Goal: Task Accomplishment & Management: Manage account settings

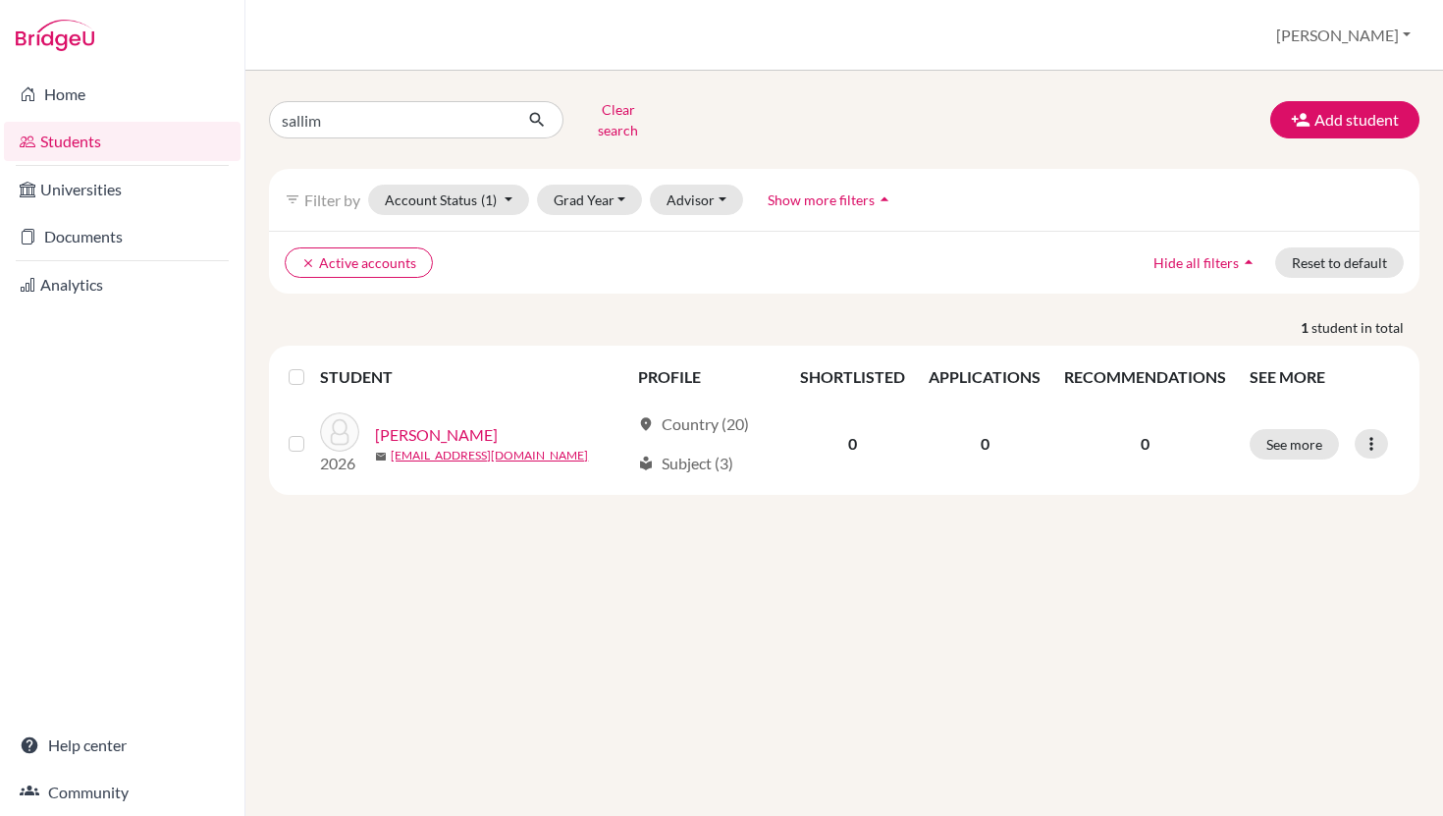
click at [138, 141] on link "Students" at bounding box center [122, 141] width 237 height 39
drag, startPoint x: 364, startPoint y: 121, endPoint x: 250, endPoint y: 120, distance: 113.9
click at [250, 120] on div "sallim Clear search Add student filter_list Filter by Account Status (1) Active…" at bounding box center [844, 443] width 1198 height 745
type input "sarah"
click button "submit" at bounding box center [537, 119] width 52 height 37
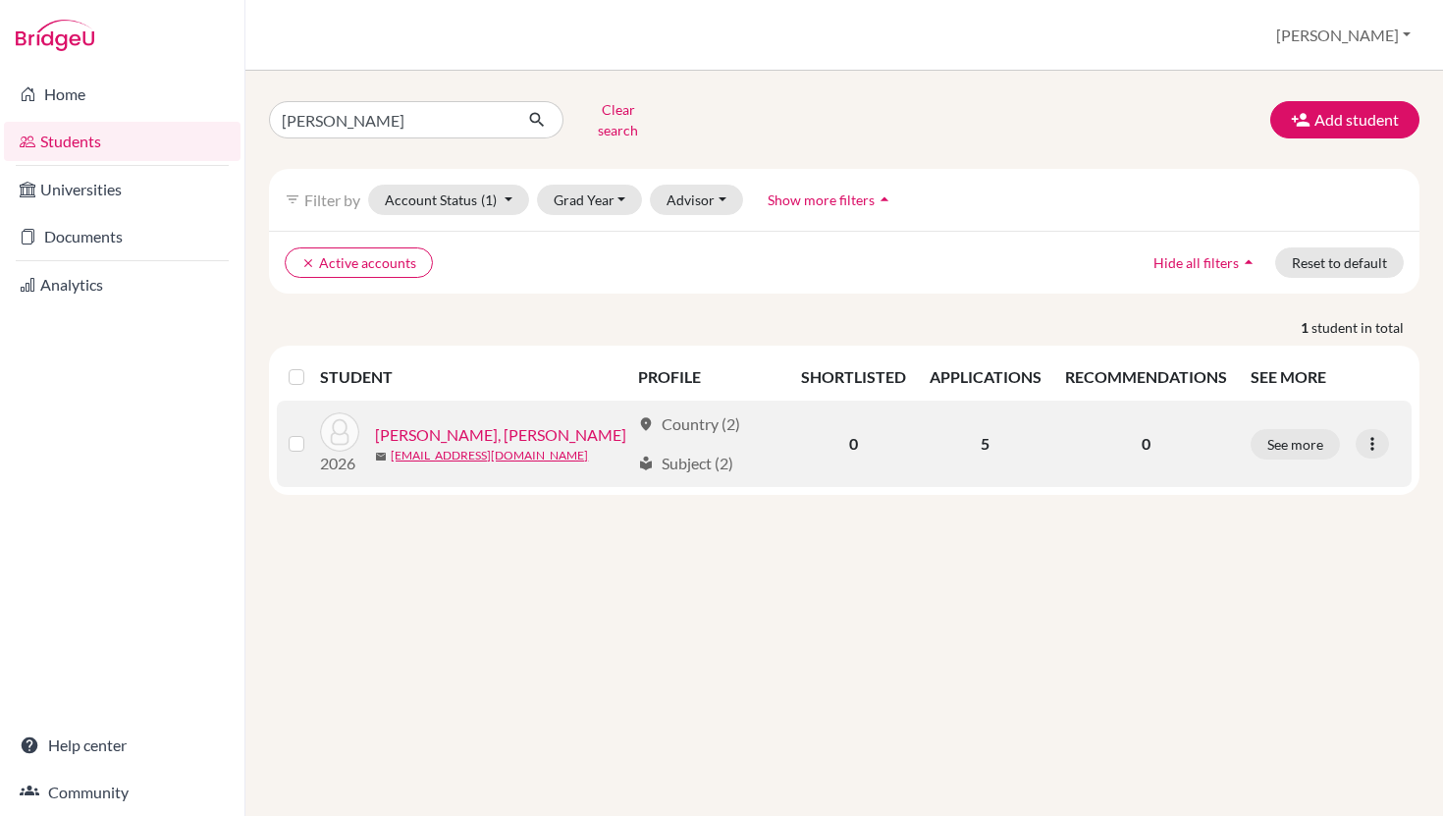
click at [458, 426] on link "[PERSON_NAME], [PERSON_NAME]" at bounding box center [500, 435] width 251 height 24
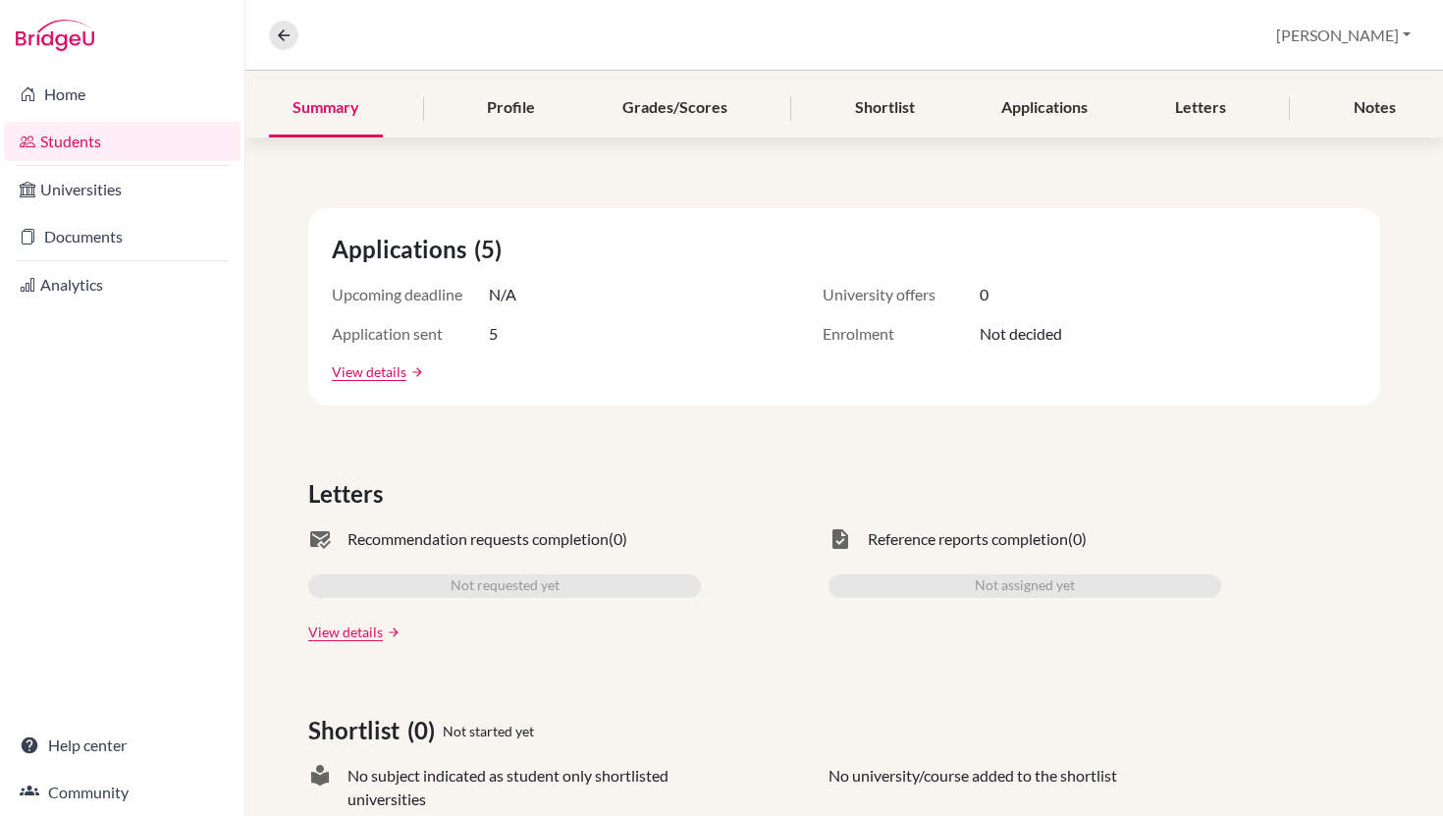
scroll to position [205, 0]
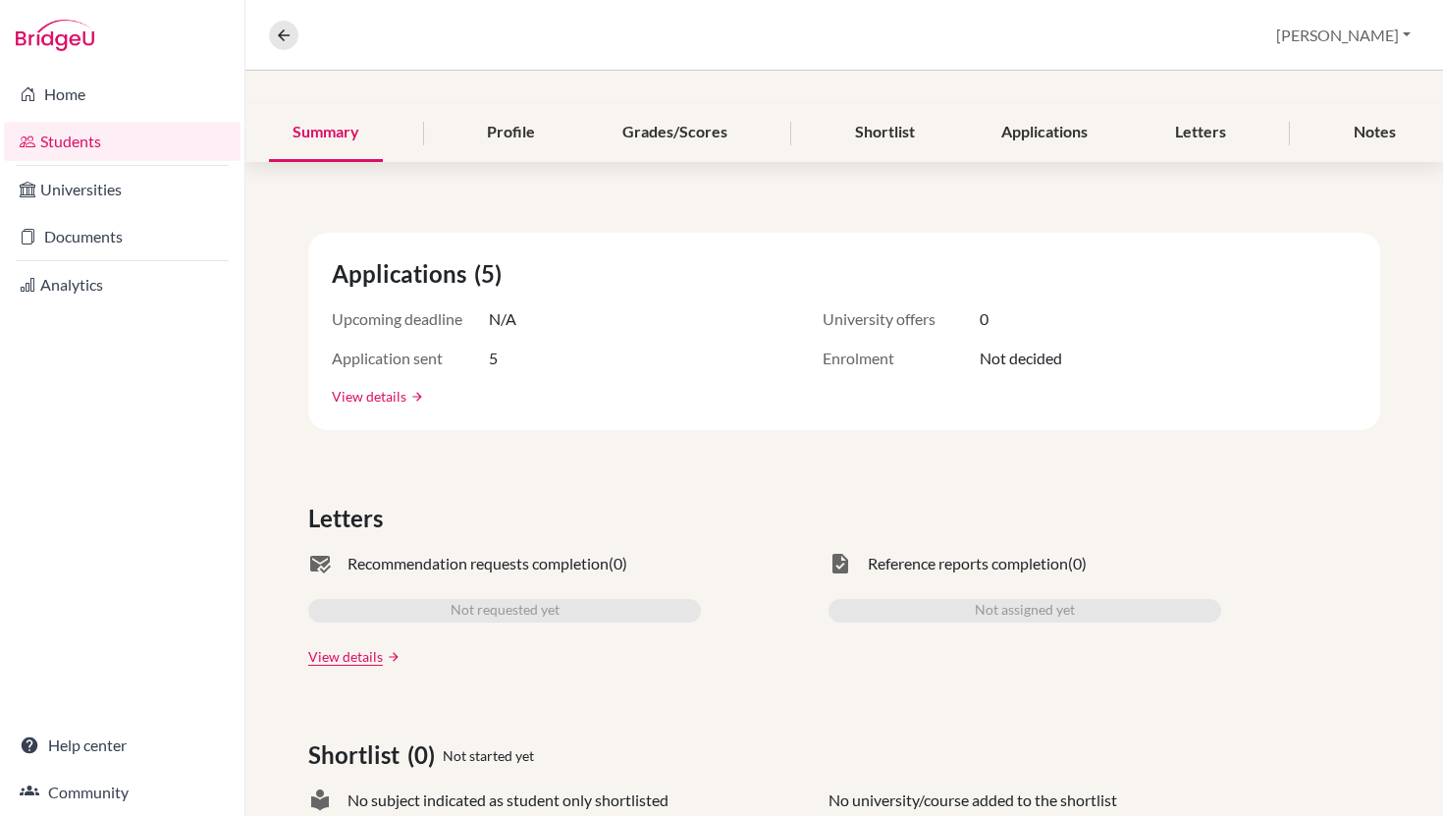
click at [391, 397] on link "View details" at bounding box center [369, 396] width 75 height 21
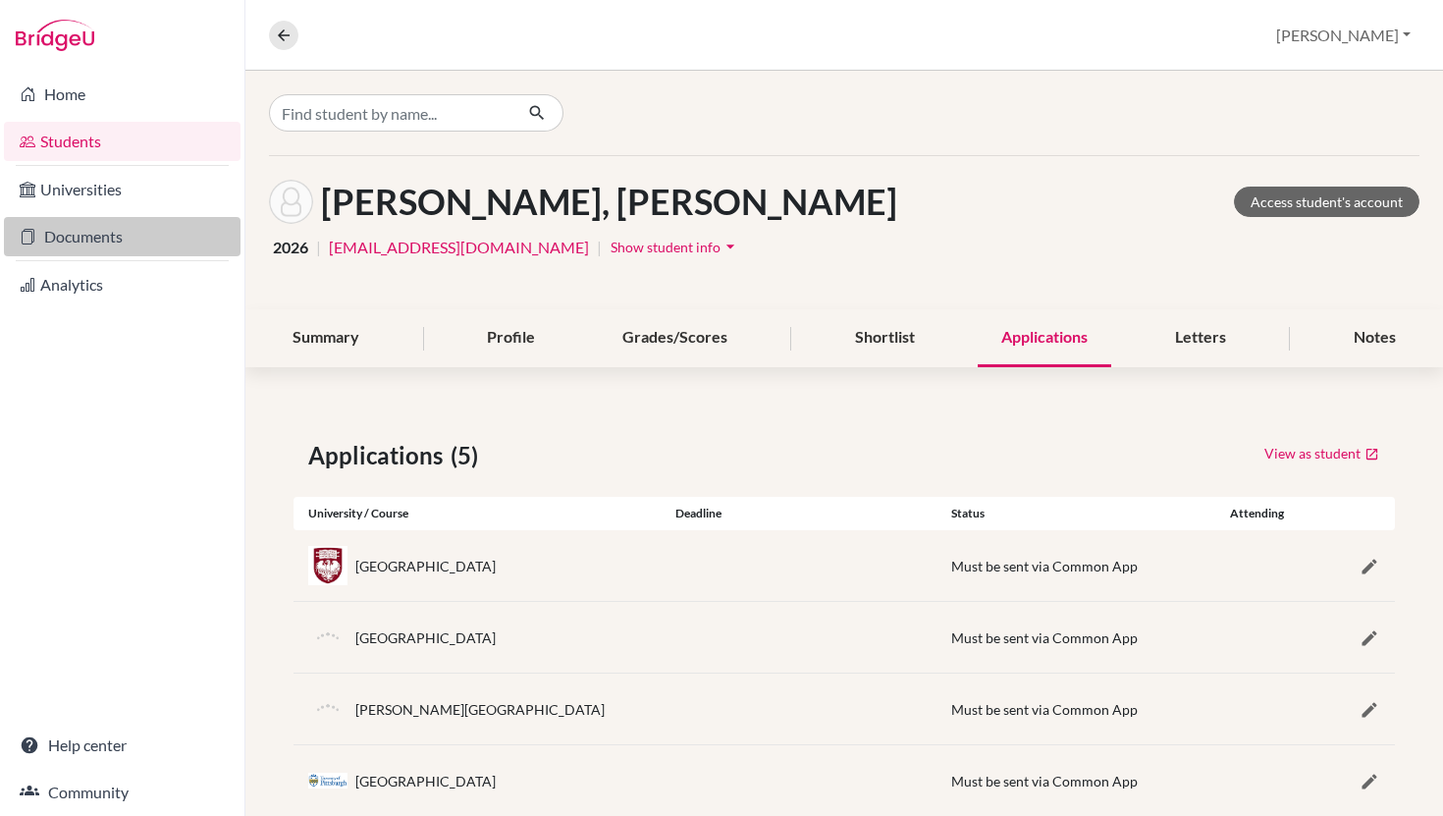
click at [83, 236] on link "Documents" at bounding box center [122, 236] width 237 height 39
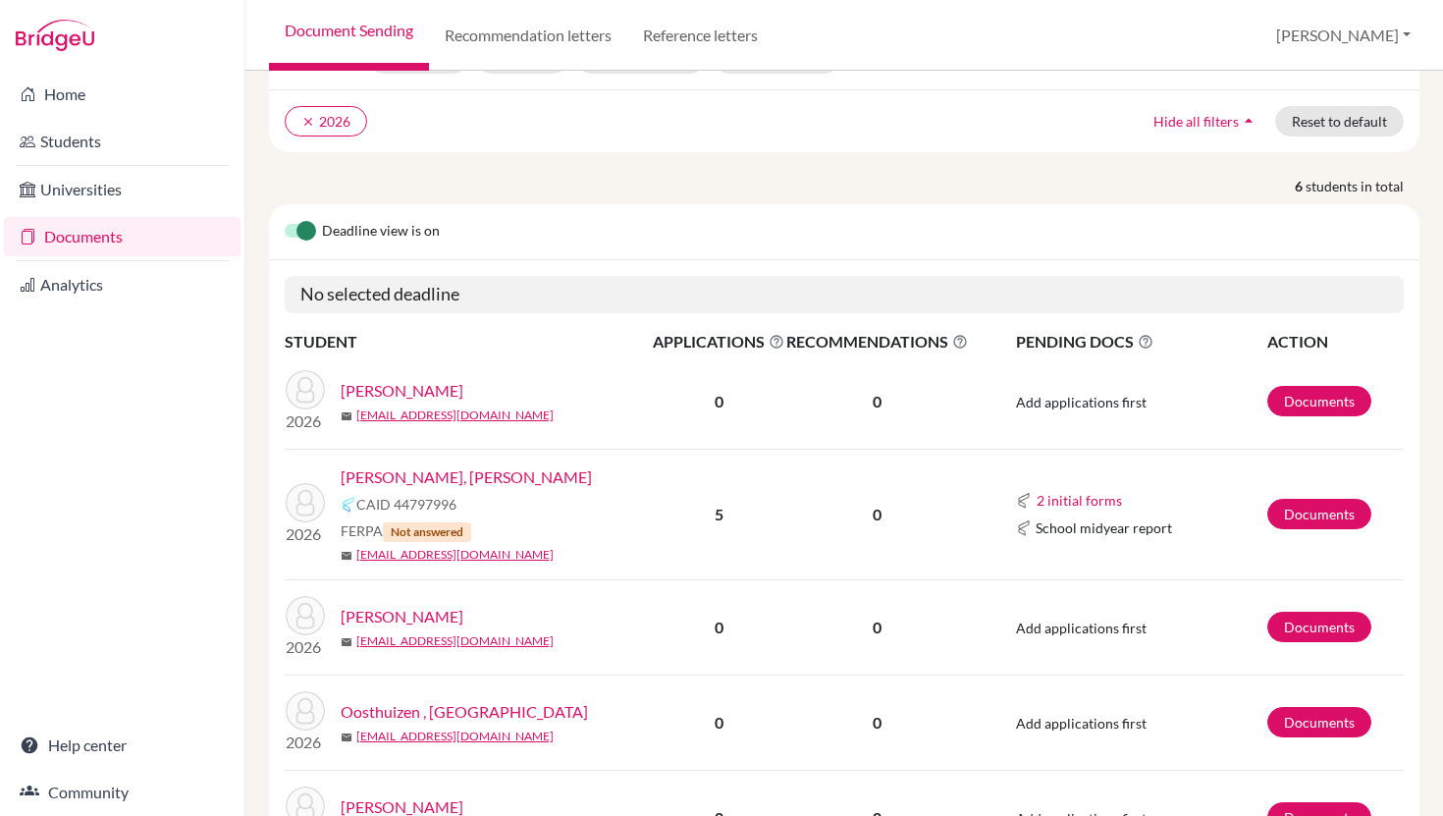
scroll to position [130, 0]
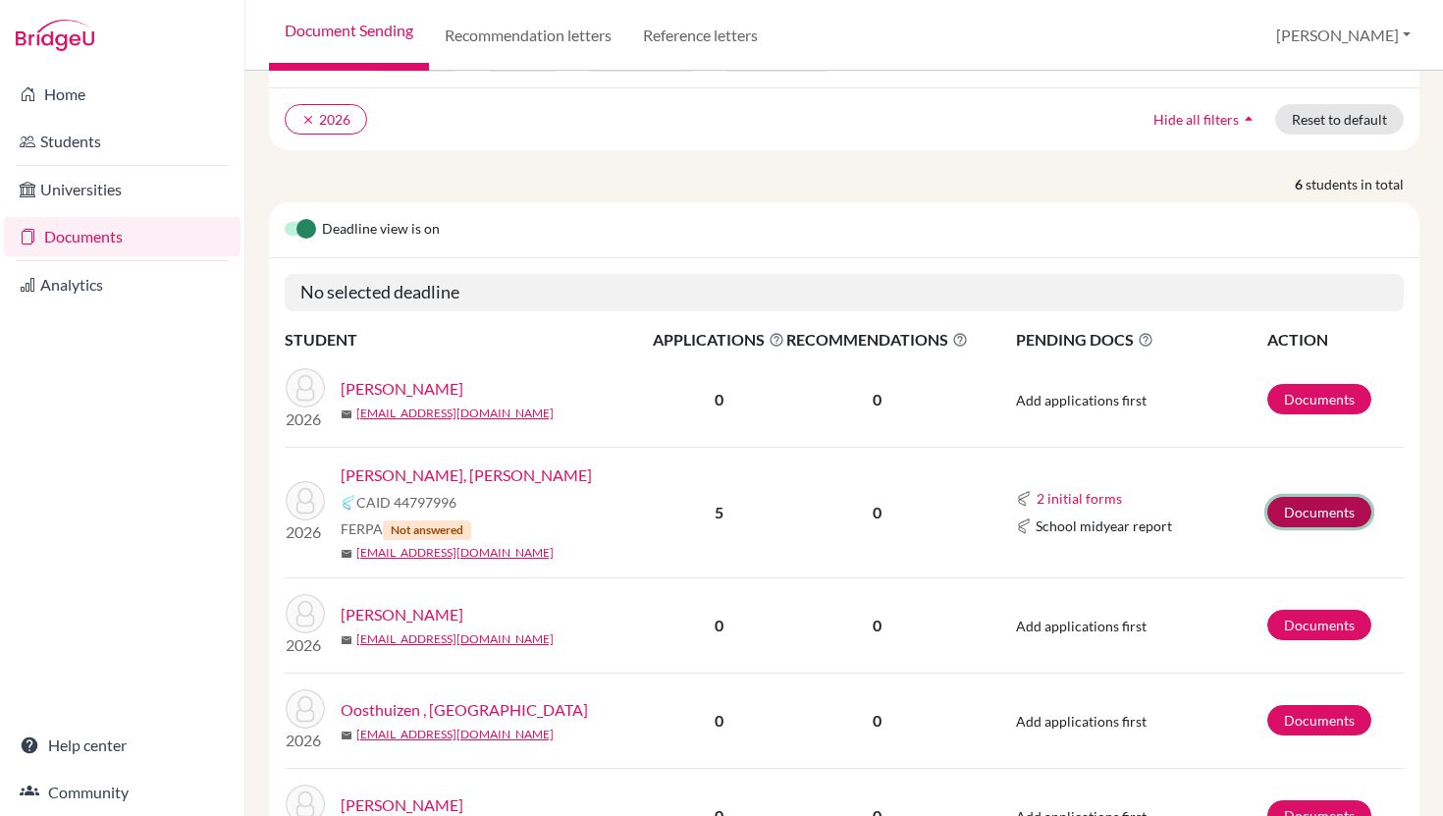
click at [1321, 506] on link "Documents" at bounding box center [1319, 512] width 104 height 30
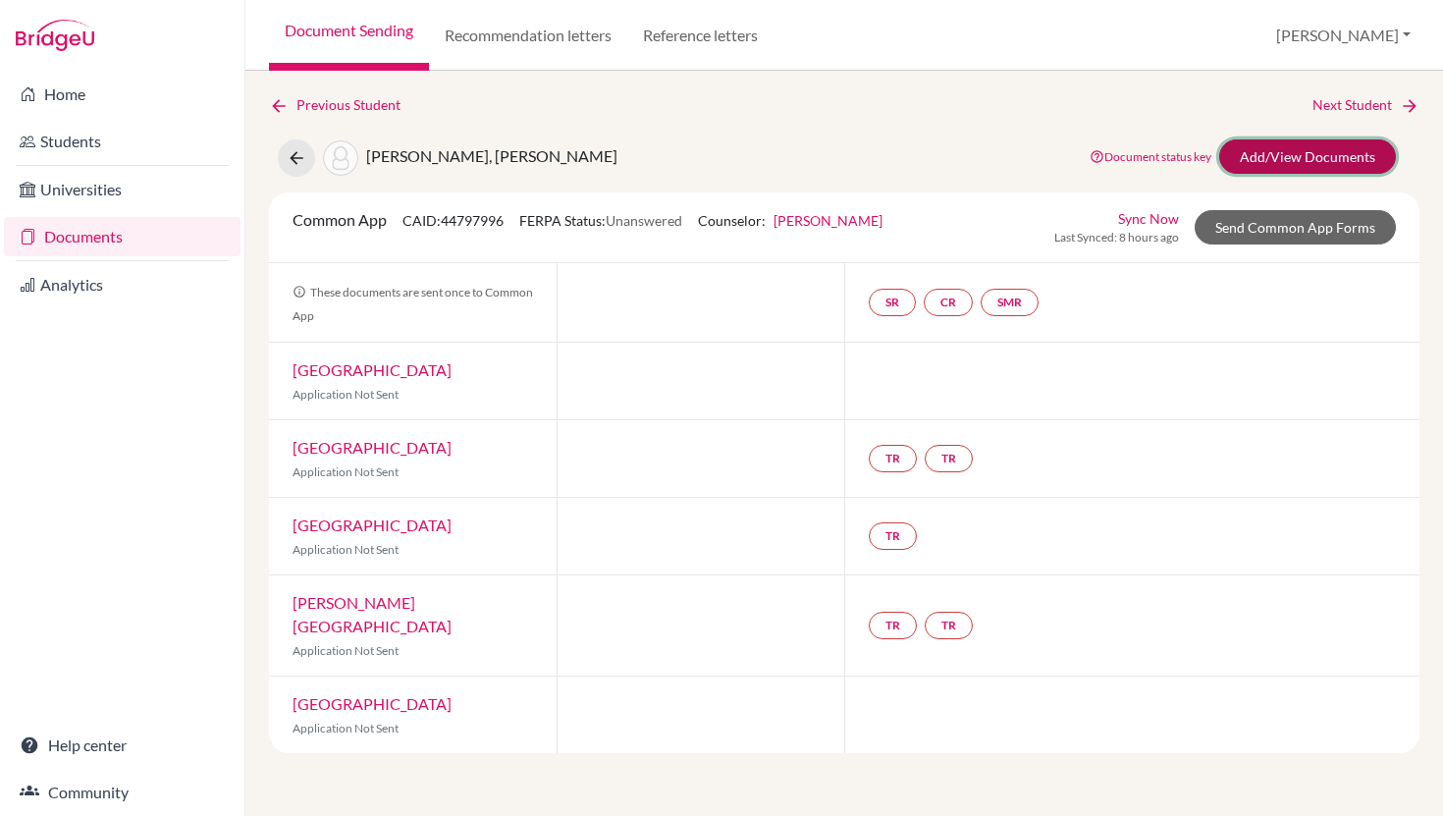
click at [1244, 164] on link "Add/View Documents" at bounding box center [1307, 156] width 177 height 34
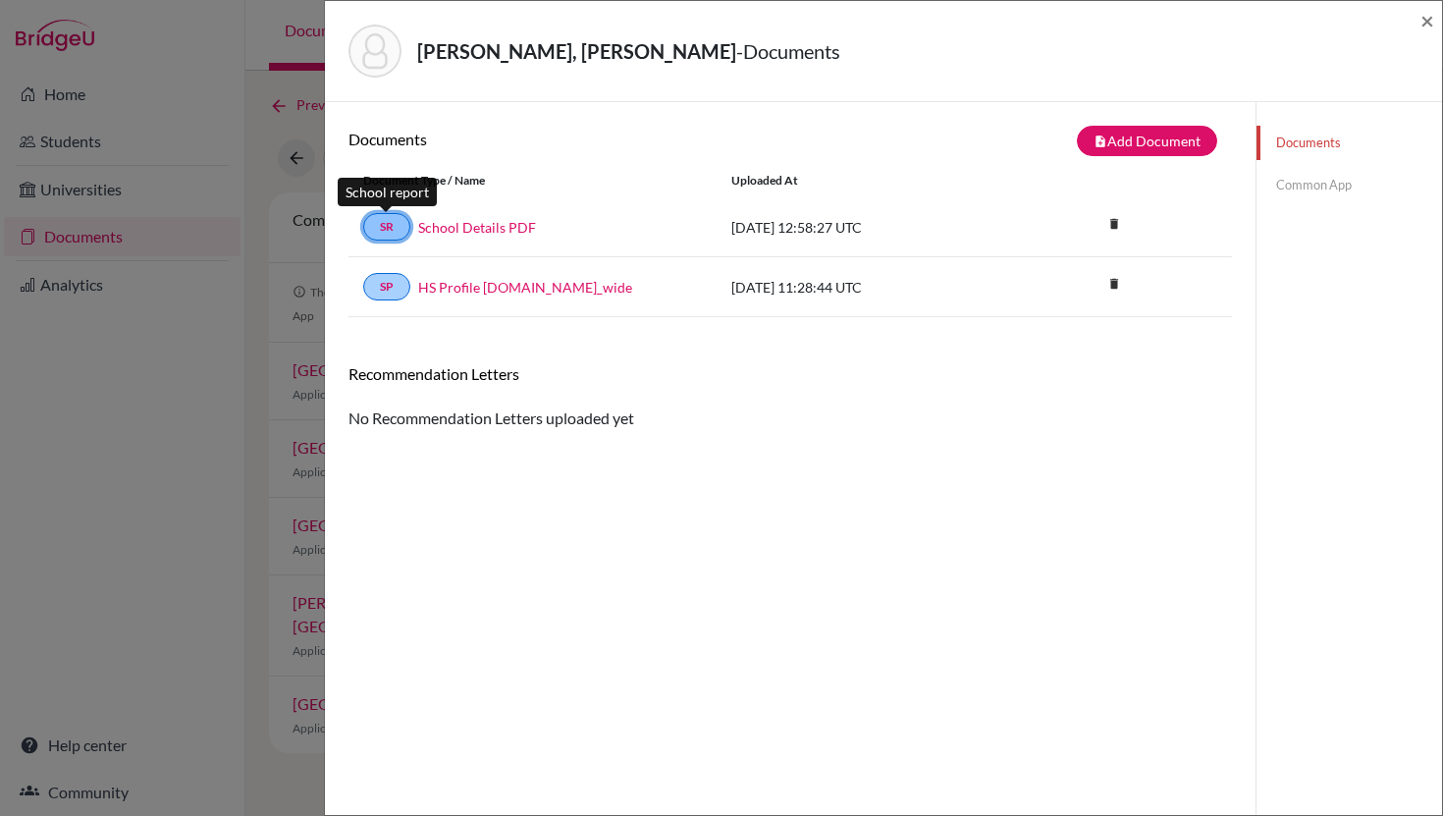
click at [405, 226] on link "SR" at bounding box center [386, 226] width 47 height 27
click at [487, 226] on link "School Details PDF" at bounding box center [477, 227] width 118 height 21
click at [1308, 188] on link "Common App" at bounding box center [1349, 185] width 186 height 34
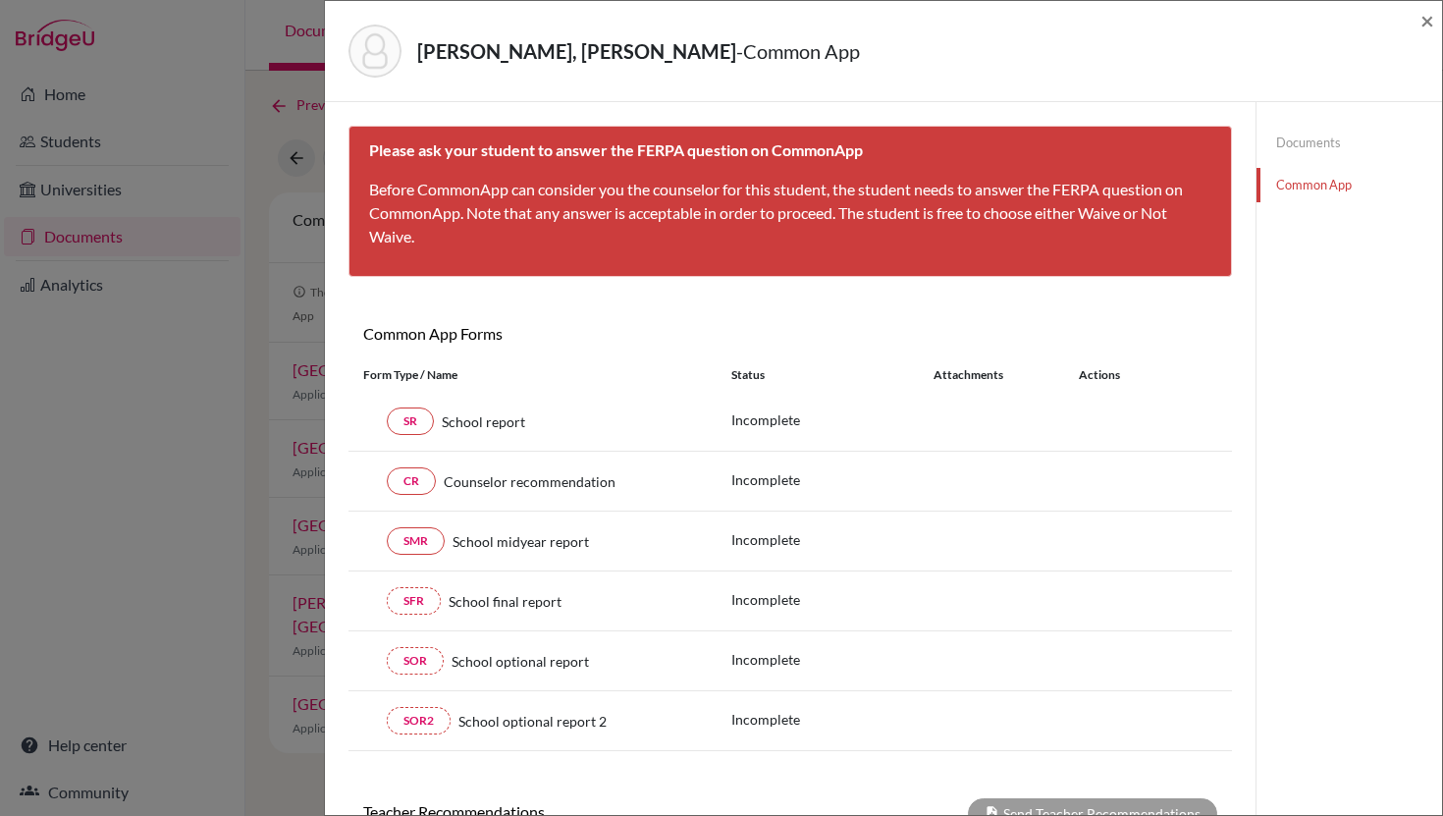
click at [1312, 141] on link "Documents" at bounding box center [1349, 143] width 186 height 34
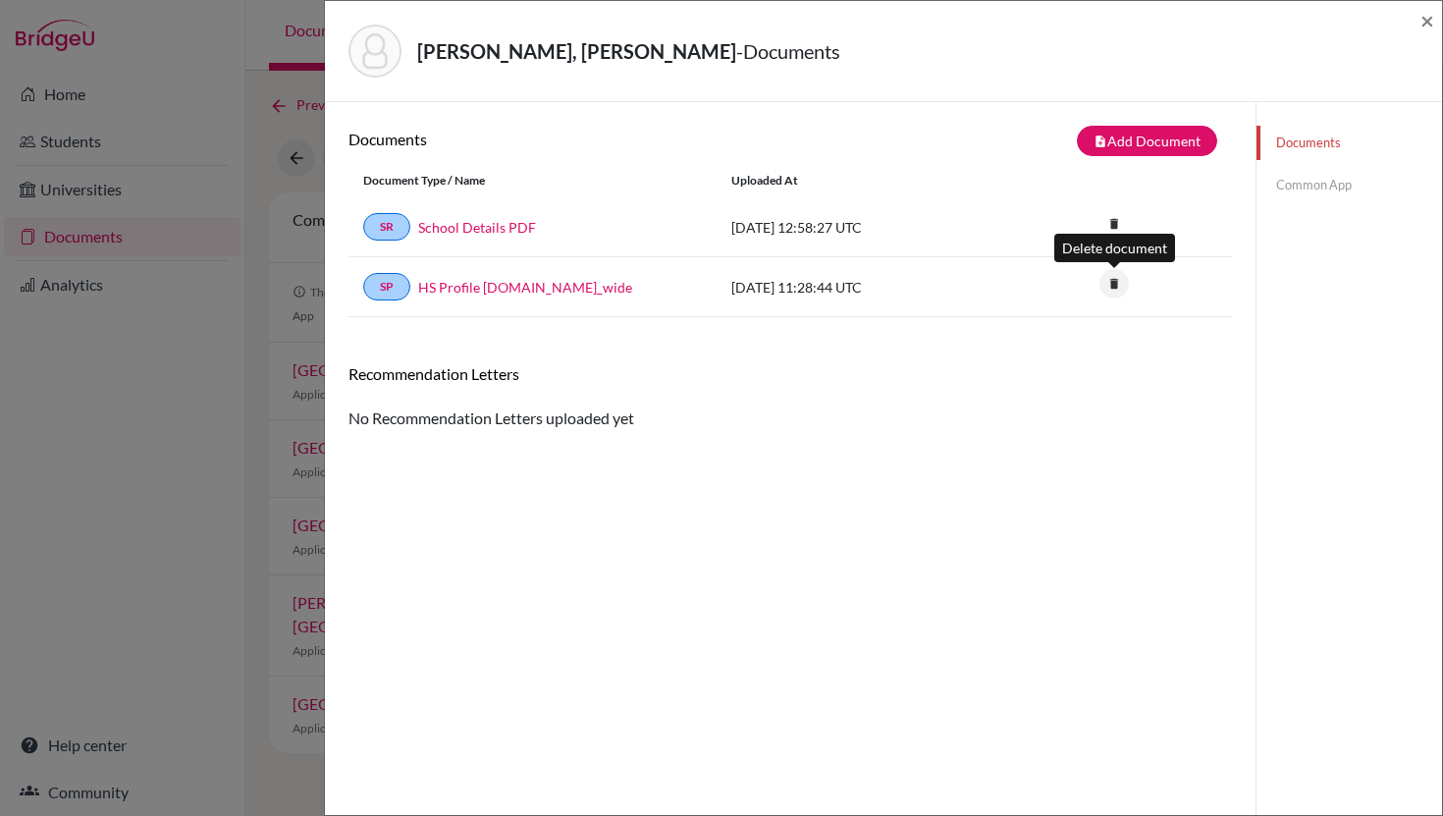
click at [1118, 285] on icon "delete" at bounding box center [1113, 283] width 29 height 29
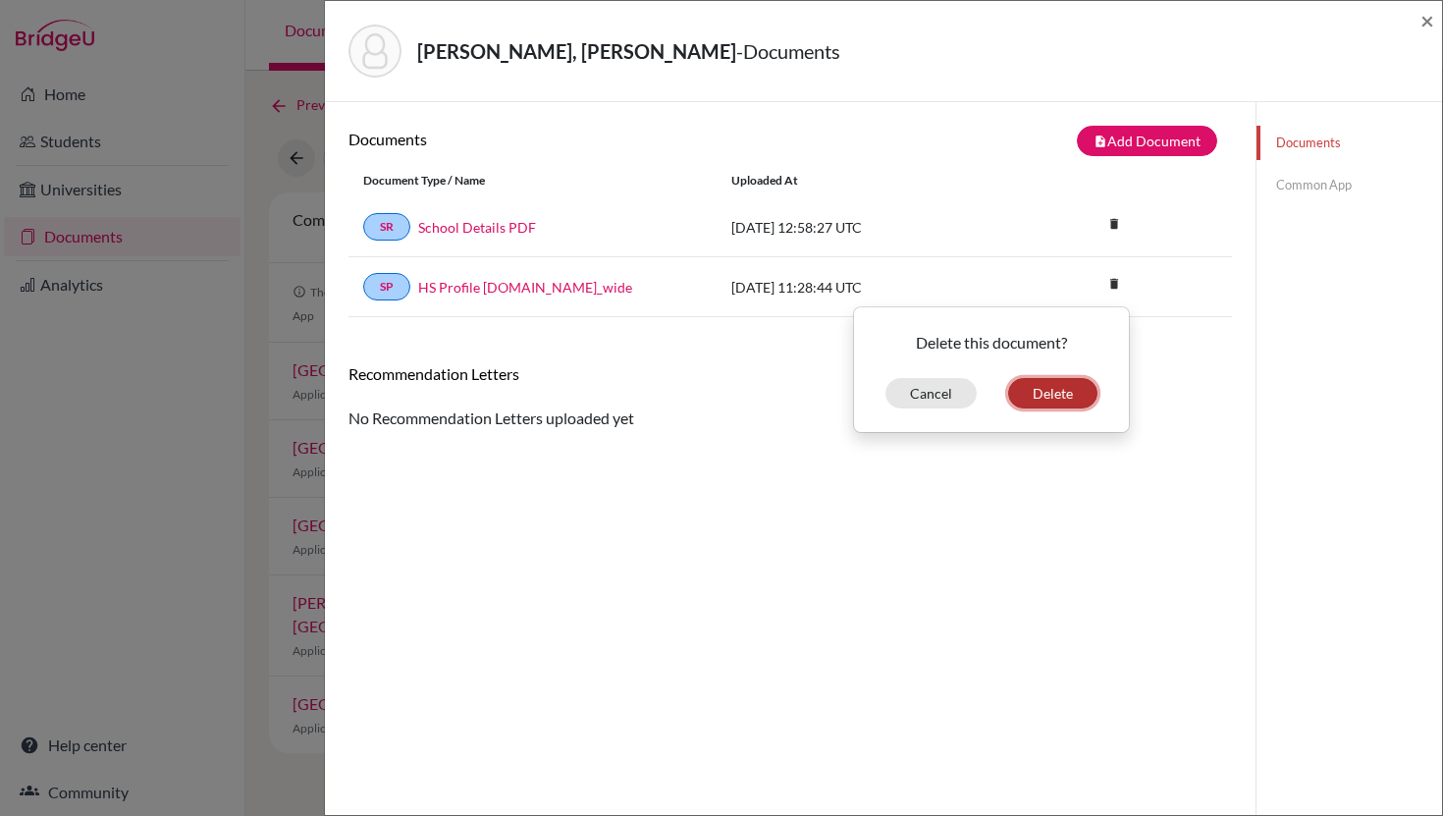
click at [1073, 391] on button "Delete" at bounding box center [1052, 393] width 89 height 30
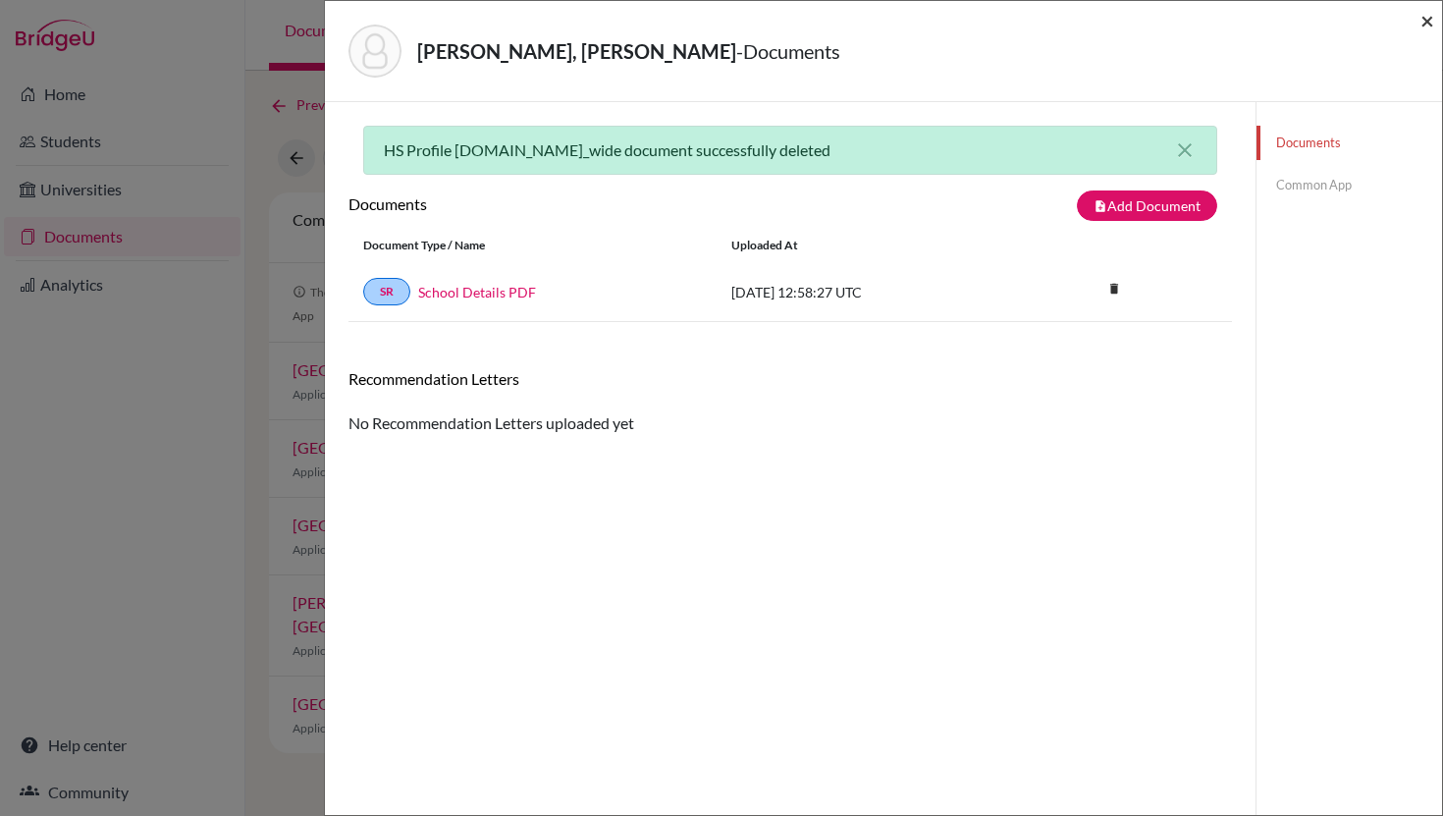
click at [1425, 29] on span "×" at bounding box center [1427, 20] width 14 height 28
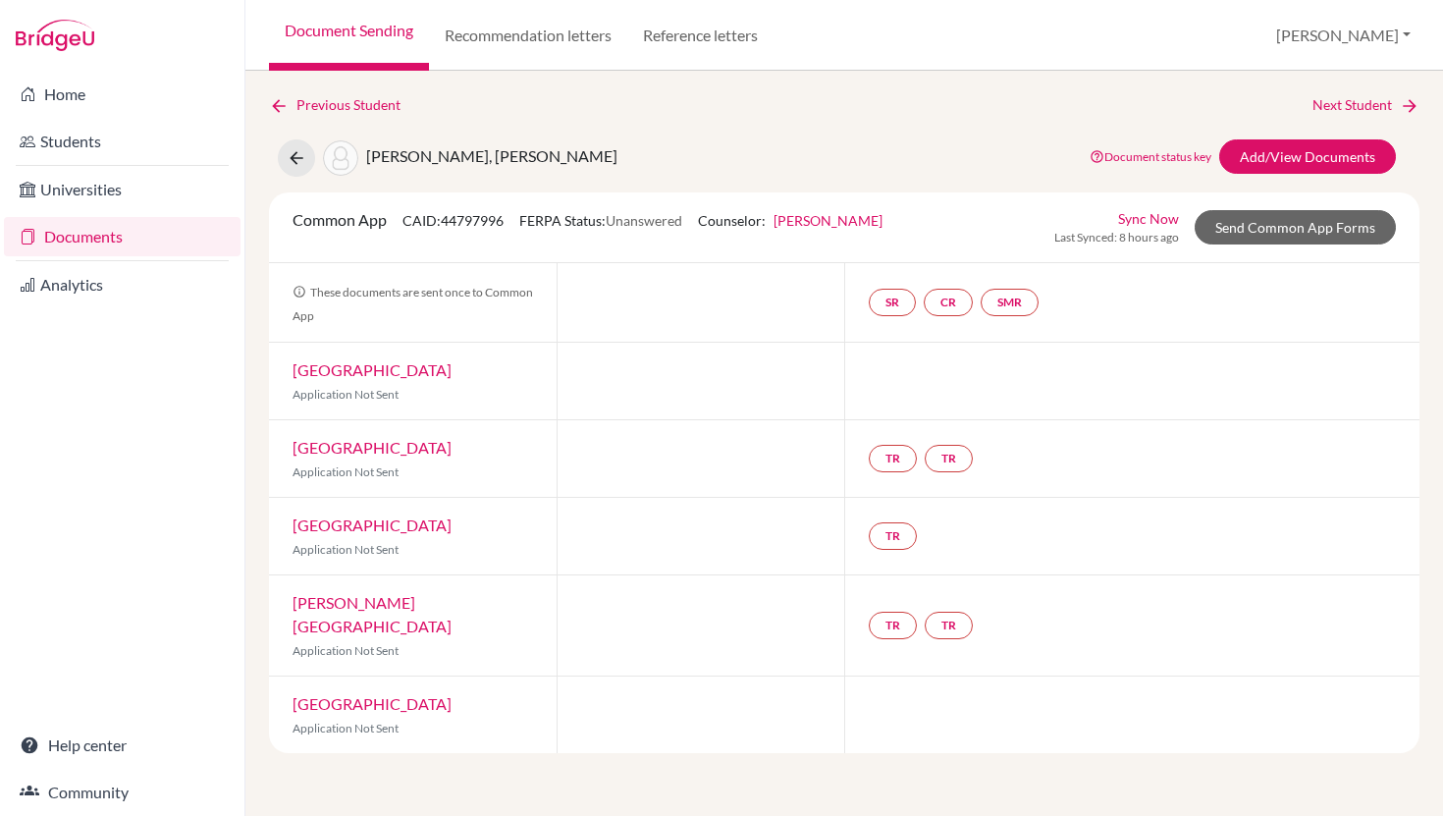
click at [116, 242] on link "Documents" at bounding box center [122, 236] width 237 height 39
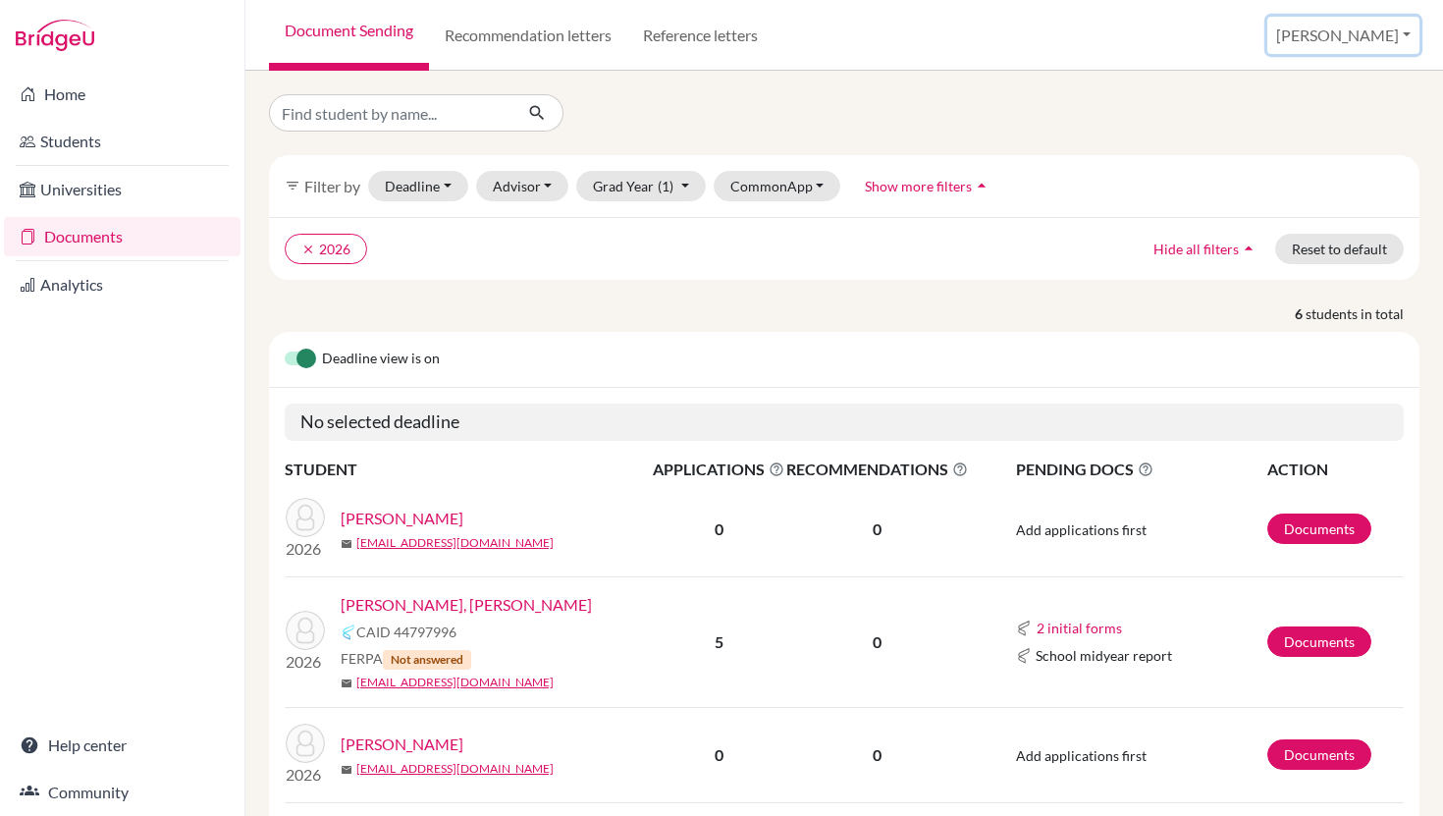
click at [1366, 46] on button "[PERSON_NAME]" at bounding box center [1343, 35] width 152 height 37
click at [1335, 84] on link "Profile" at bounding box center [1285, 80] width 155 height 31
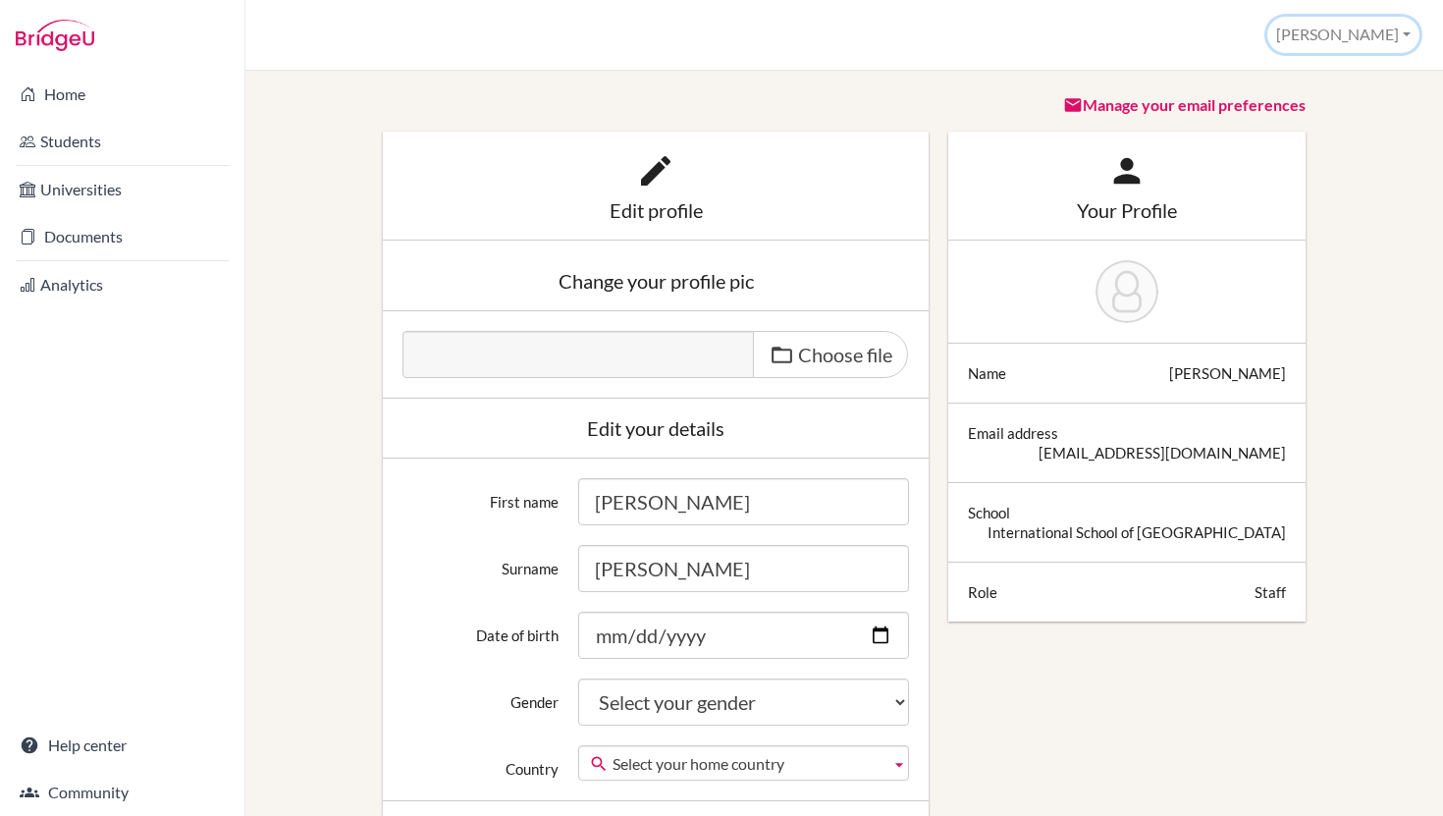
drag, startPoint x: 0, startPoint y: 0, endPoint x: 1365, endPoint y: 37, distance: 1366.0
click at [1365, 37] on button "[PERSON_NAME]" at bounding box center [1343, 35] width 152 height 36
click at [1363, 108] on link "School Settings" at bounding box center [1340, 110] width 155 height 31
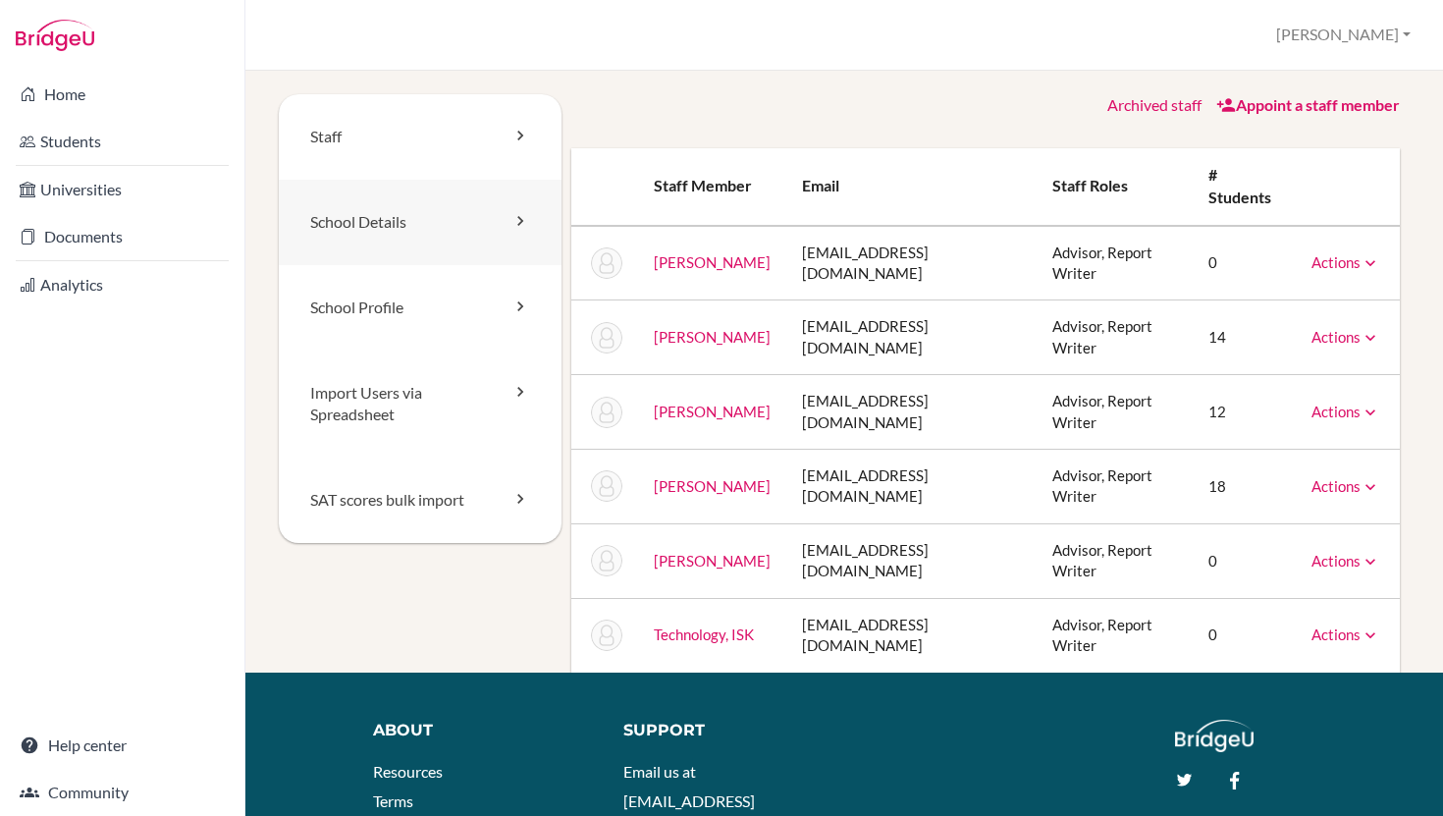
click at [521, 231] on link "School Details" at bounding box center [420, 222] width 283 height 85
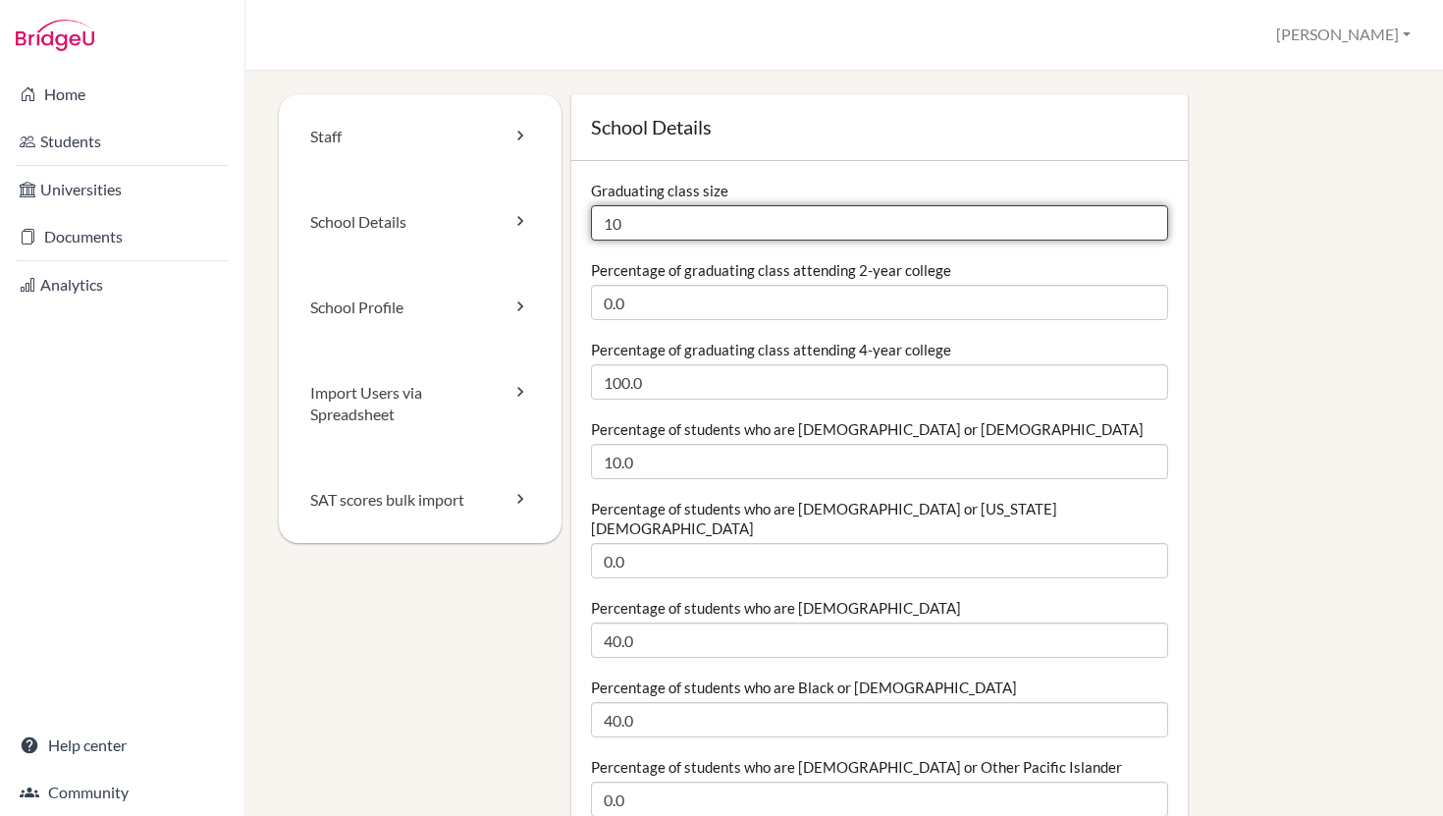
click at [698, 230] on input "10" at bounding box center [879, 222] width 577 height 35
type input "1"
type input "6"
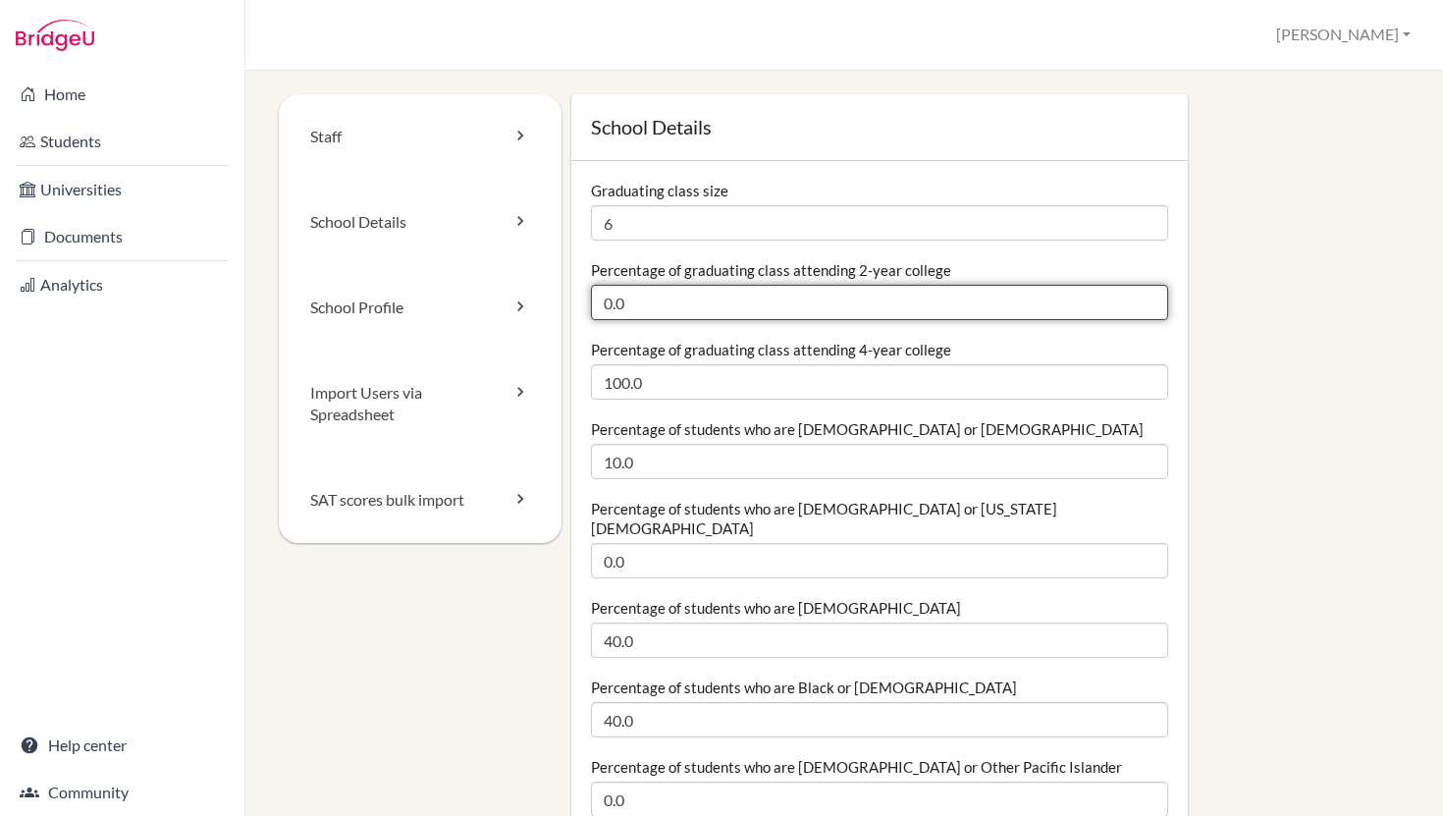
click at [660, 307] on input "0.0" at bounding box center [879, 302] width 577 height 35
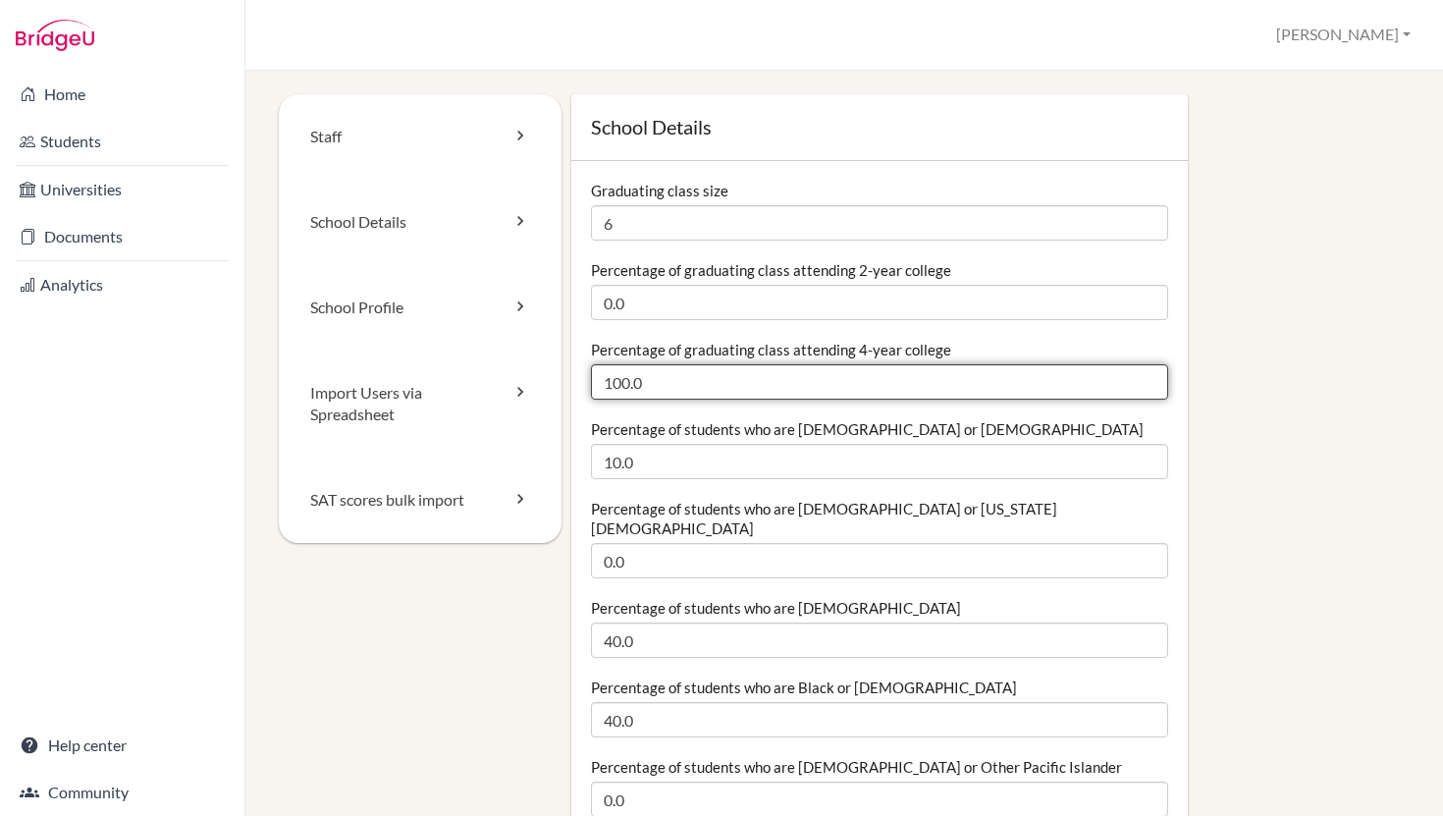
click at [669, 385] on input "100.0" at bounding box center [879, 381] width 577 height 35
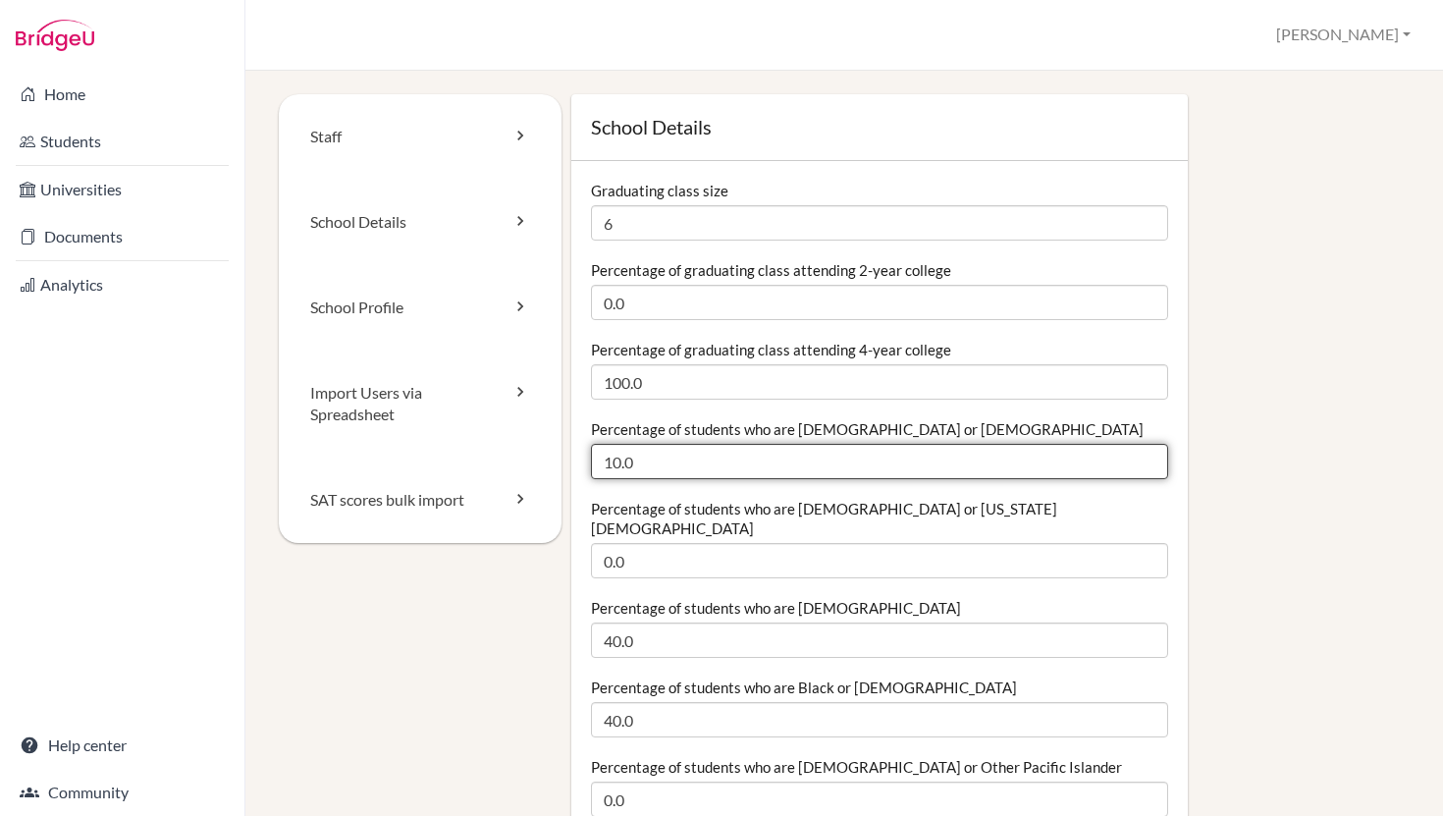
click at [661, 462] on input "10.0" at bounding box center [879, 461] width 577 height 35
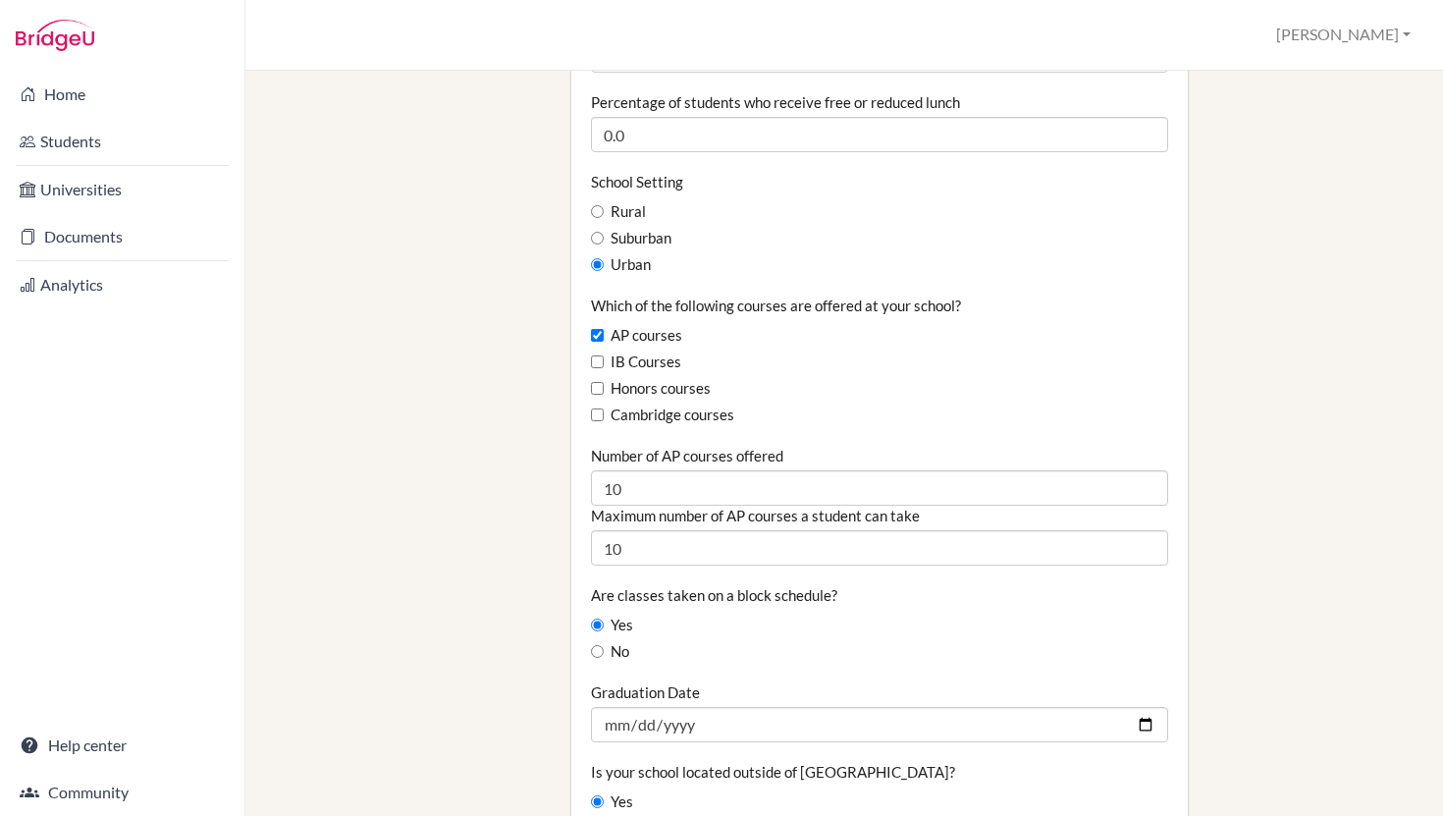
scroll to position [1079, 0]
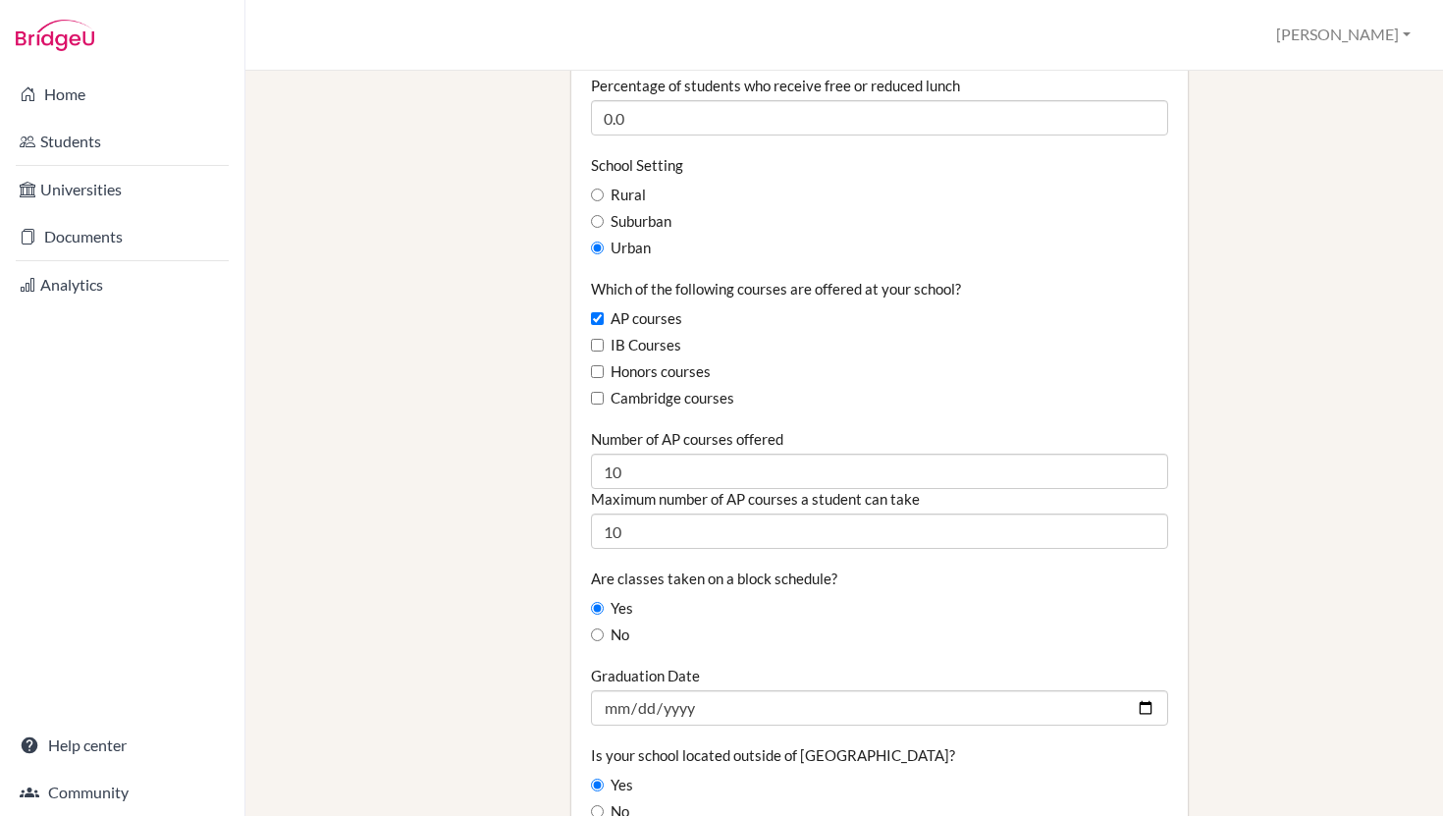
type input "9.97"
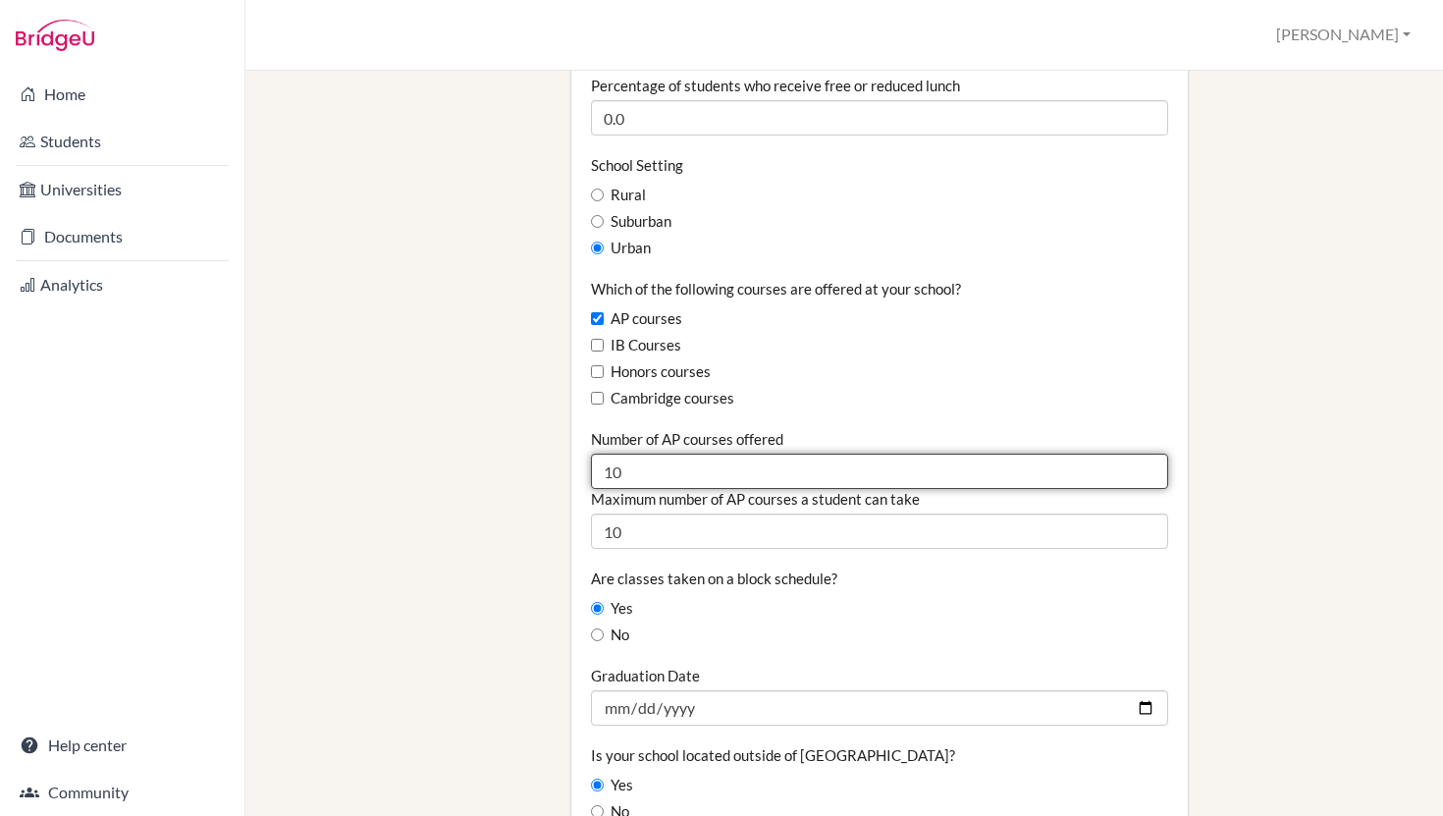
click at [735, 454] on input "10" at bounding box center [879, 471] width 577 height 35
type input "1"
type input "7"
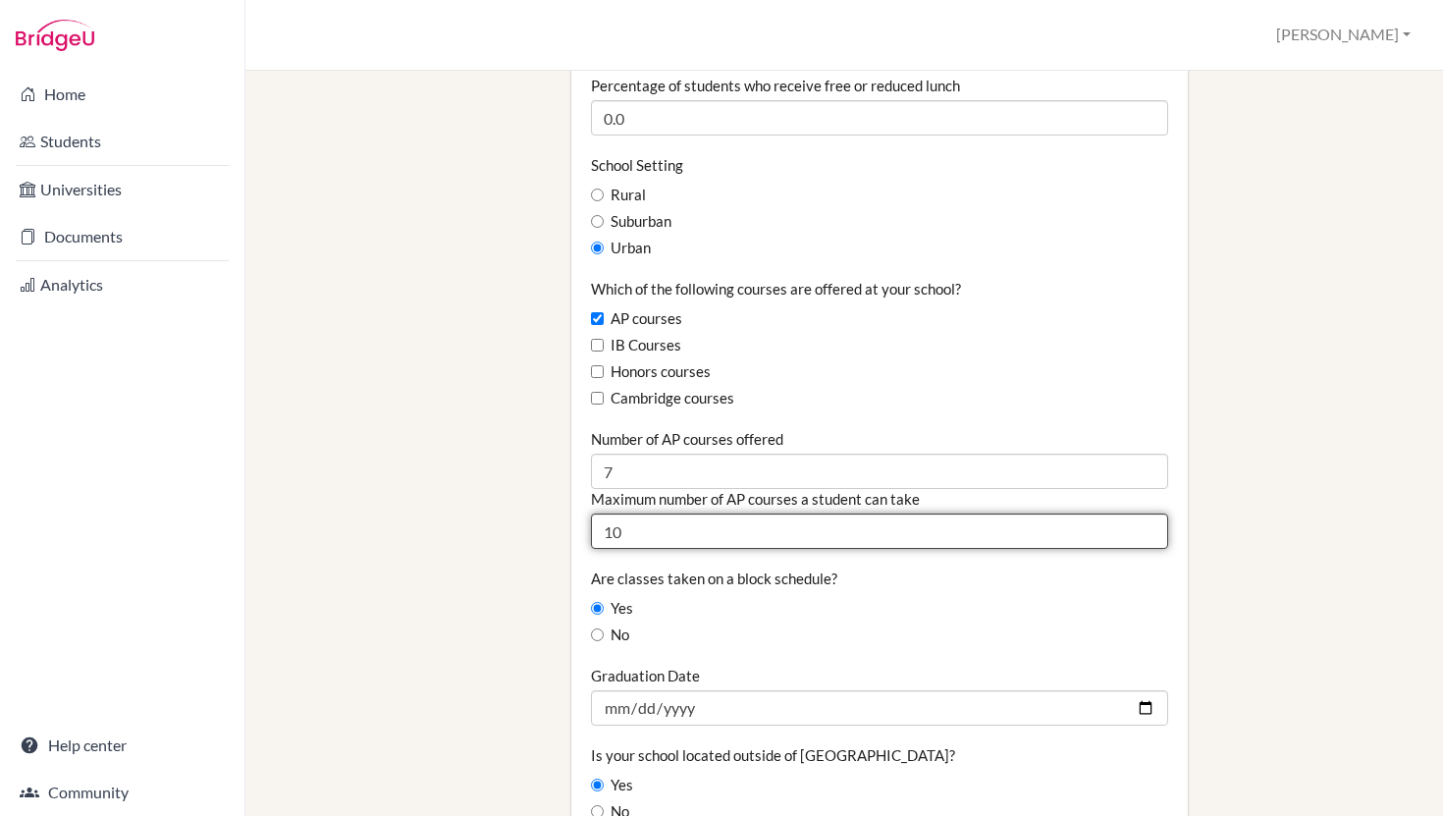
click at [728, 525] on input "10" at bounding box center [879, 530] width 577 height 35
type input "1"
type input "7"
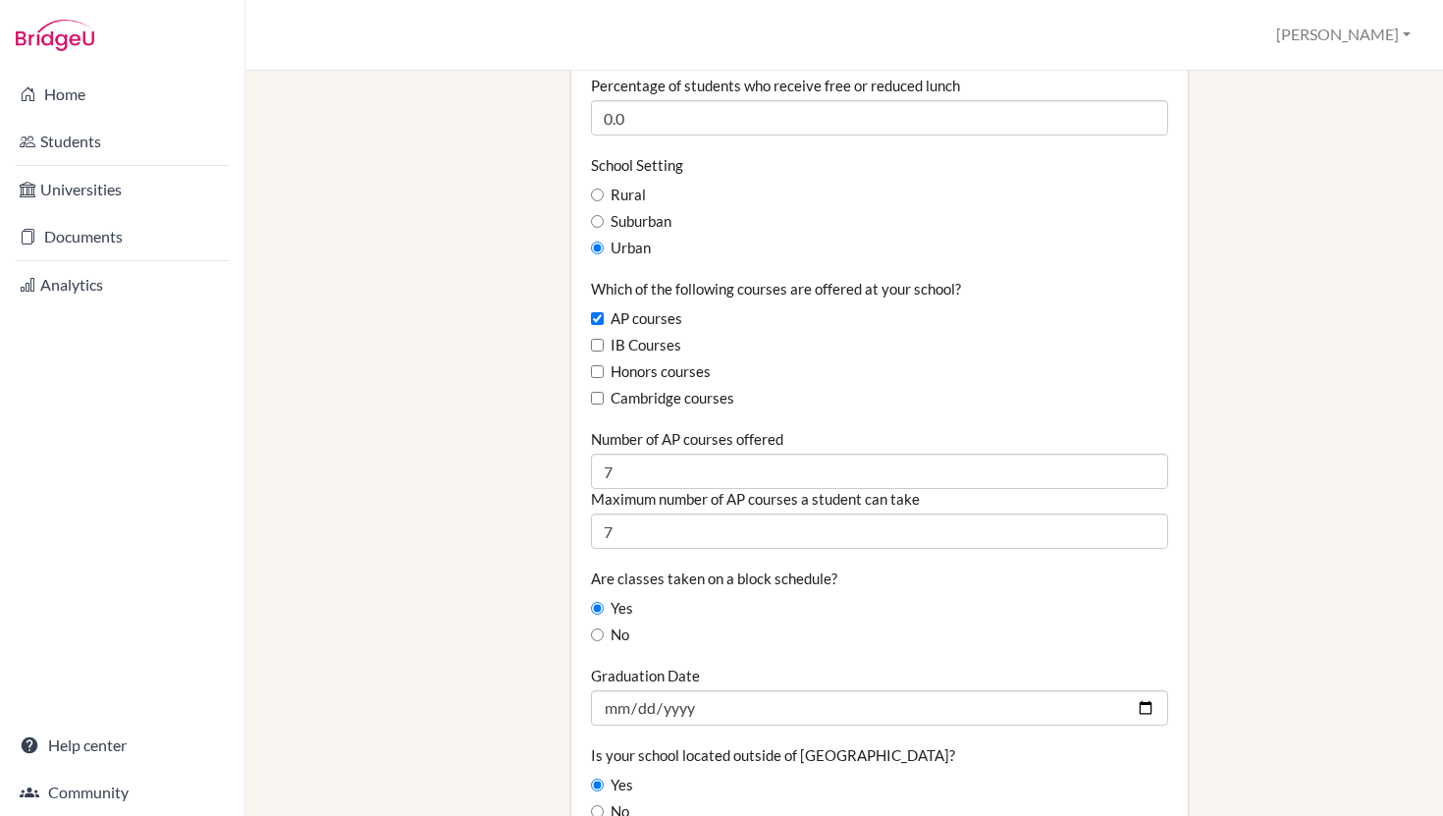
click at [773, 624] on div "No" at bounding box center [879, 635] width 577 height 22
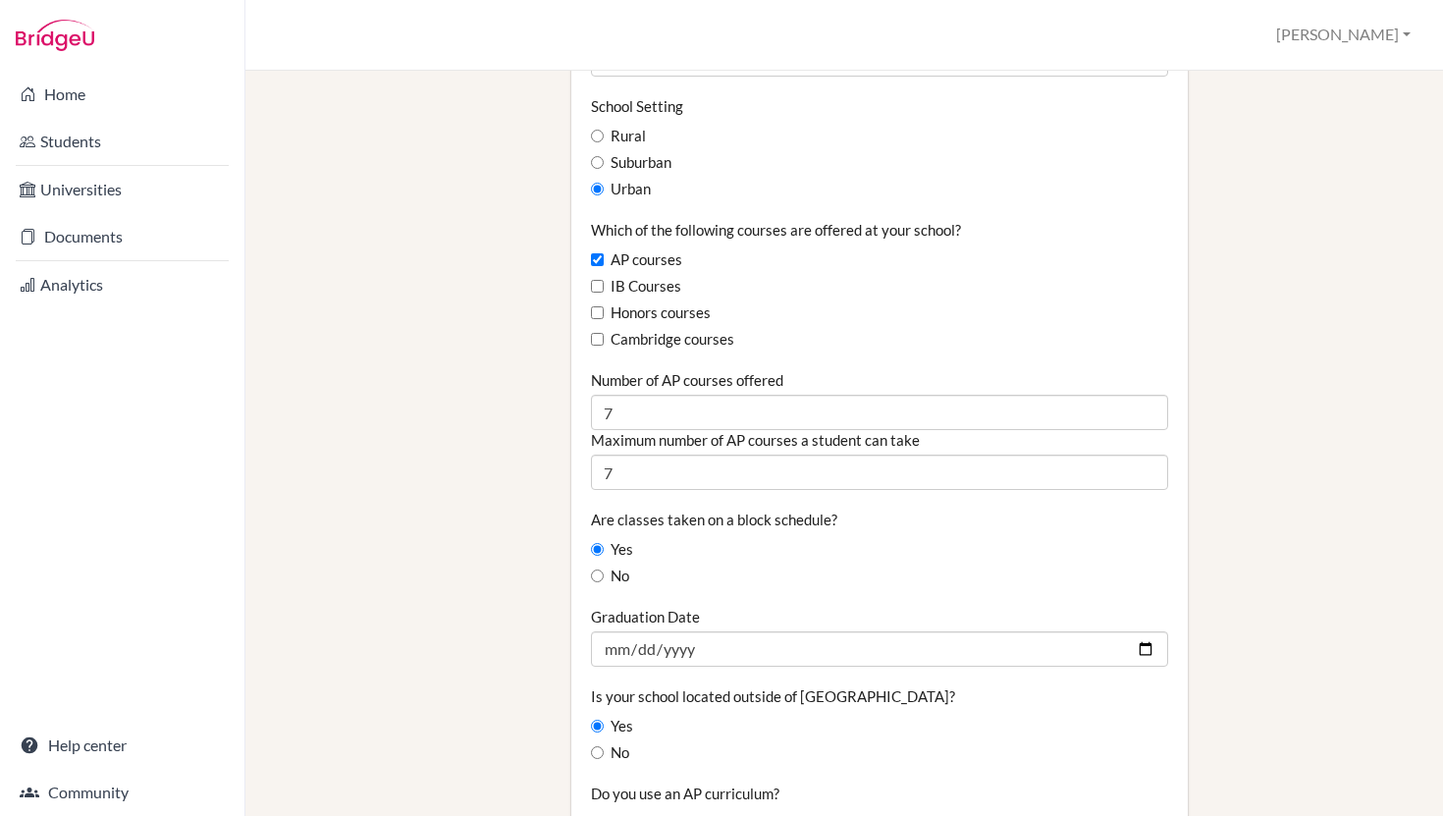
scroll to position [1151, 0]
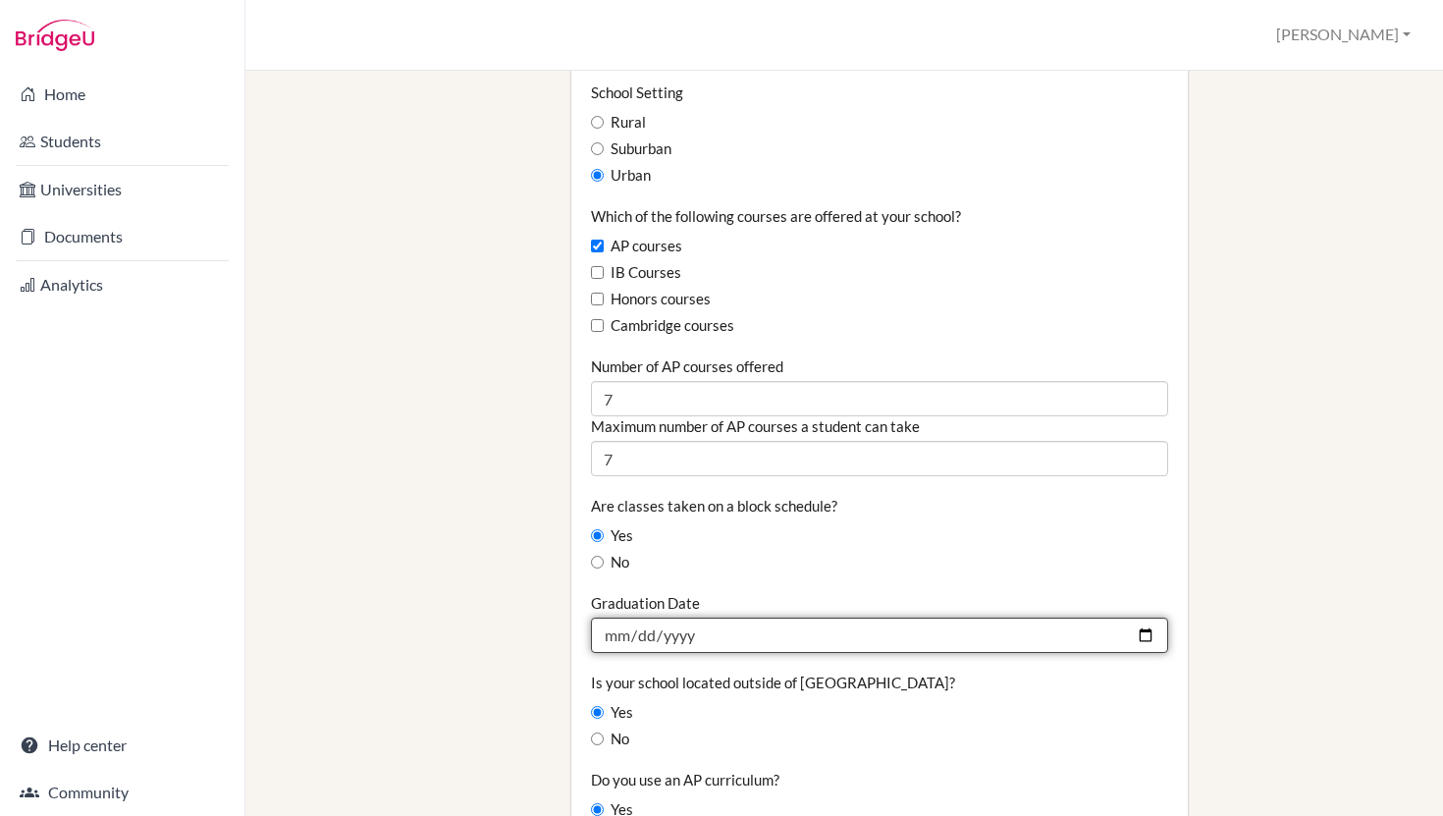
click at [1155, 617] on input "2025-05-30" at bounding box center [879, 634] width 577 height 35
click at [1146, 617] on input "2025-05-30" at bounding box center [879, 634] width 577 height 35
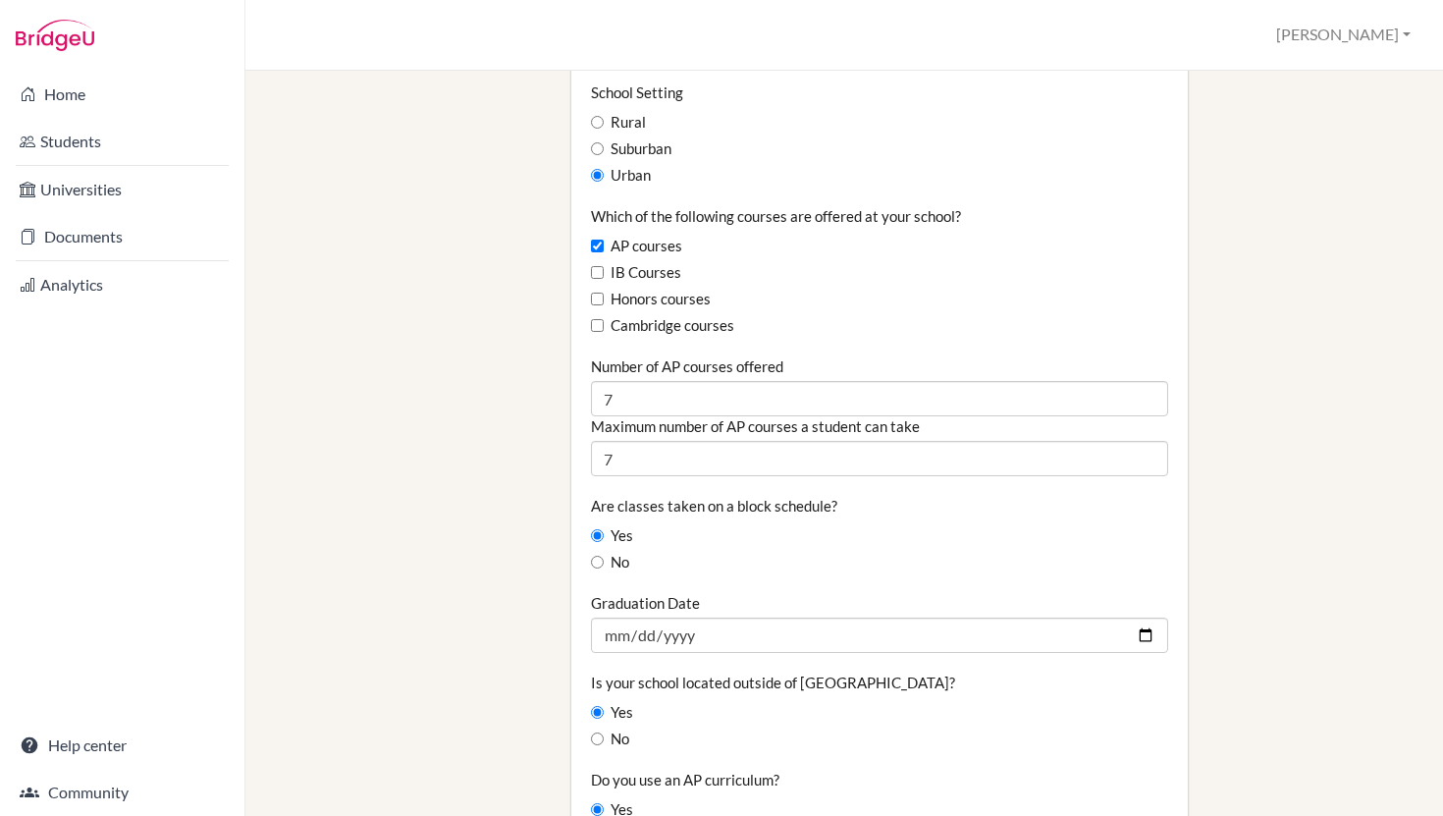
click at [1041, 728] on div "No" at bounding box center [879, 739] width 577 height 22
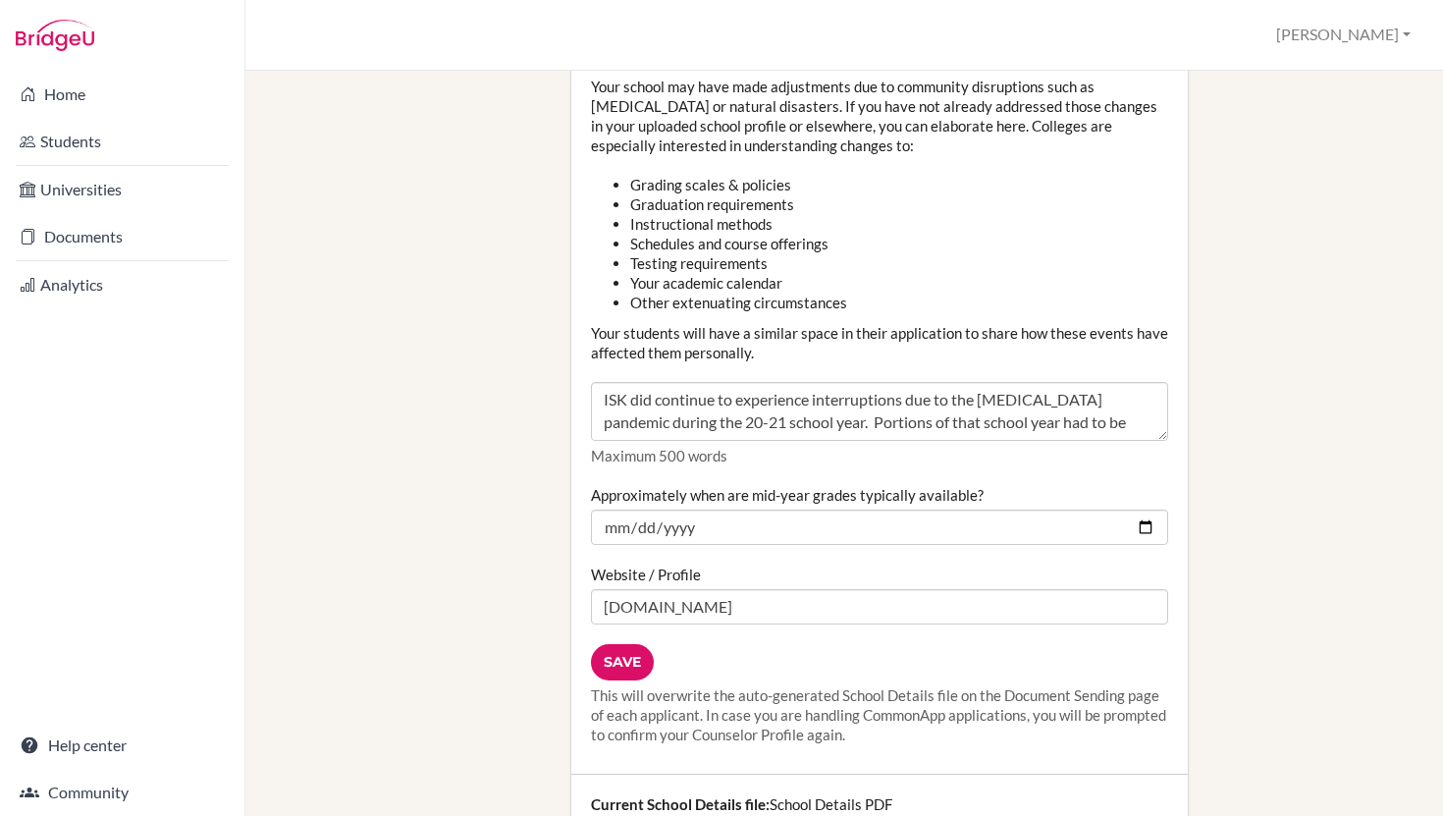
scroll to position [2163, 0]
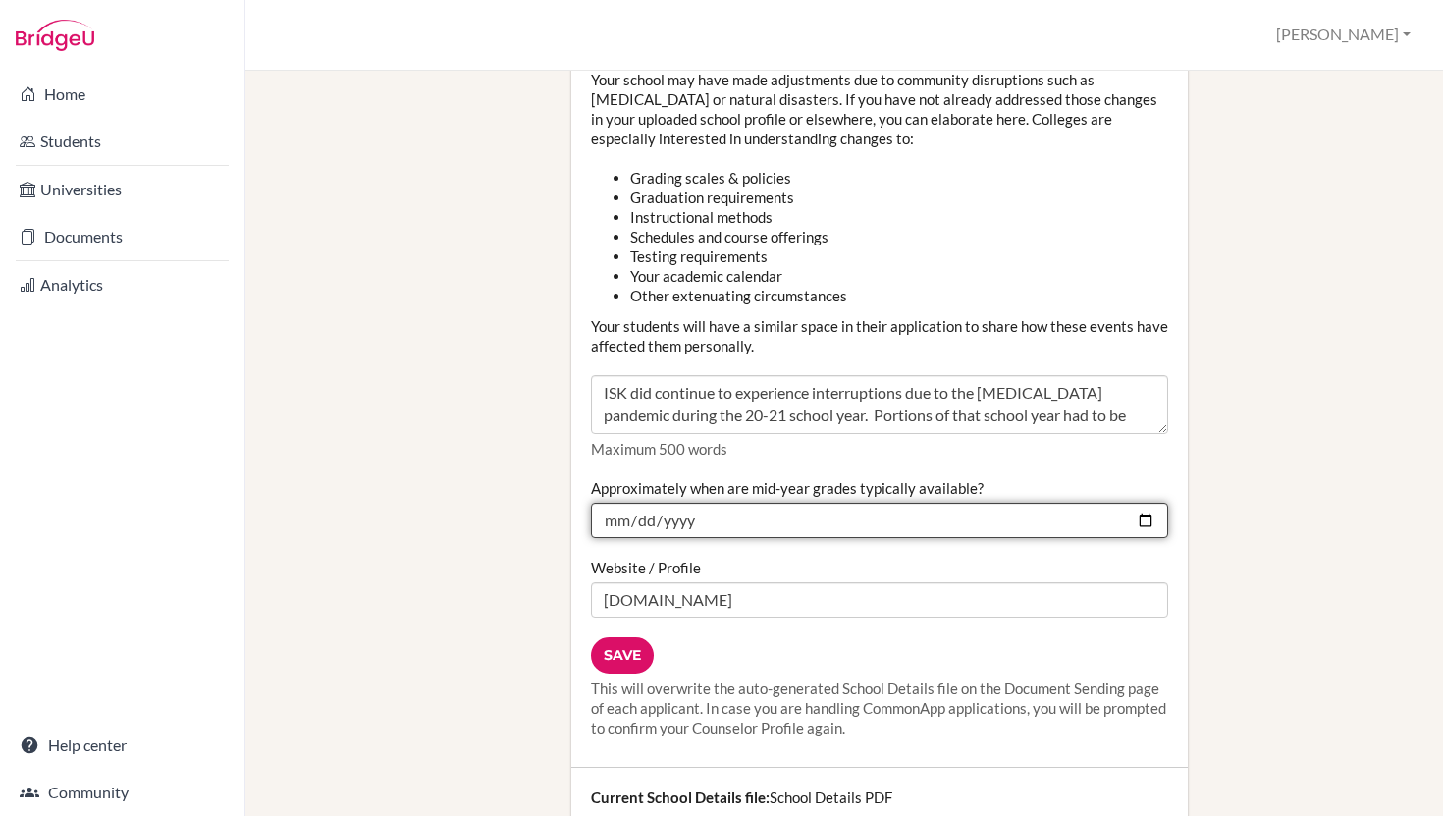
click at [742, 507] on input "2024-02-01" at bounding box center [879, 520] width 577 height 35
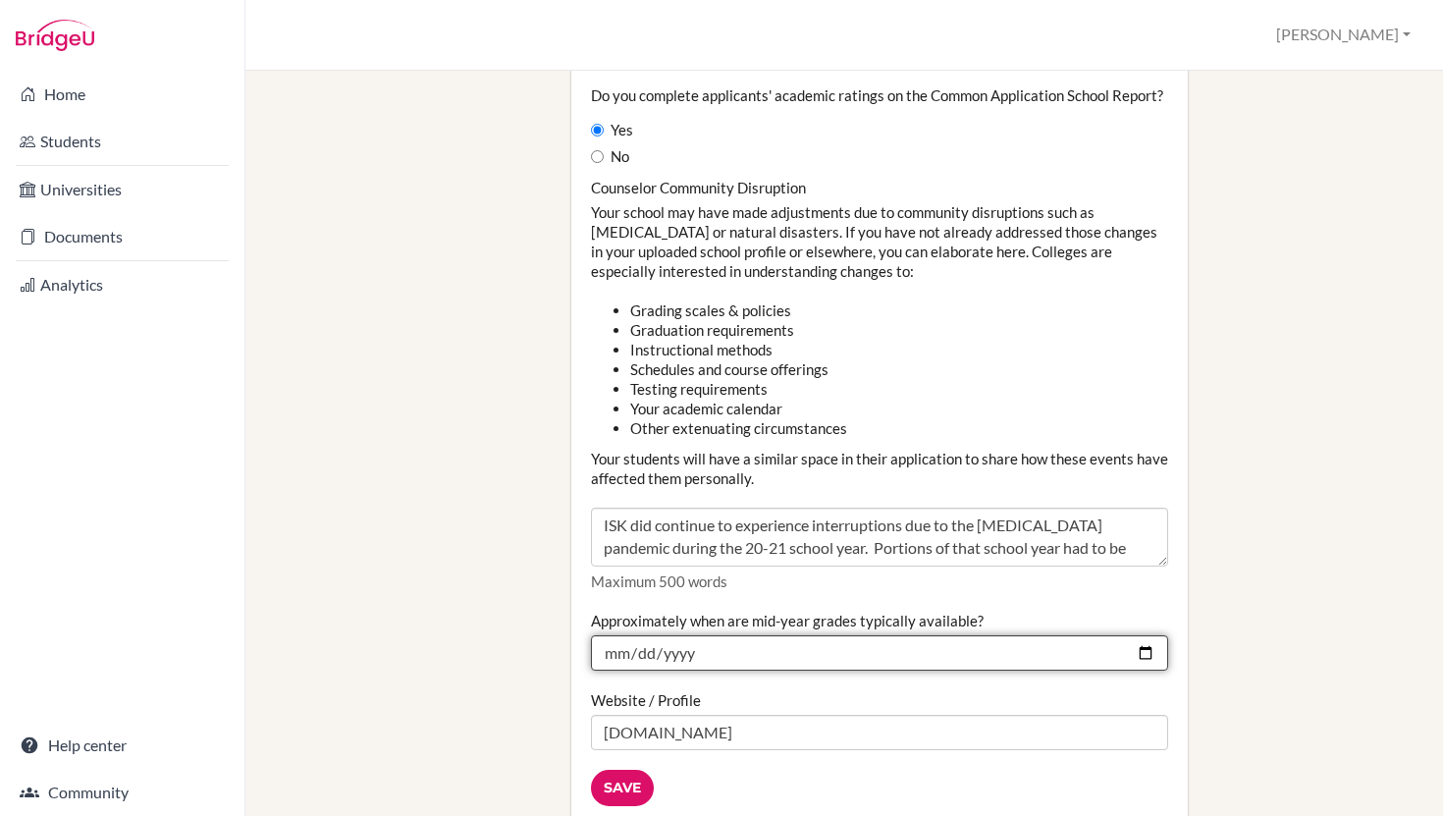
scroll to position [2038, 0]
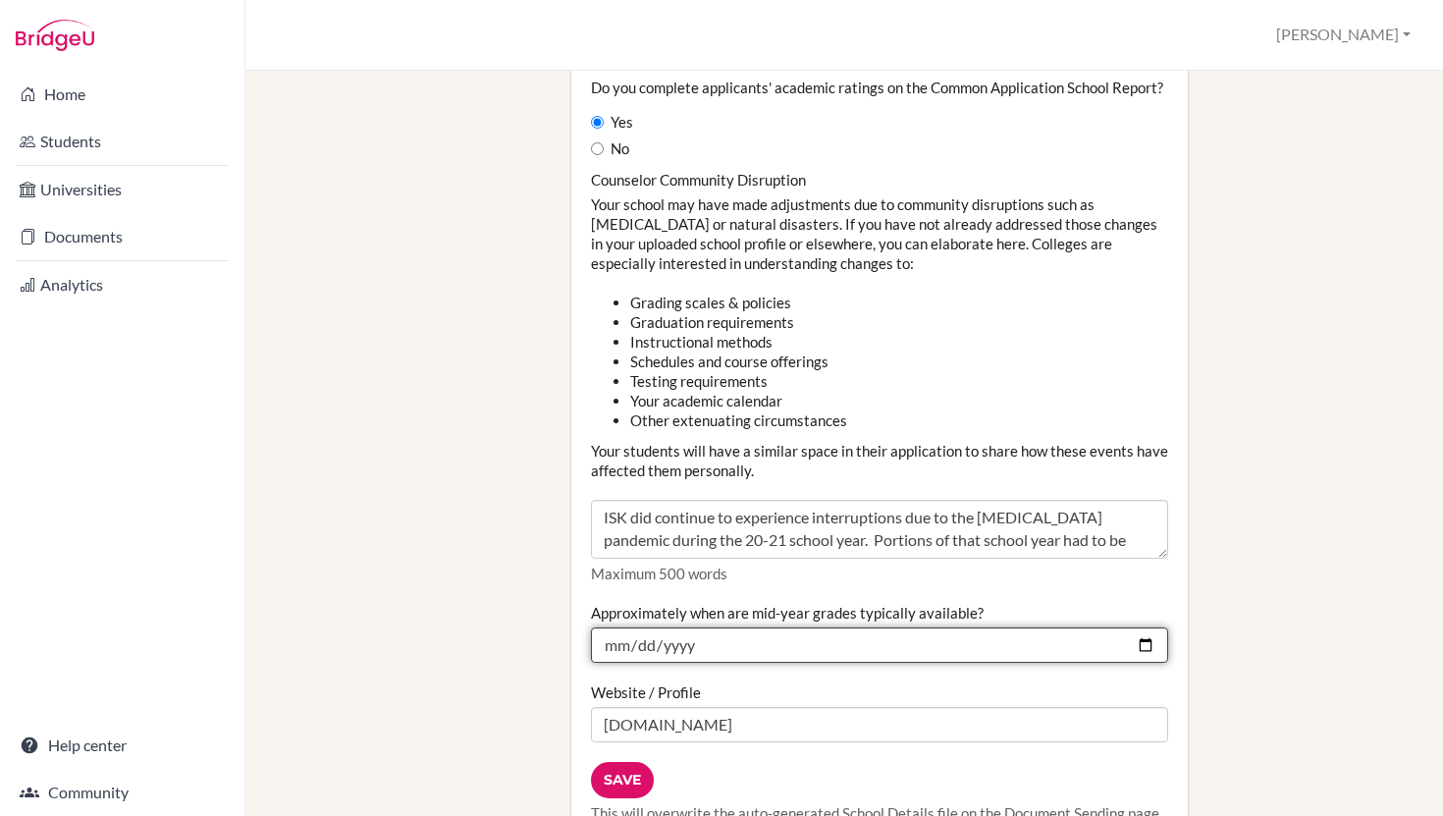
click at [1147, 627] on input "2024-02-01" at bounding box center [879, 644] width 577 height 35
type input "2026-02-06"
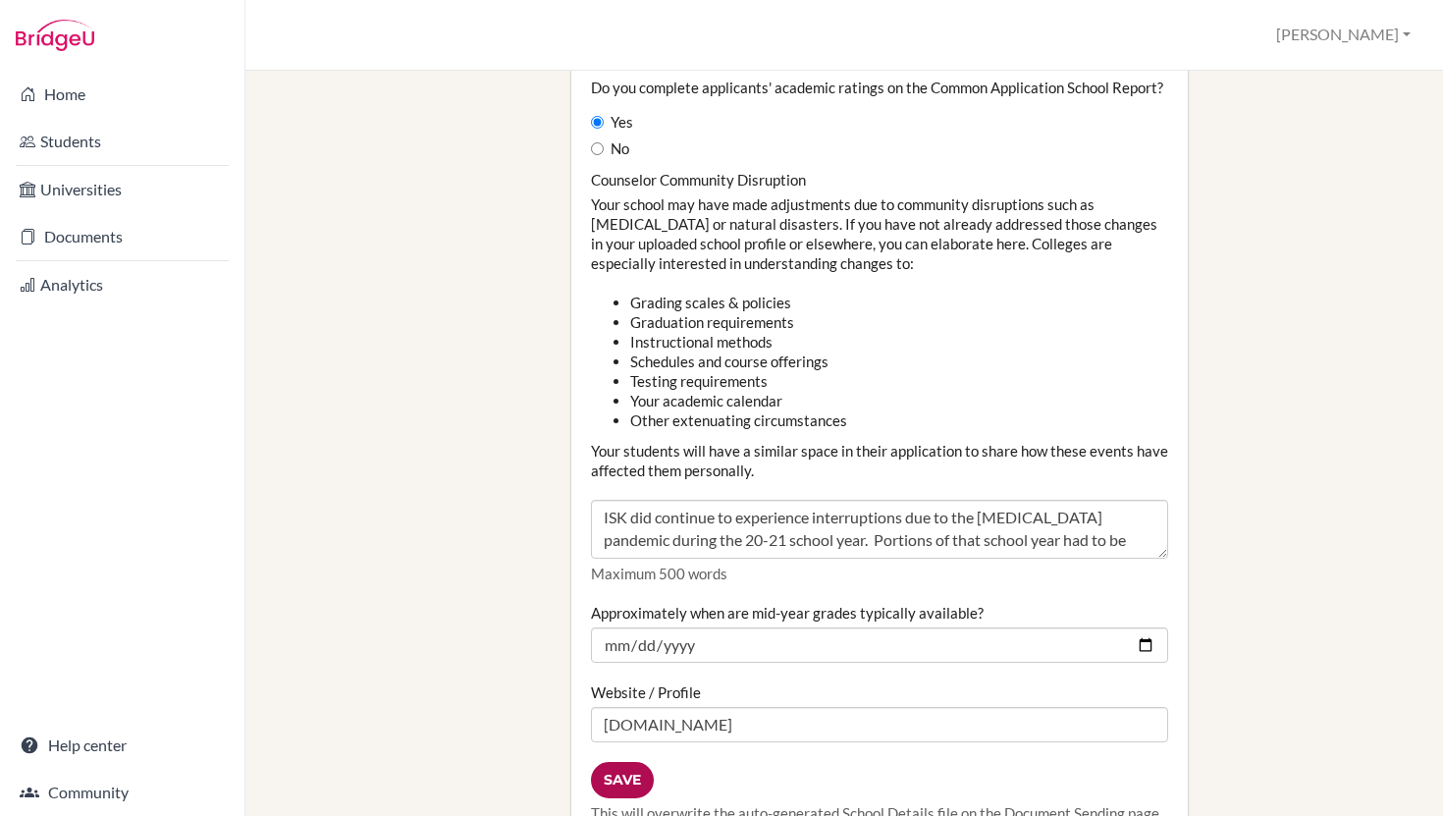
click at [619, 762] on input "Save" at bounding box center [622, 780] width 63 height 36
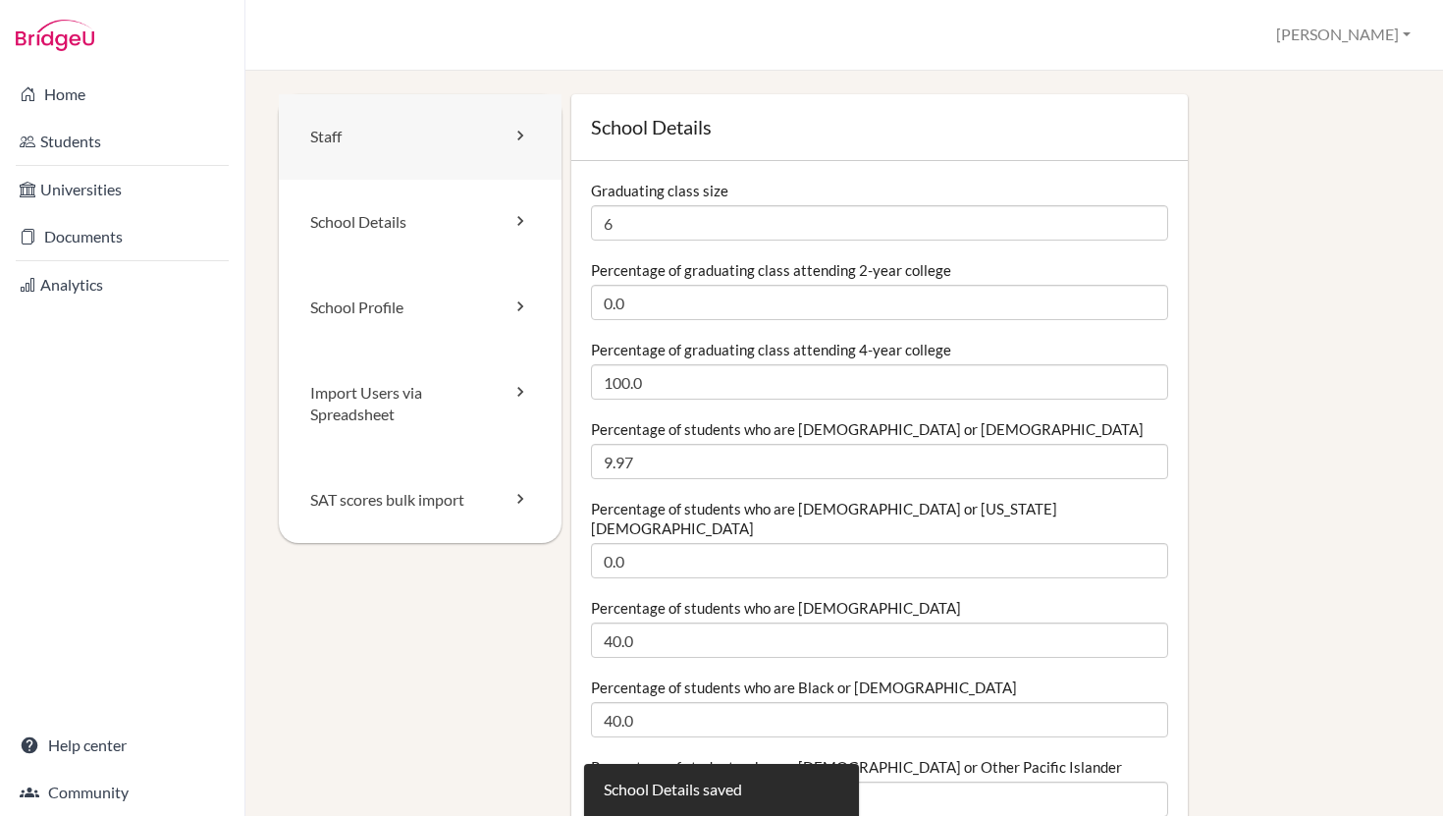
click at [521, 143] on icon at bounding box center [520, 136] width 20 height 20
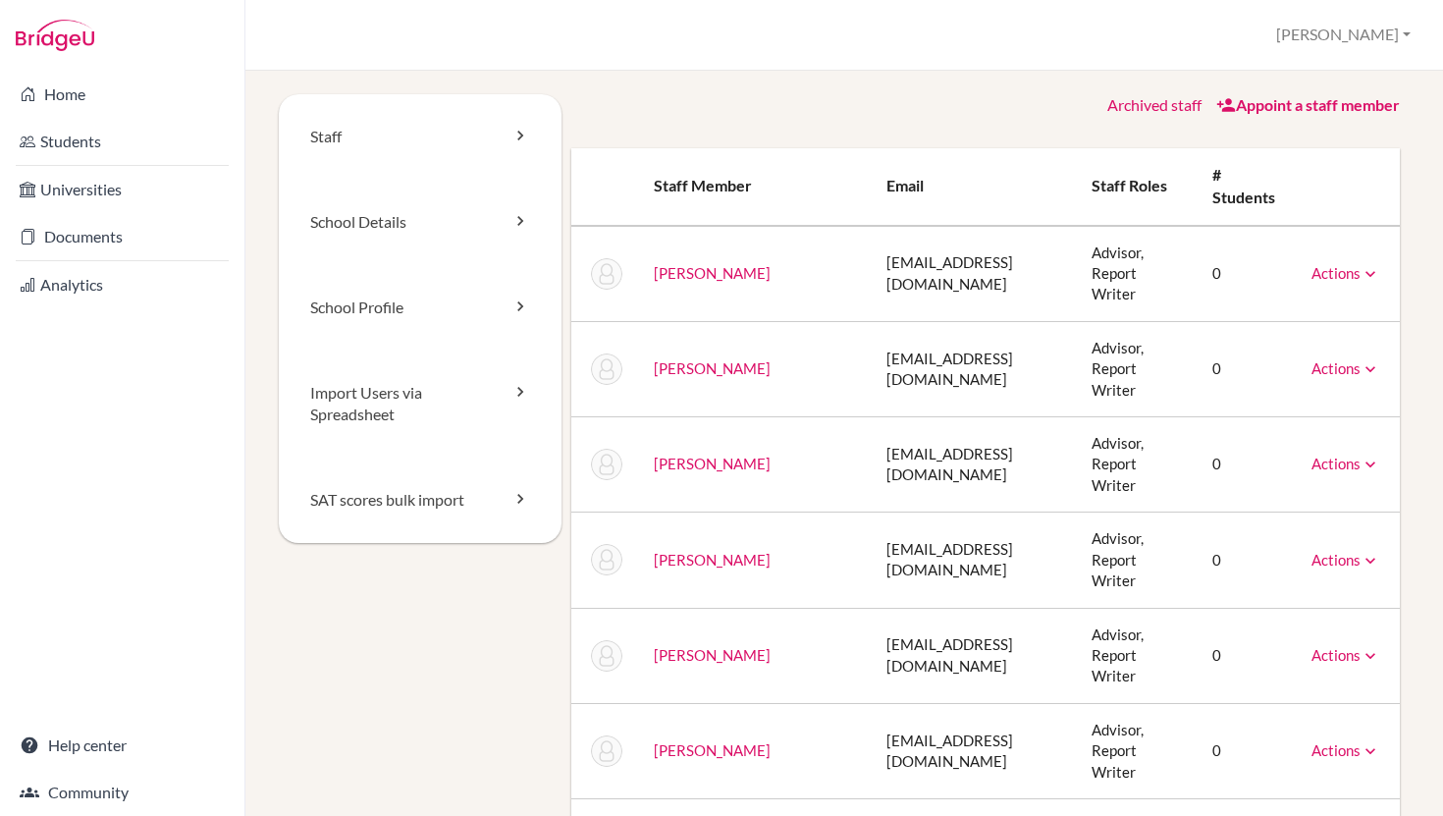
click at [1364, 264] on icon at bounding box center [1371, 274] width 20 height 20
click at [1338, 265] on link "Actions" at bounding box center [1345, 273] width 69 height 18
click at [1167, 104] on link "Archived staff" at bounding box center [1154, 104] width 94 height 19
click at [1353, 111] on link "Active staff" at bounding box center [1361, 105] width 77 height 23
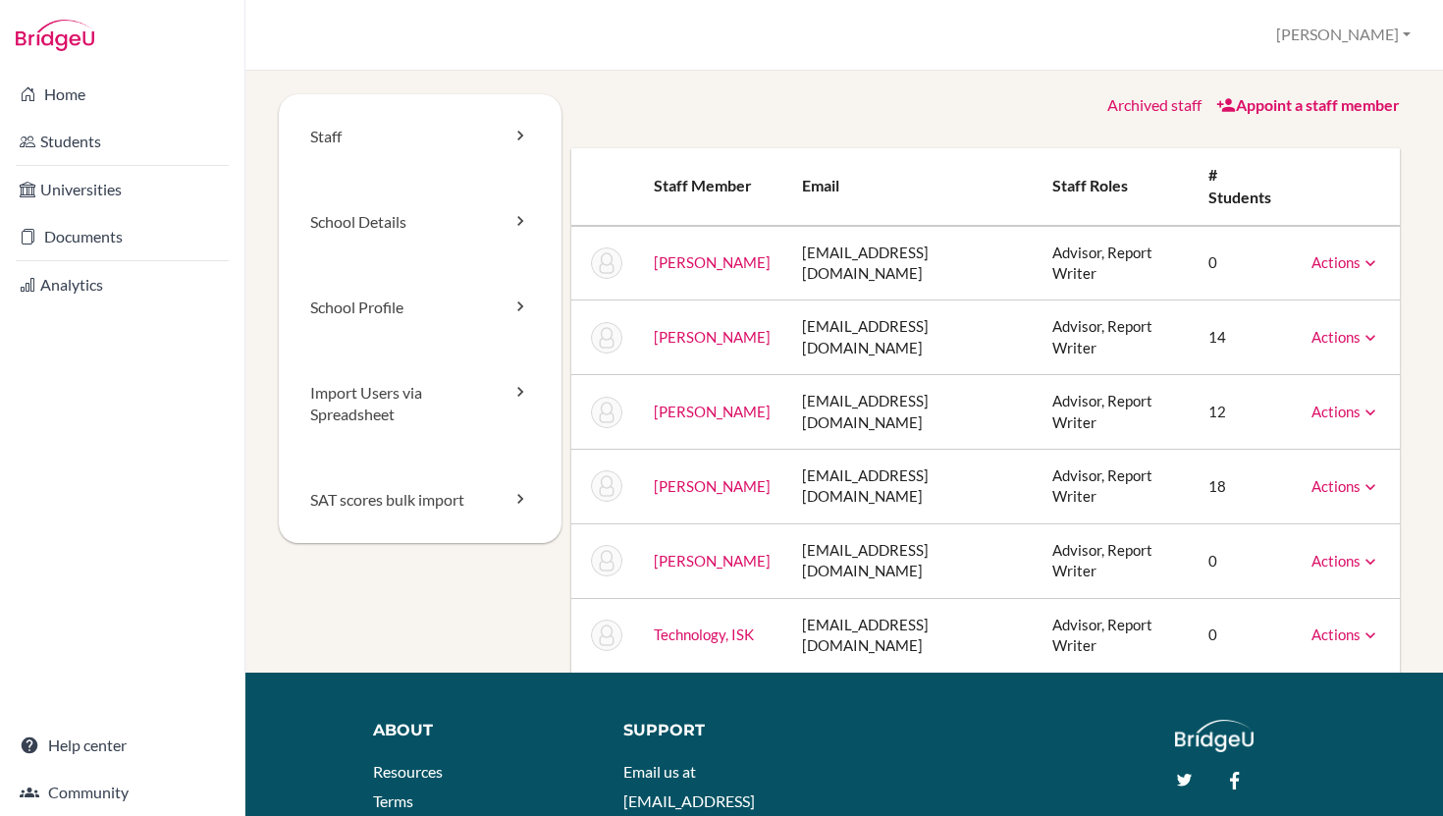
click at [1338, 552] on link "Actions" at bounding box center [1345, 561] width 69 height 18
click at [1292, 636] on link "Archive" at bounding box center [1295, 650] width 167 height 28
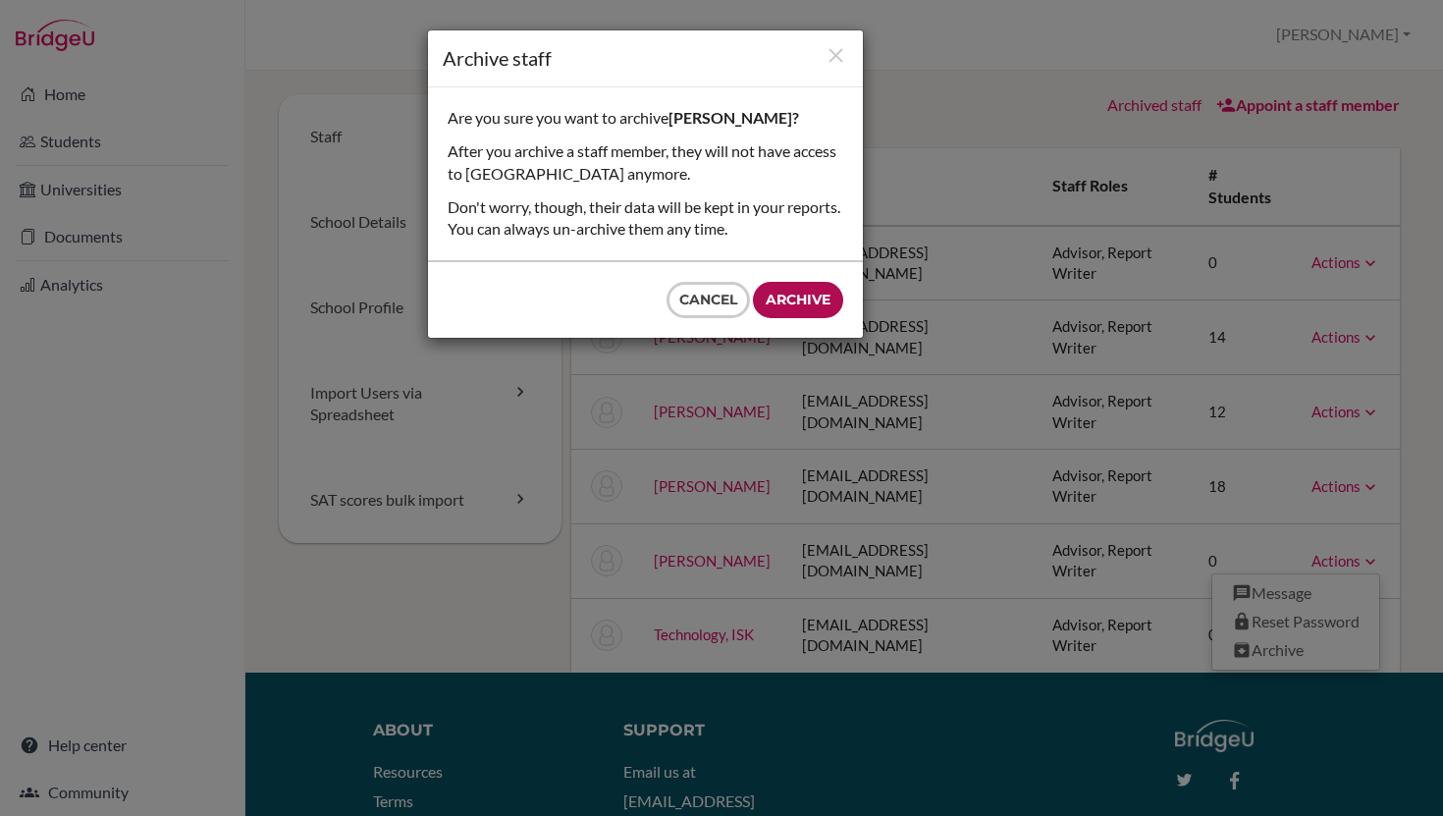
click at [789, 304] on input "Archive" at bounding box center [798, 300] width 90 height 36
type input "Archive"
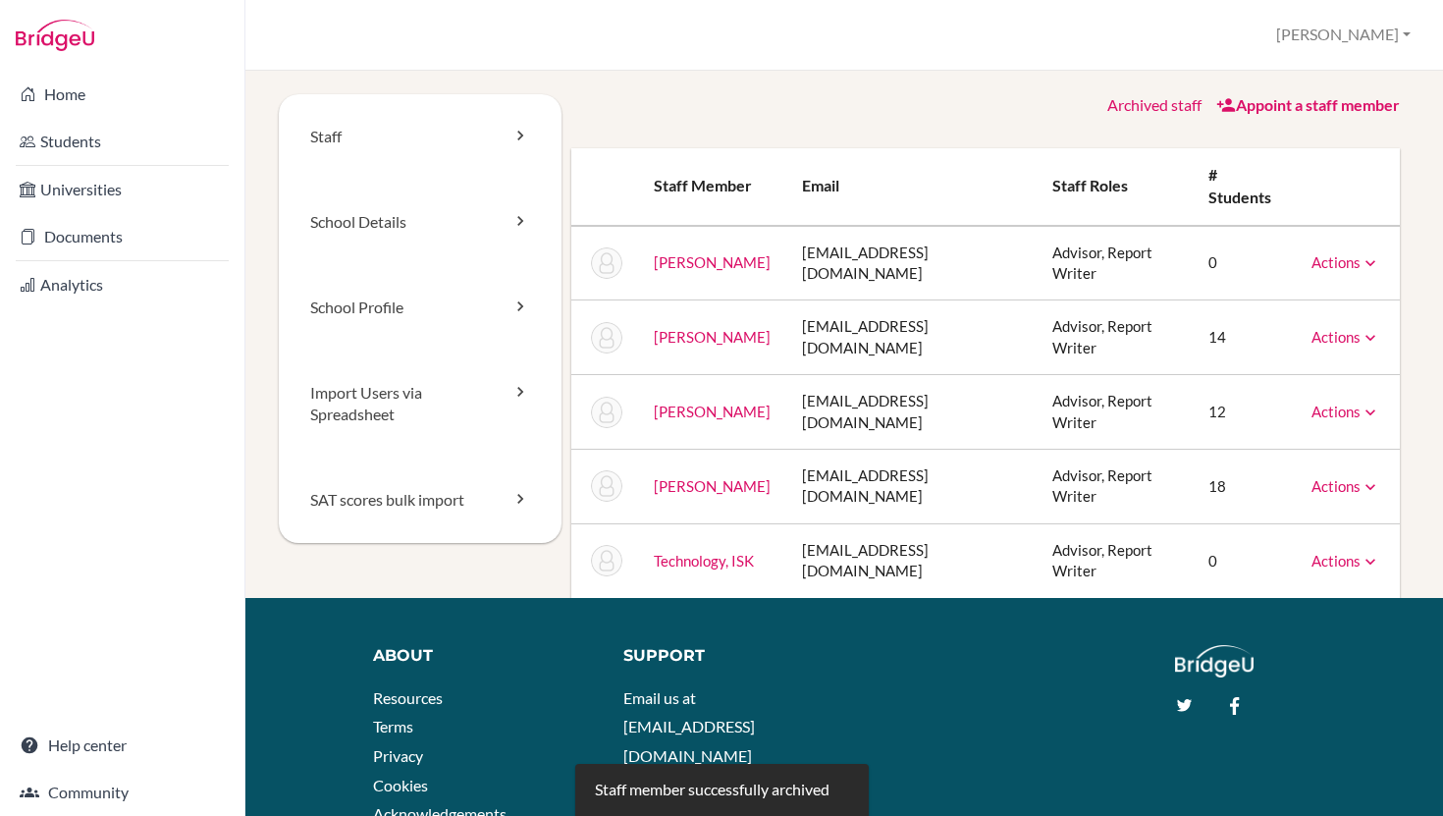
click at [1334, 110] on link "Appoint a staff member" at bounding box center [1308, 104] width 184 height 19
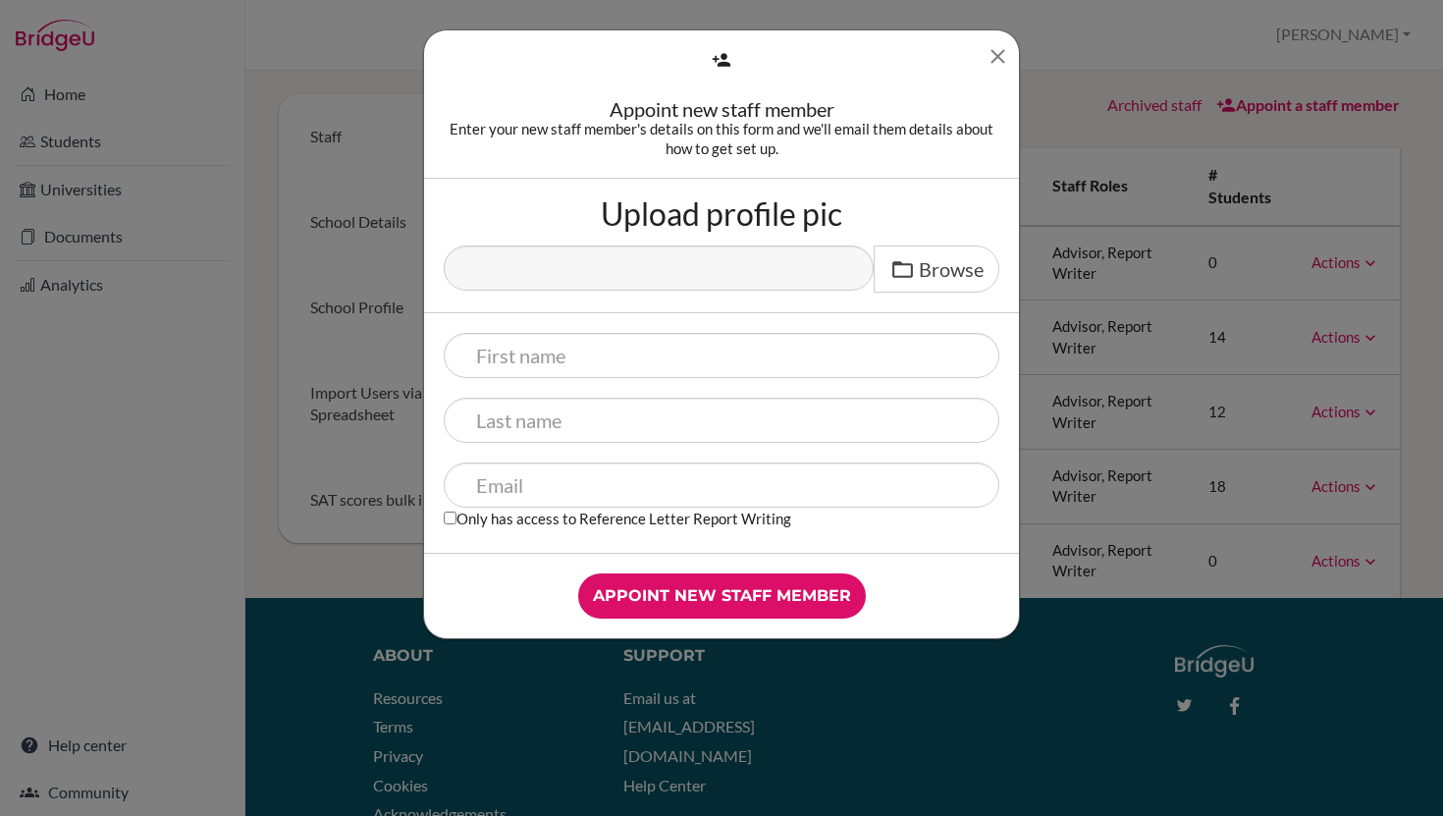
click at [1000, 54] on icon "Close" at bounding box center [998, 56] width 25 height 25
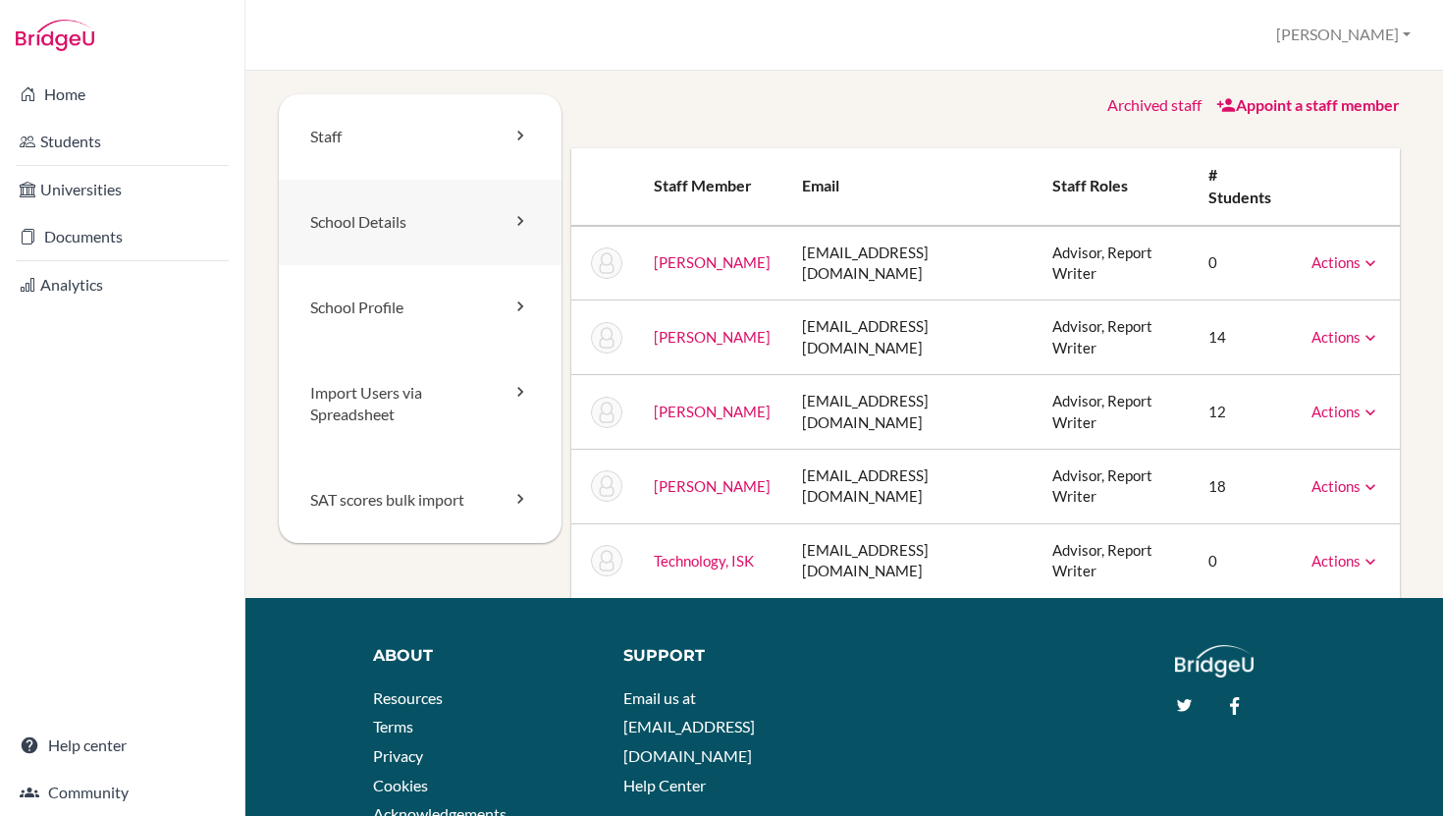
click at [520, 225] on icon at bounding box center [520, 221] width 20 height 20
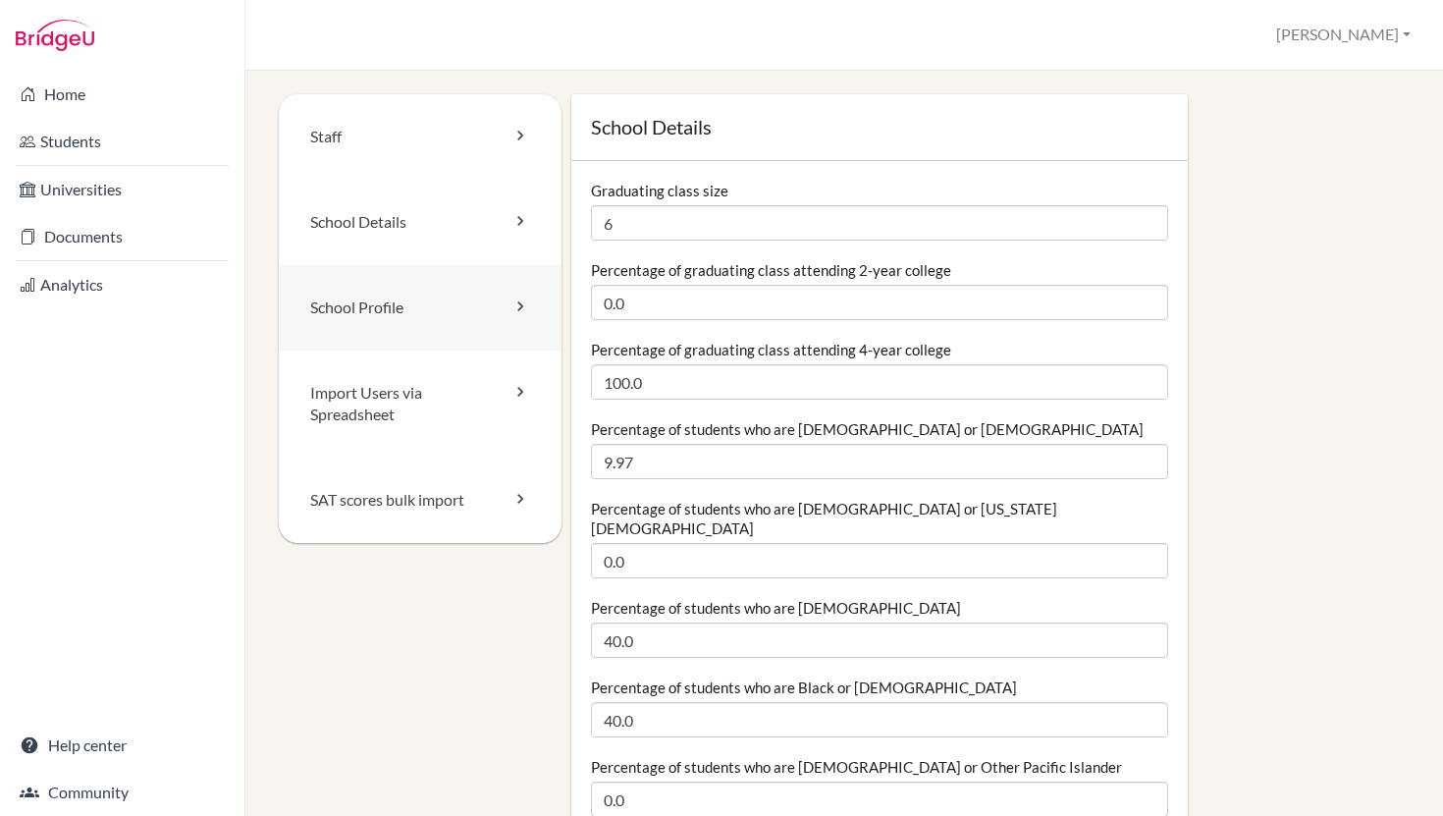
click at [516, 309] on icon at bounding box center [520, 306] width 20 height 20
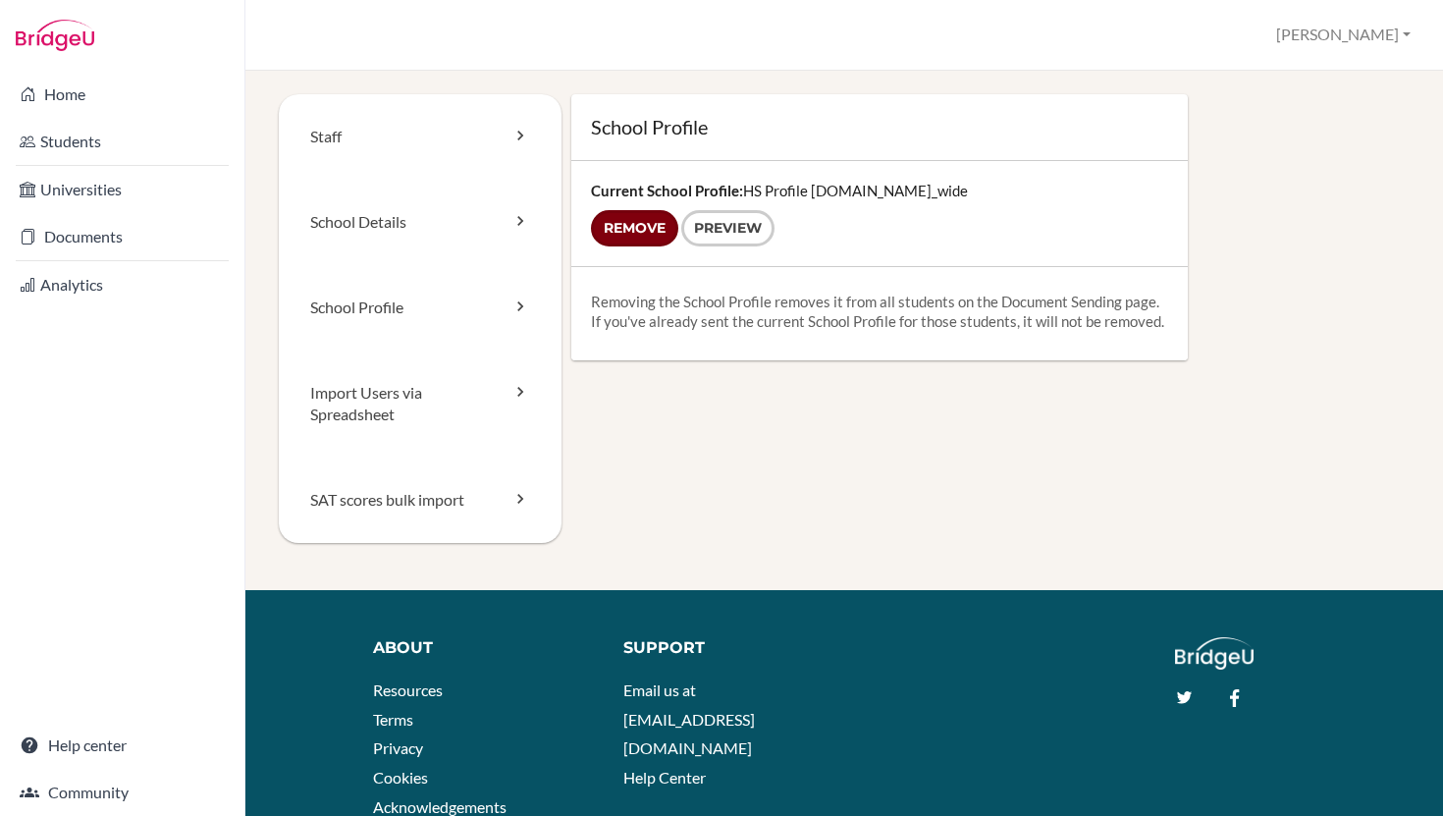
click at [660, 228] on input "Remove" at bounding box center [634, 228] width 87 height 36
click at [517, 396] on icon at bounding box center [520, 392] width 20 height 20
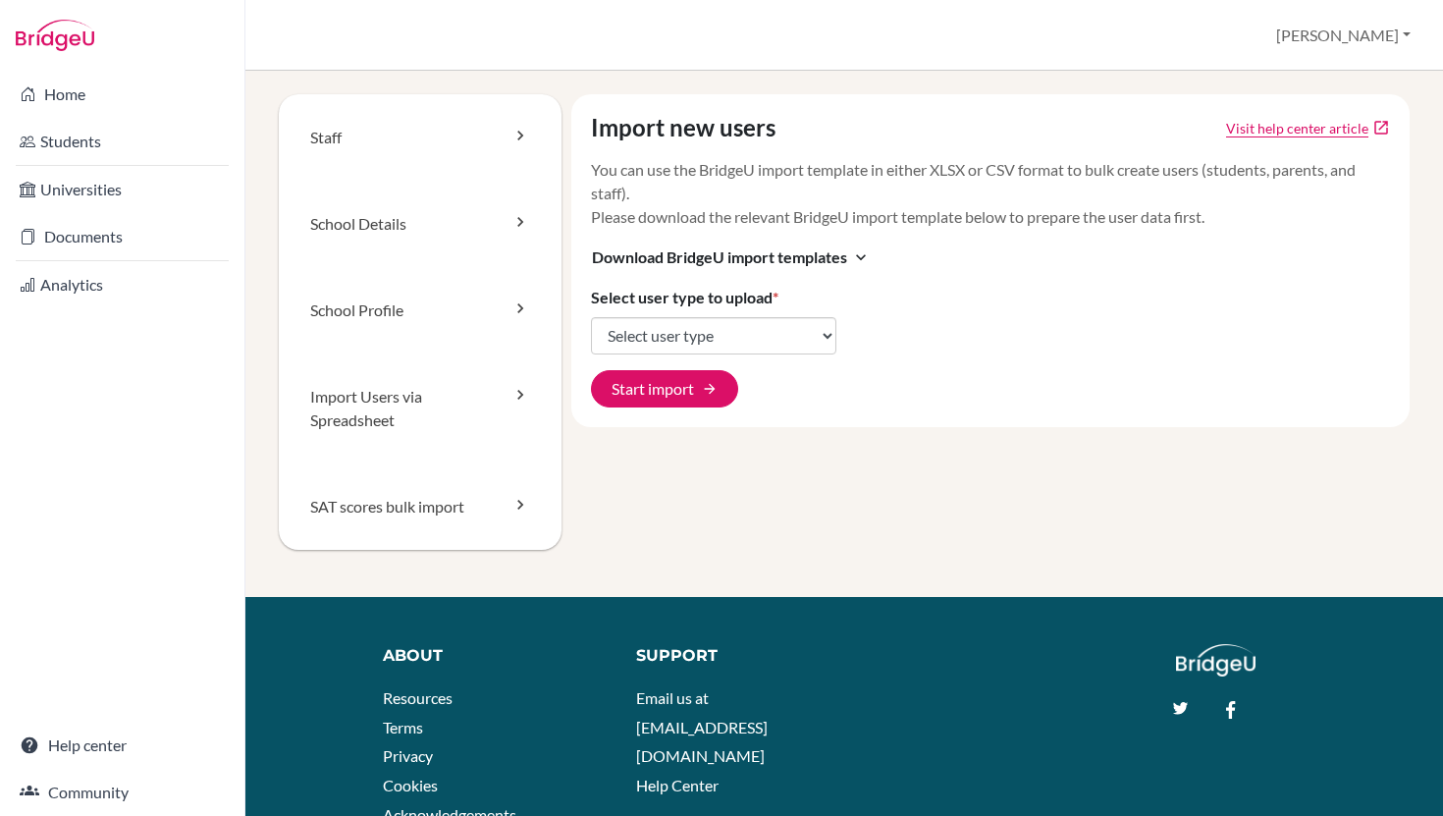
click at [519, 500] on icon at bounding box center [520, 505] width 20 height 20
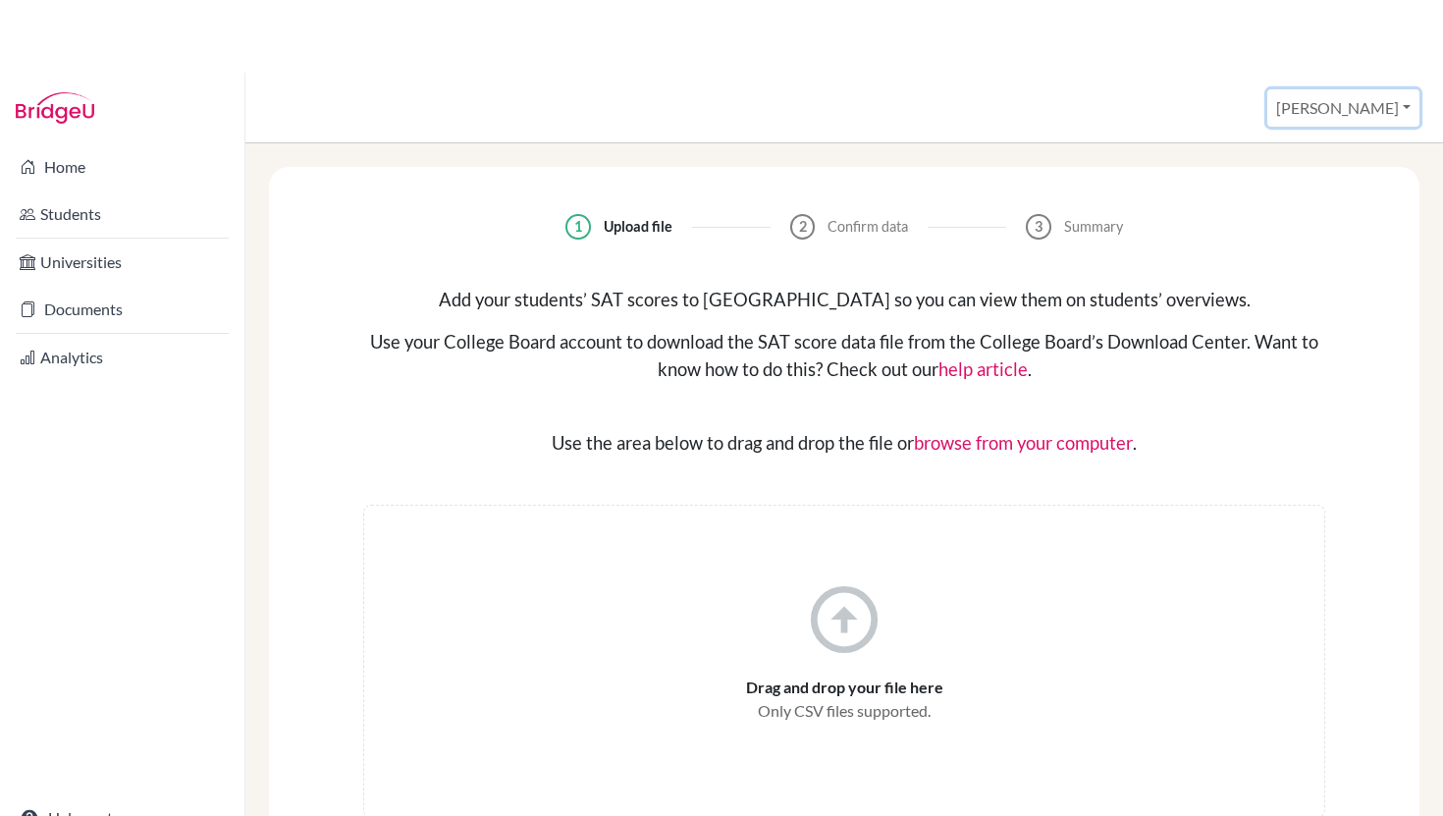
click at [1363, 101] on button "[PERSON_NAME]" at bounding box center [1343, 107] width 152 height 37
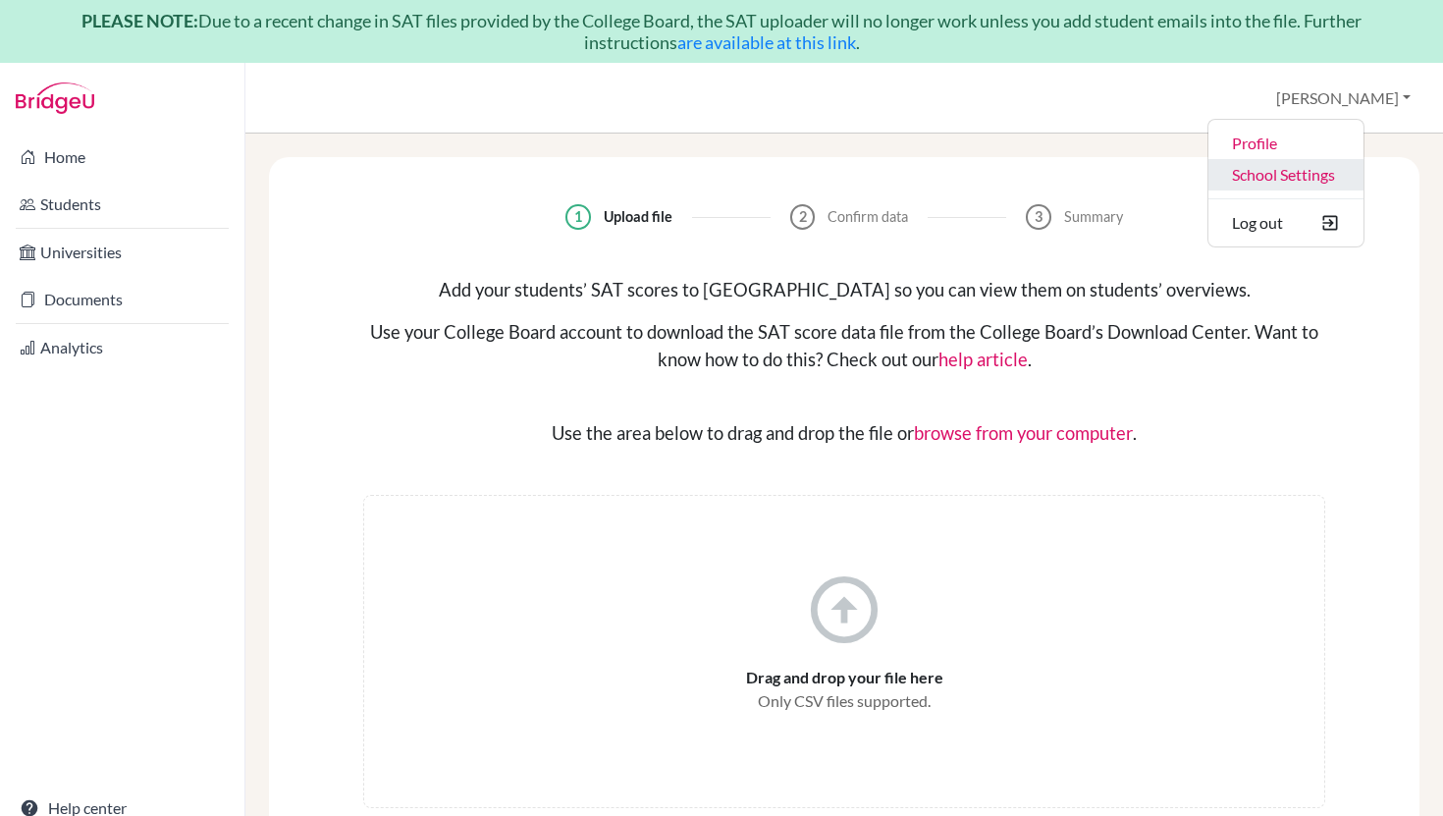
click at [1328, 181] on link "School Settings" at bounding box center [1285, 174] width 155 height 31
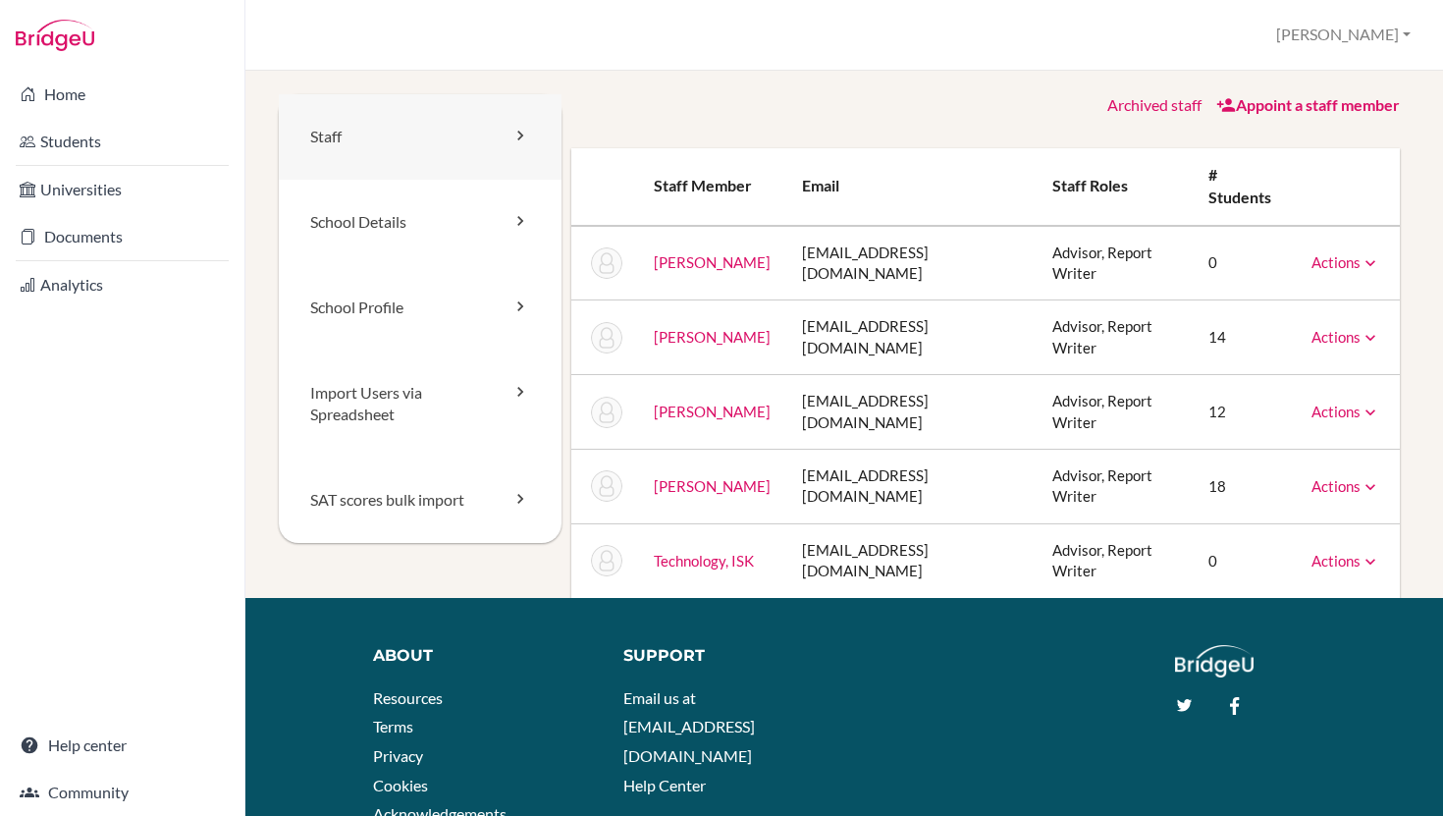
click at [515, 134] on icon at bounding box center [520, 136] width 20 height 20
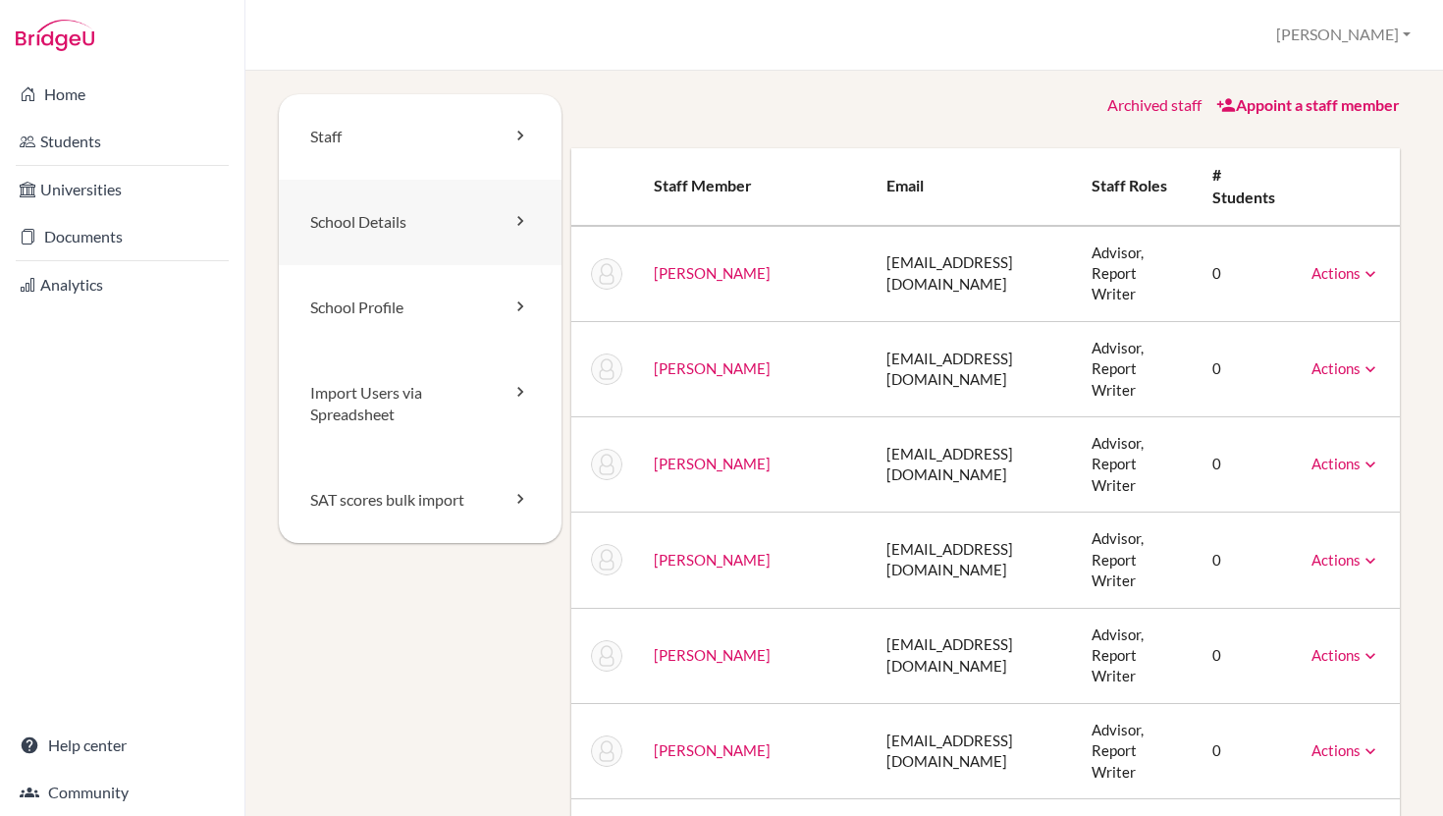
click at [518, 223] on icon at bounding box center [520, 221] width 20 height 20
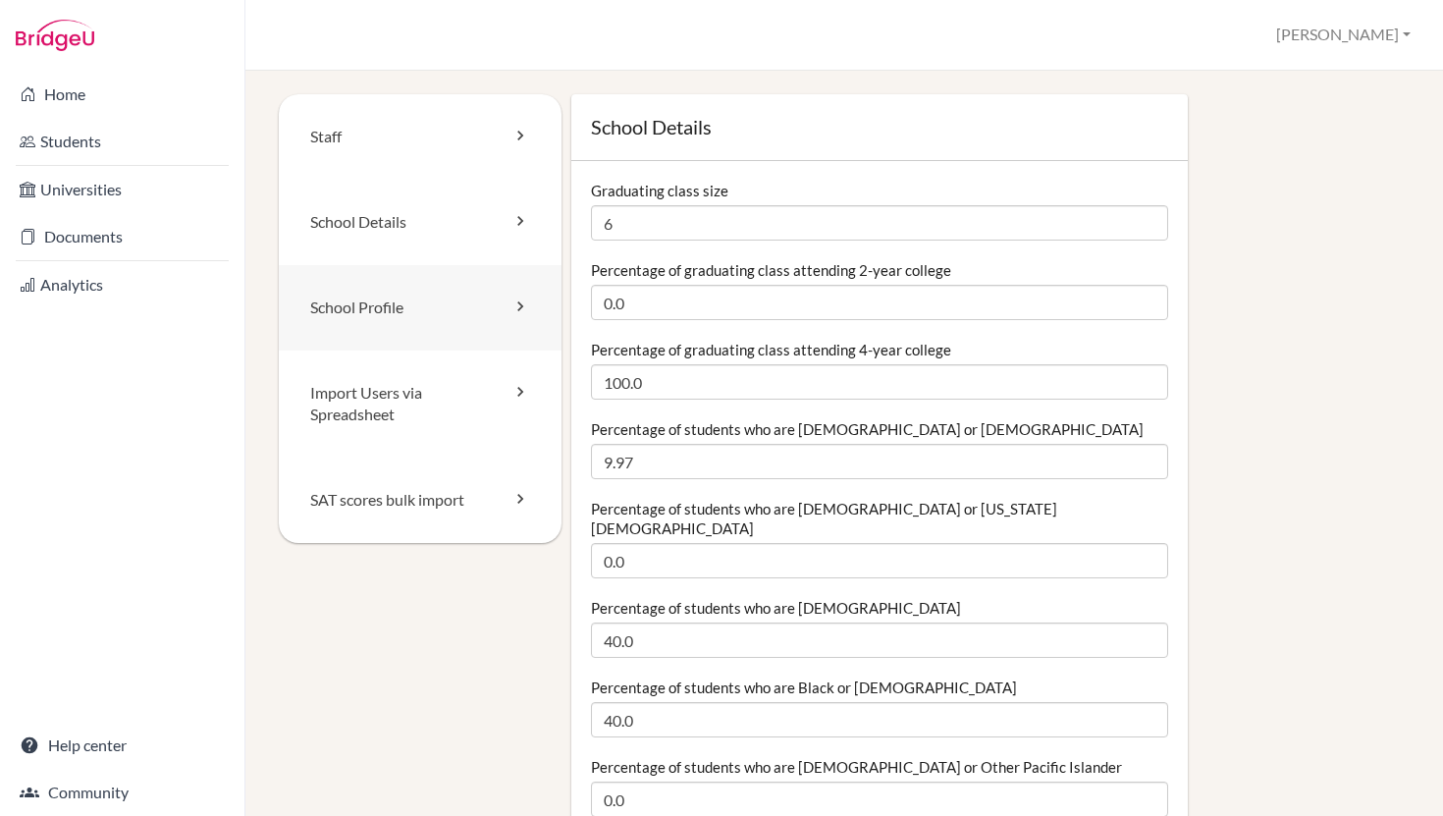
click at [521, 298] on icon at bounding box center [520, 306] width 20 height 20
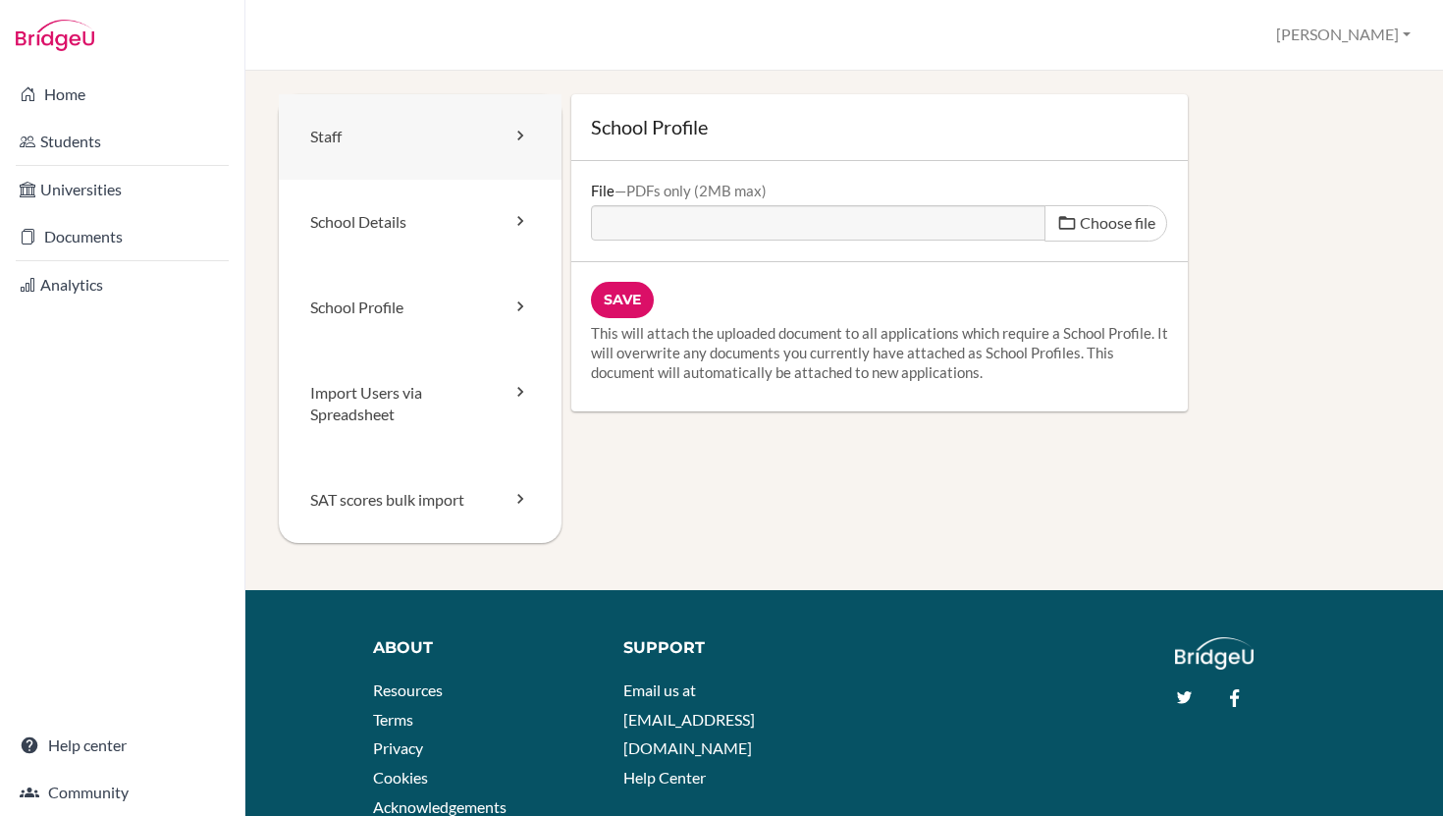
click at [515, 132] on icon at bounding box center [520, 136] width 20 height 20
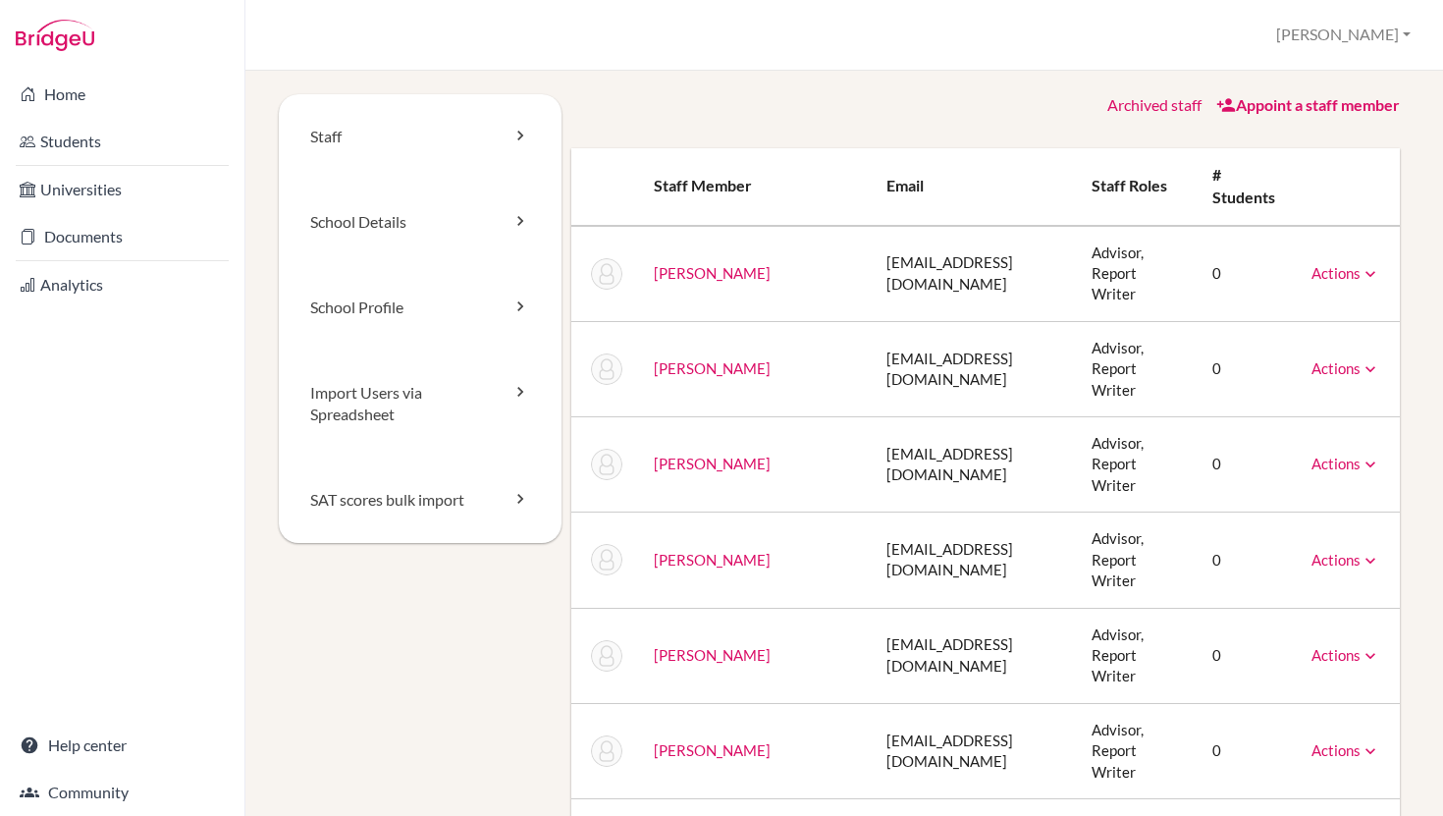
click at [882, 21] on div "School Settings > Staff [PERSON_NAME] Profile School Settings Log out Your brow…" at bounding box center [844, 35] width 1198 height 71
click at [99, 93] on link "Home" at bounding box center [122, 94] width 237 height 39
click at [1383, 37] on button "[PERSON_NAME]" at bounding box center [1343, 35] width 152 height 36
click at [1003, 84] on div "Staff School Details School Profile Import Users via Spreadsheet SAT scores bul…" at bounding box center [844, 443] width 1198 height 745
click at [67, 93] on link "Home" at bounding box center [122, 94] width 237 height 39
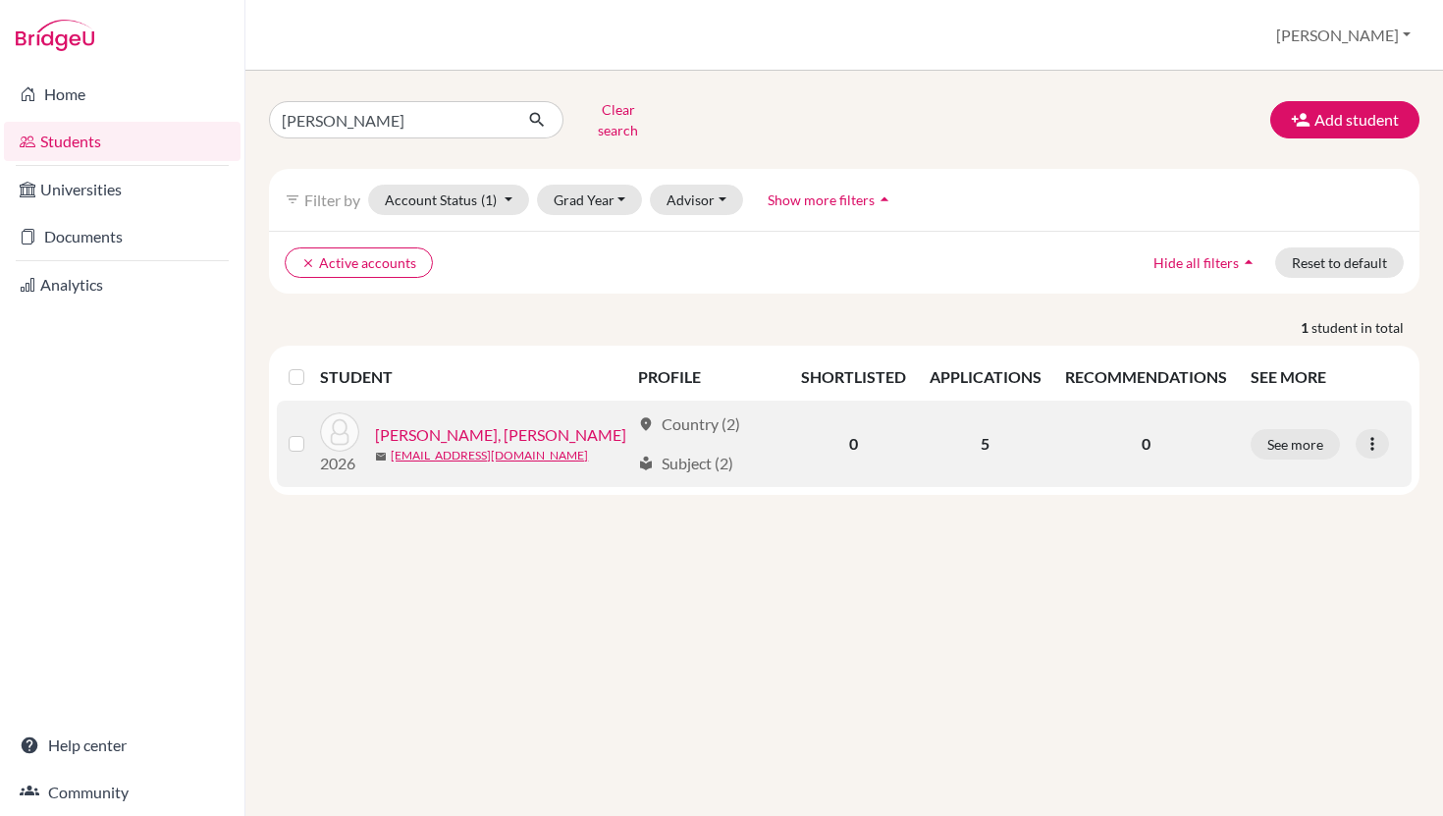
click at [438, 423] on link "[PERSON_NAME], [PERSON_NAME]" at bounding box center [500, 435] width 251 height 24
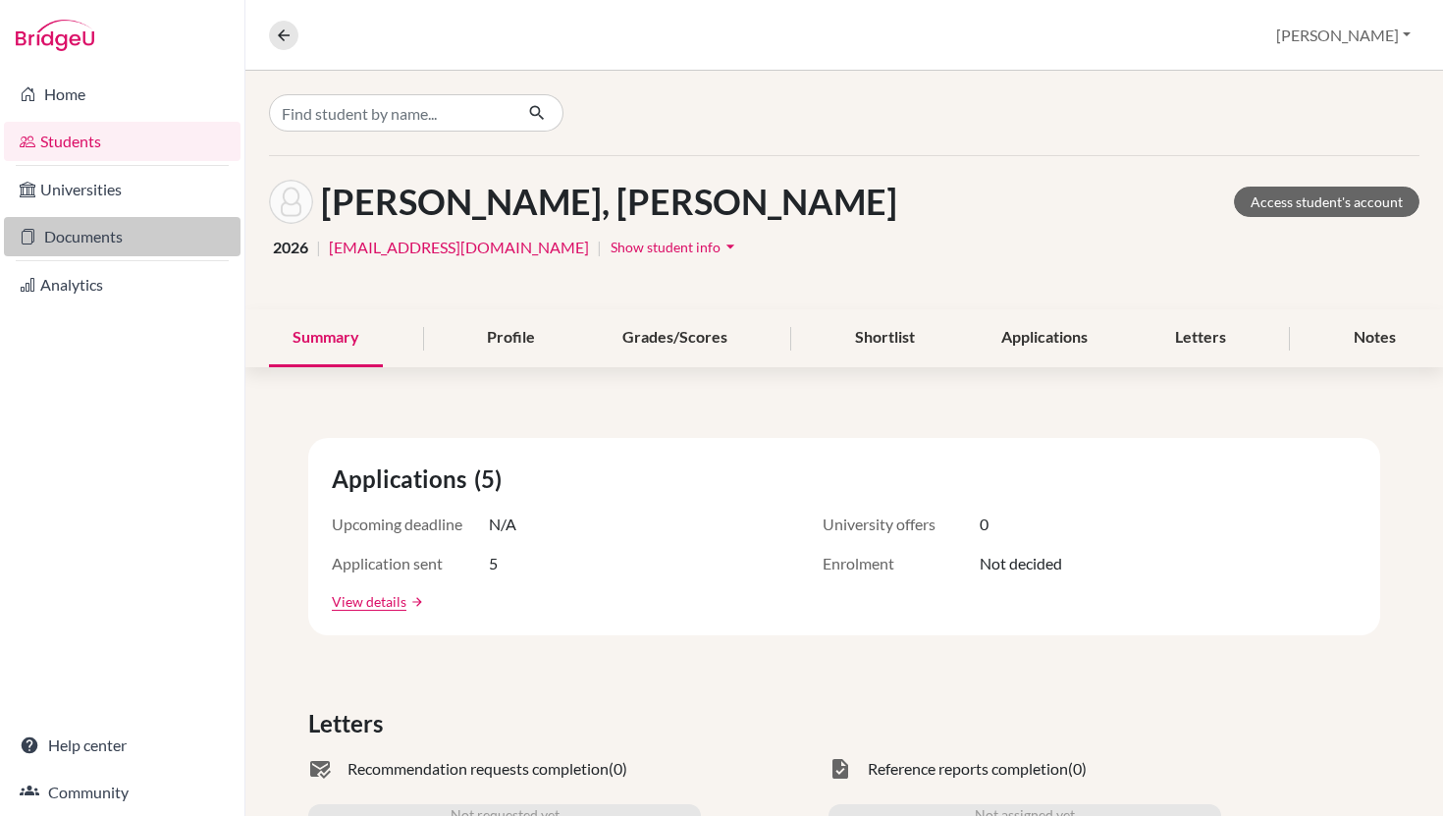
click at [92, 239] on link "Documents" at bounding box center [122, 236] width 237 height 39
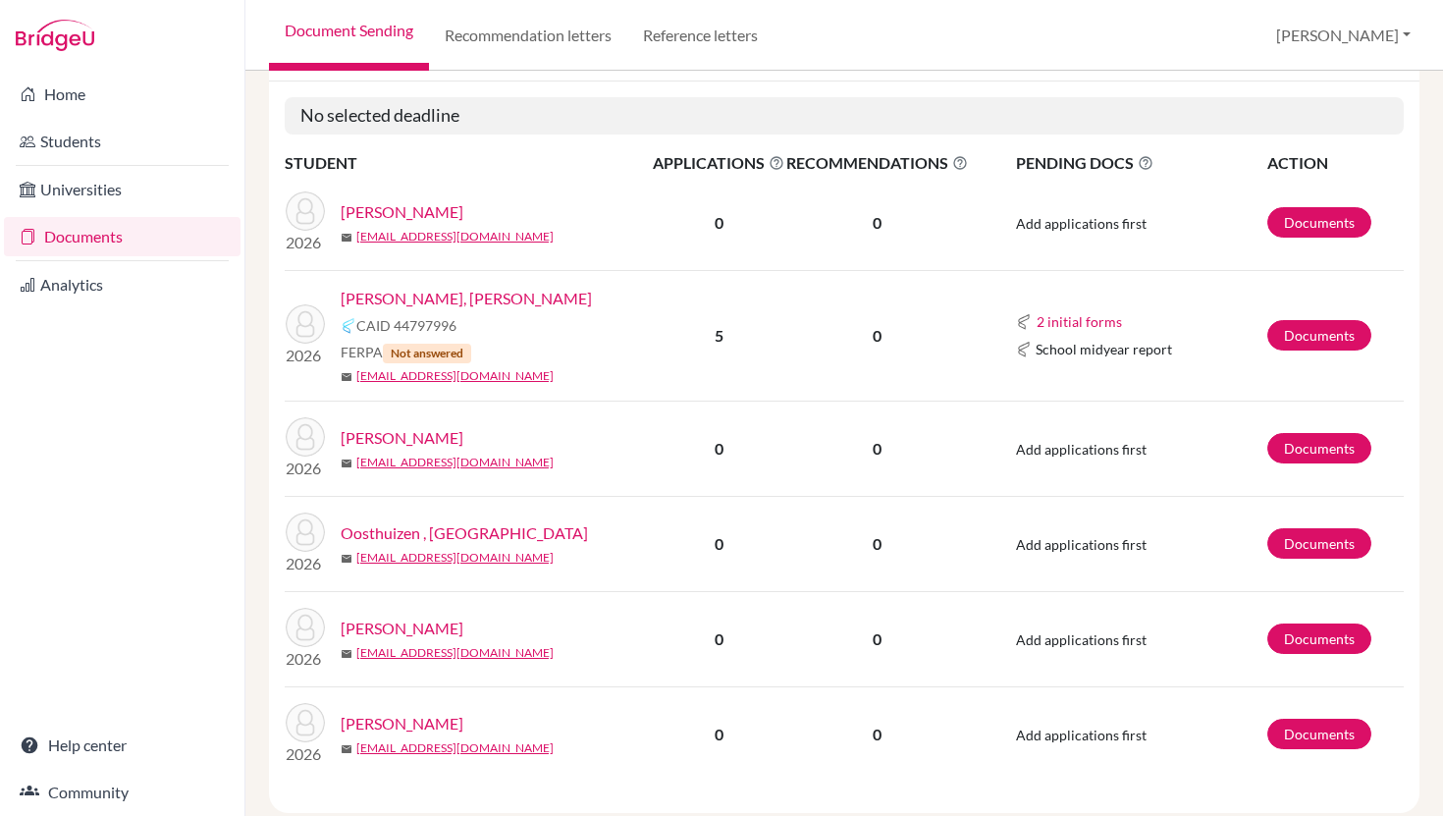
scroll to position [349, 0]
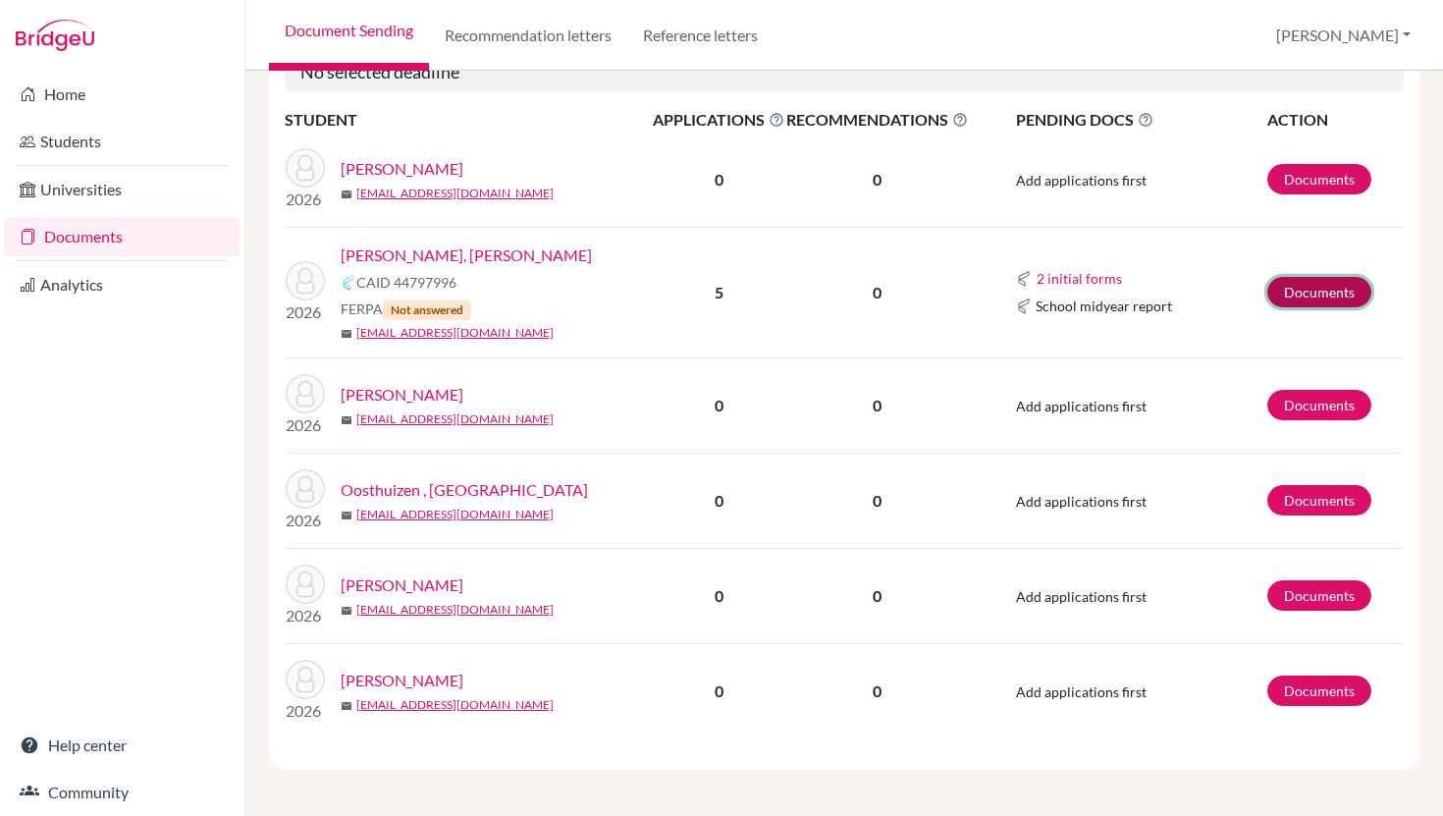
click at [1330, 287] on link "Documents" at bounding box center [1319, 292] width 104 height 30
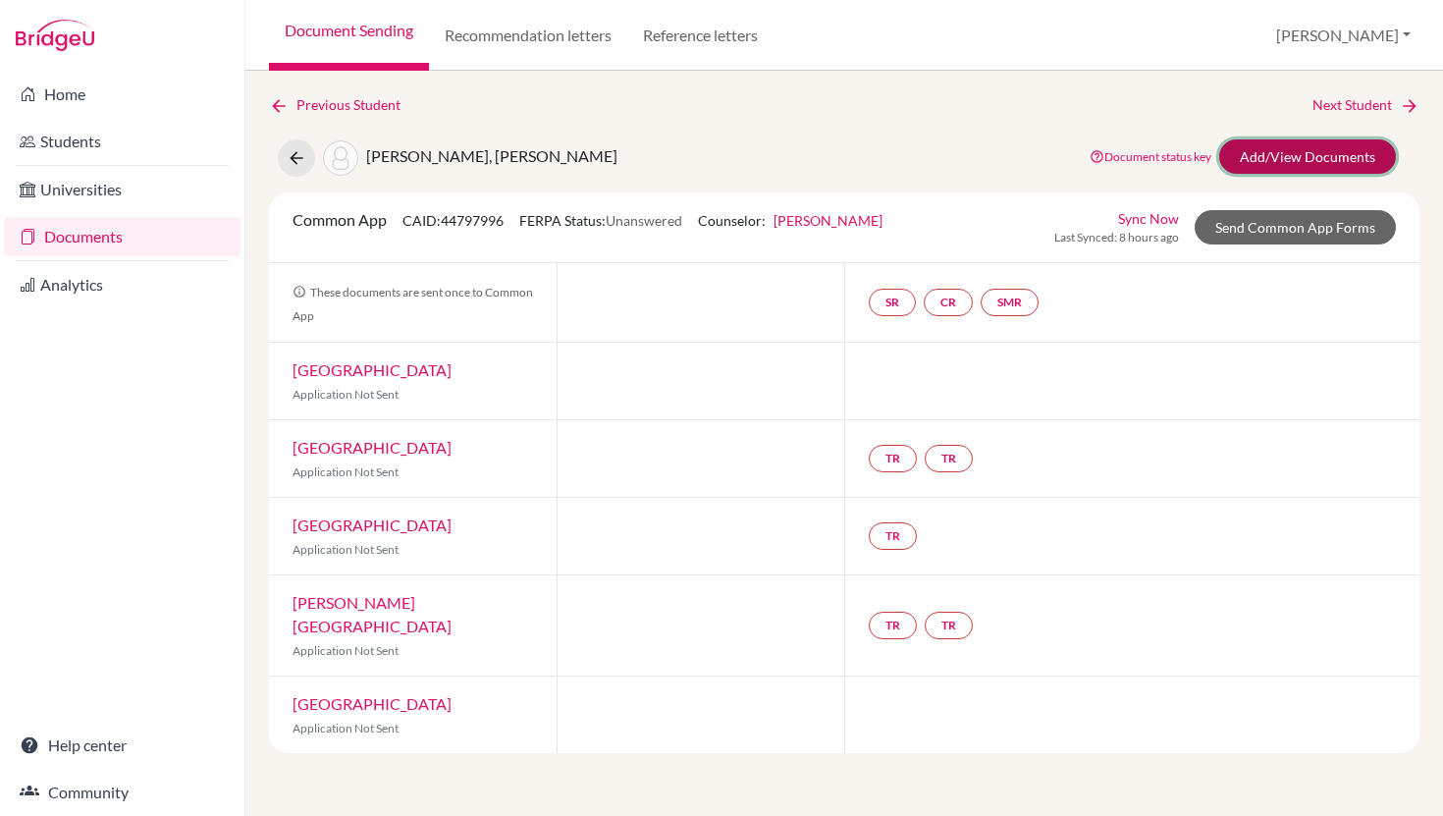
click at [1283, 166] on link "Add/View Documents" at bounding box center [1307, 156] width 177 height 34
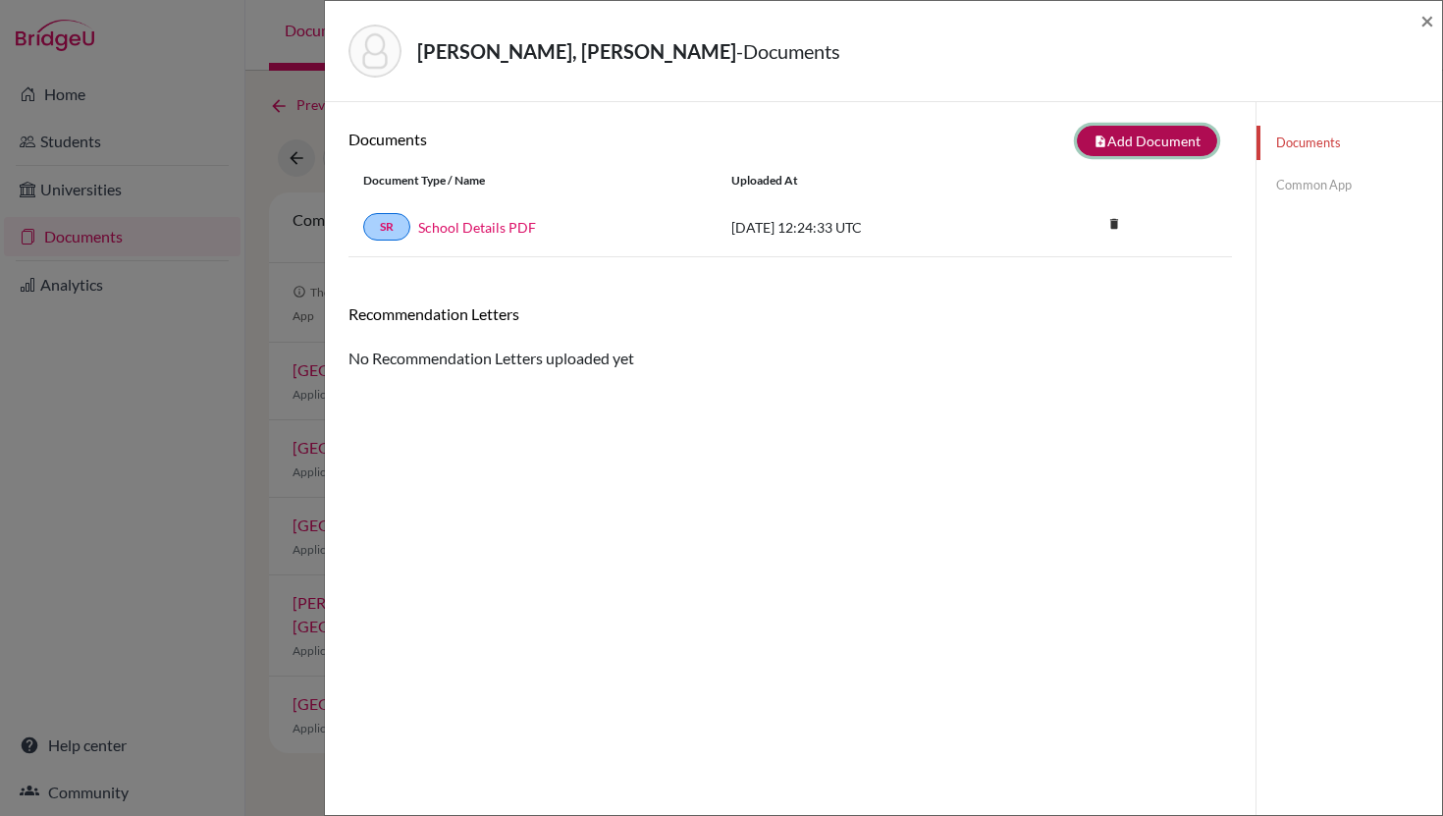
click at [1161, 151] on button "note_add Add Document" at bounding box center [1147, 141] width 140 height 30
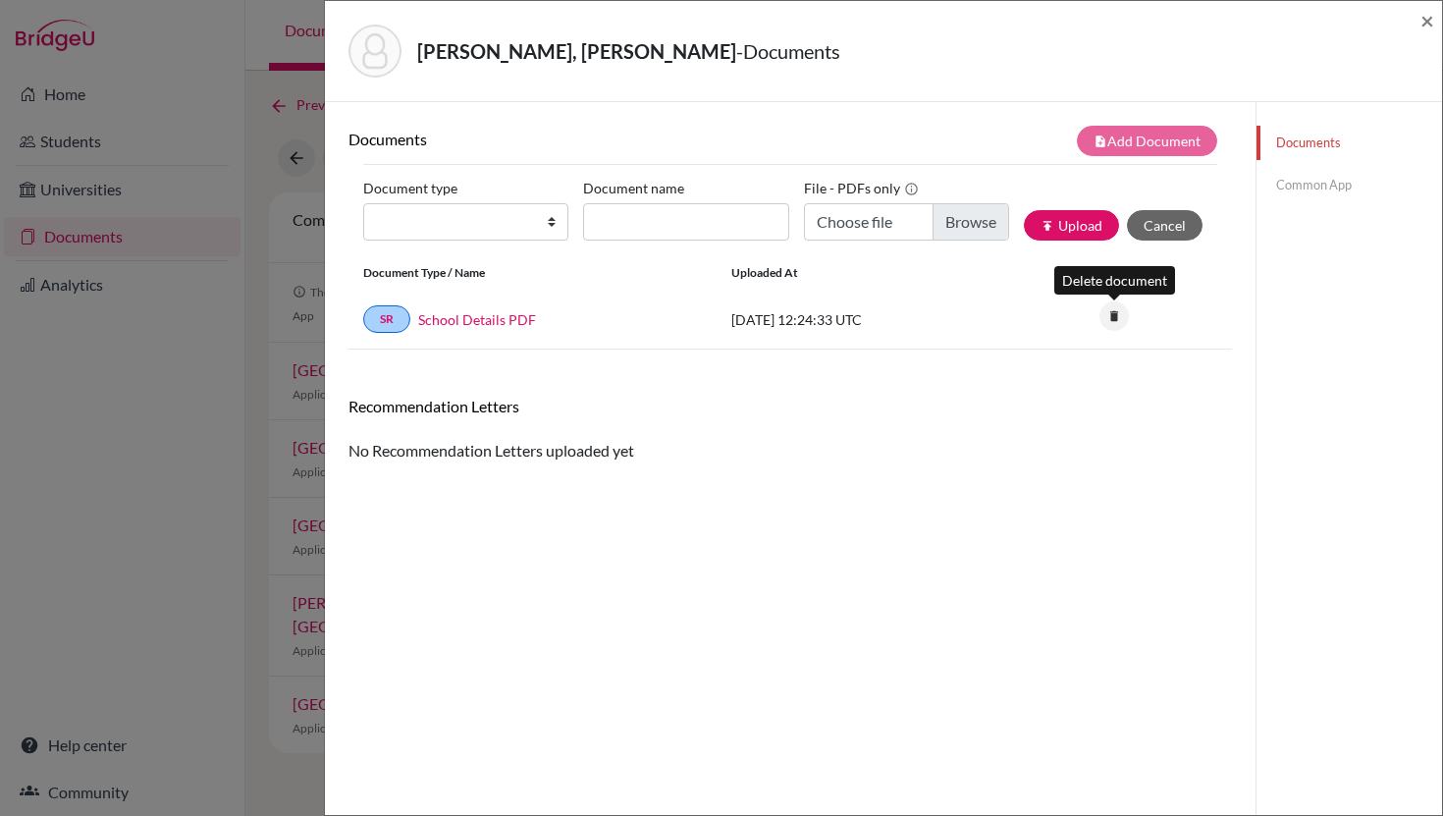
click at [1117, 318] on icon "delete" at bounding box center [1113, 315] width 29 height 29
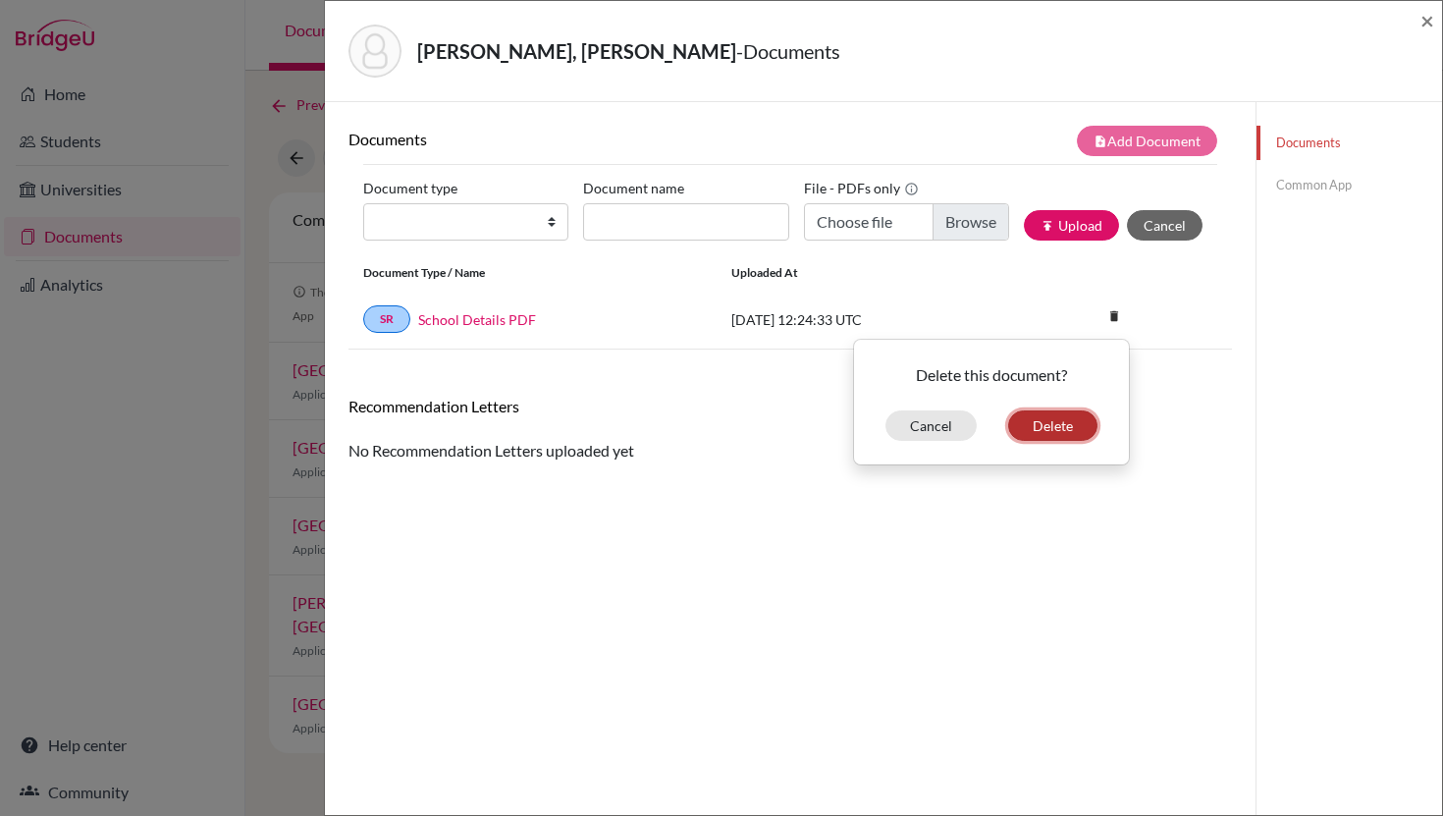
click at [1045, 419] on button "Delete" at bounding box center [1052, 425] width 89 height 30
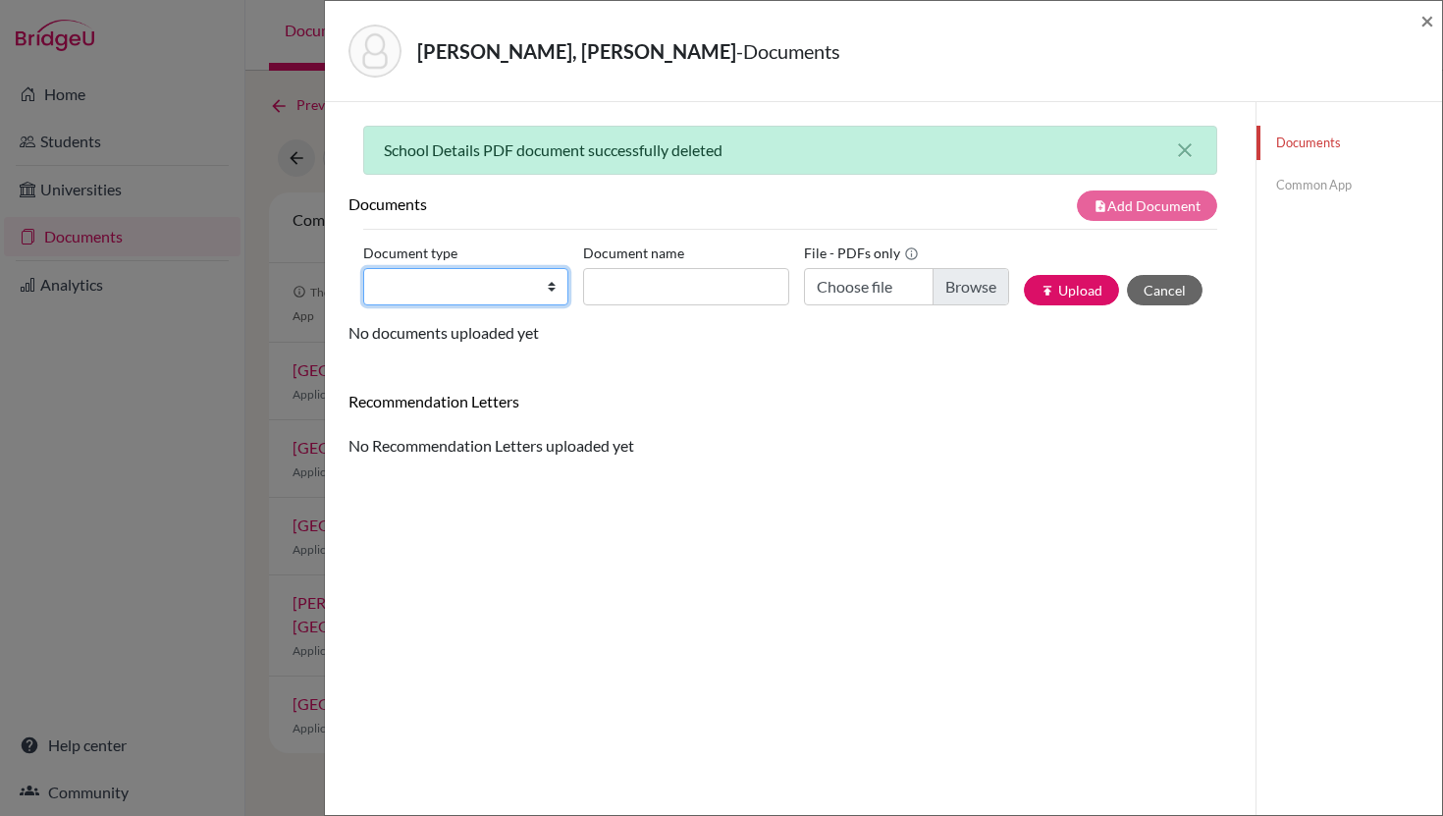
click at [546, 280] on select "Change explanation for Common App reports Counselor recommendation Internationa…" at bounding box center [465, 286] width 205 height 37
select select "2"
click at [363, 268] on select "Change explanation for Common App reports Counselor recommendation Internationa…" at bounding box center [465, 286] width 205 height 37
click at [677, 284] on input "Document name" at bounding box center [685, 286] width 205 height 37
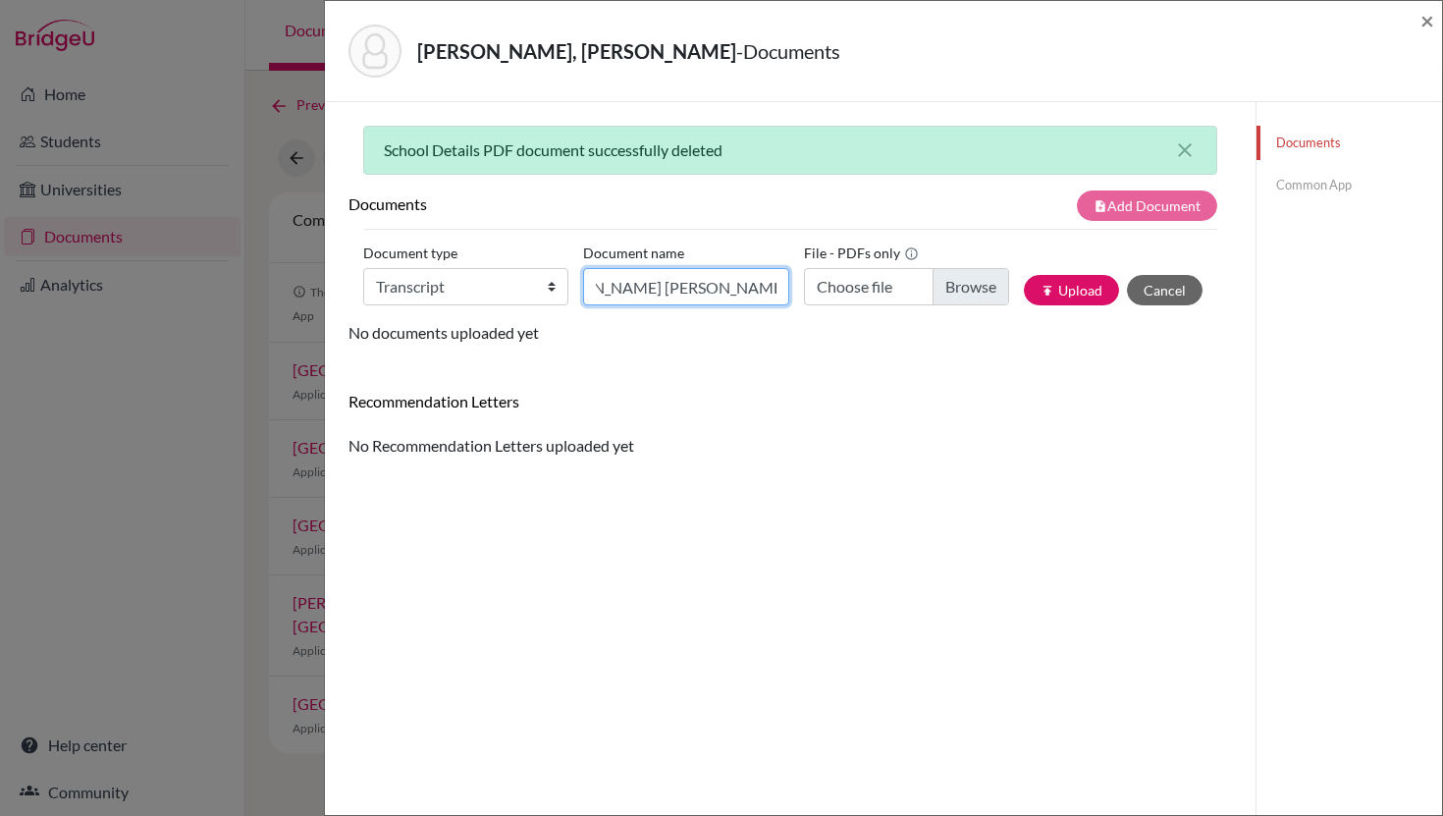
scroll to position [0, 63]
type input "Sarah Garron Lorini 9-11 Transcript"
click at [906, 294] on input "Choose file" at bounding box center [906, 286] width 205 height 37
type input "C:\fakepath\Sarah Garron Lorini Guatemala Transcript.pdf"
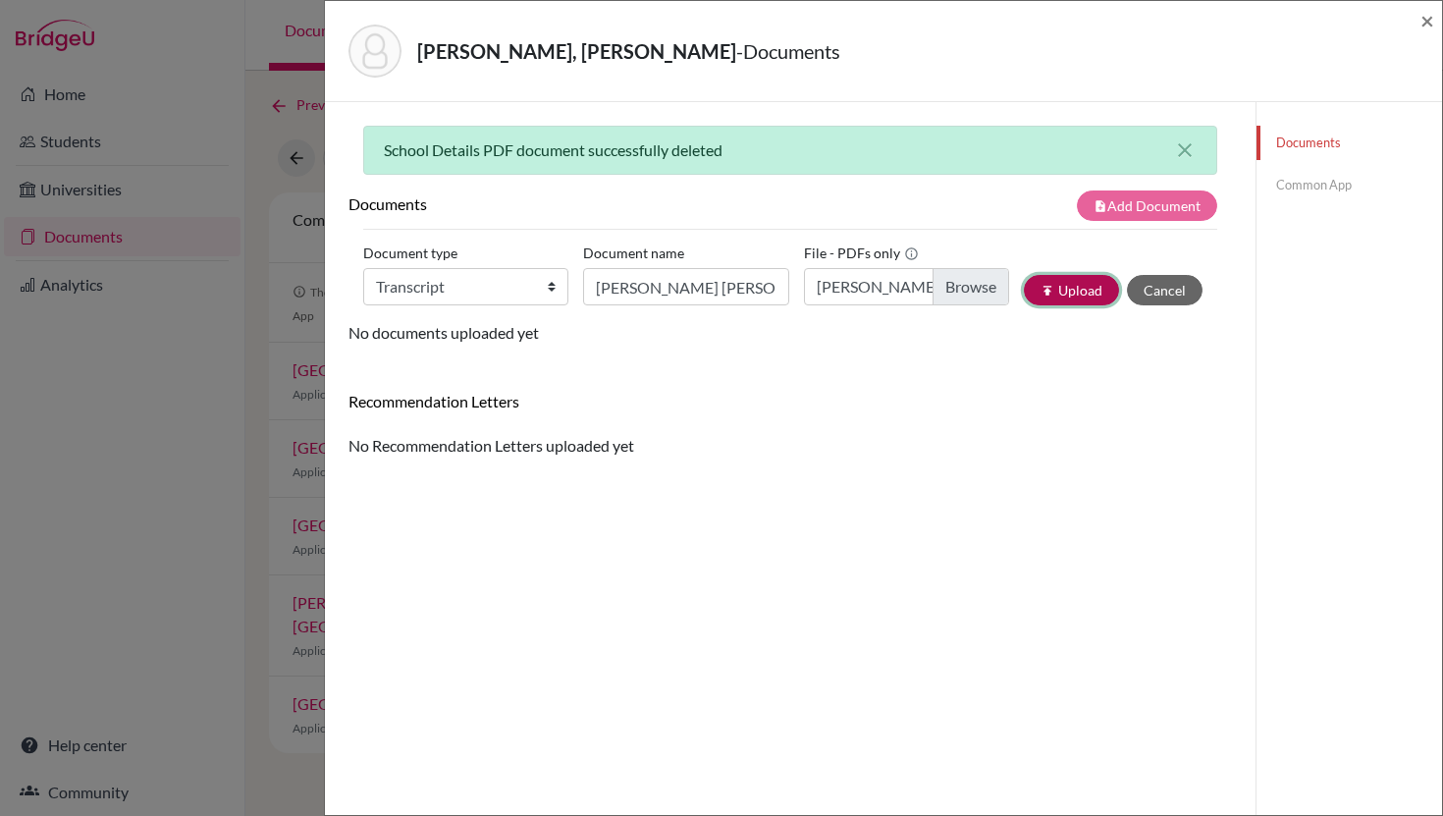
click at [1084, 289] on button "publish Upload" at bounding box center [1071, 290] width 95 height 30
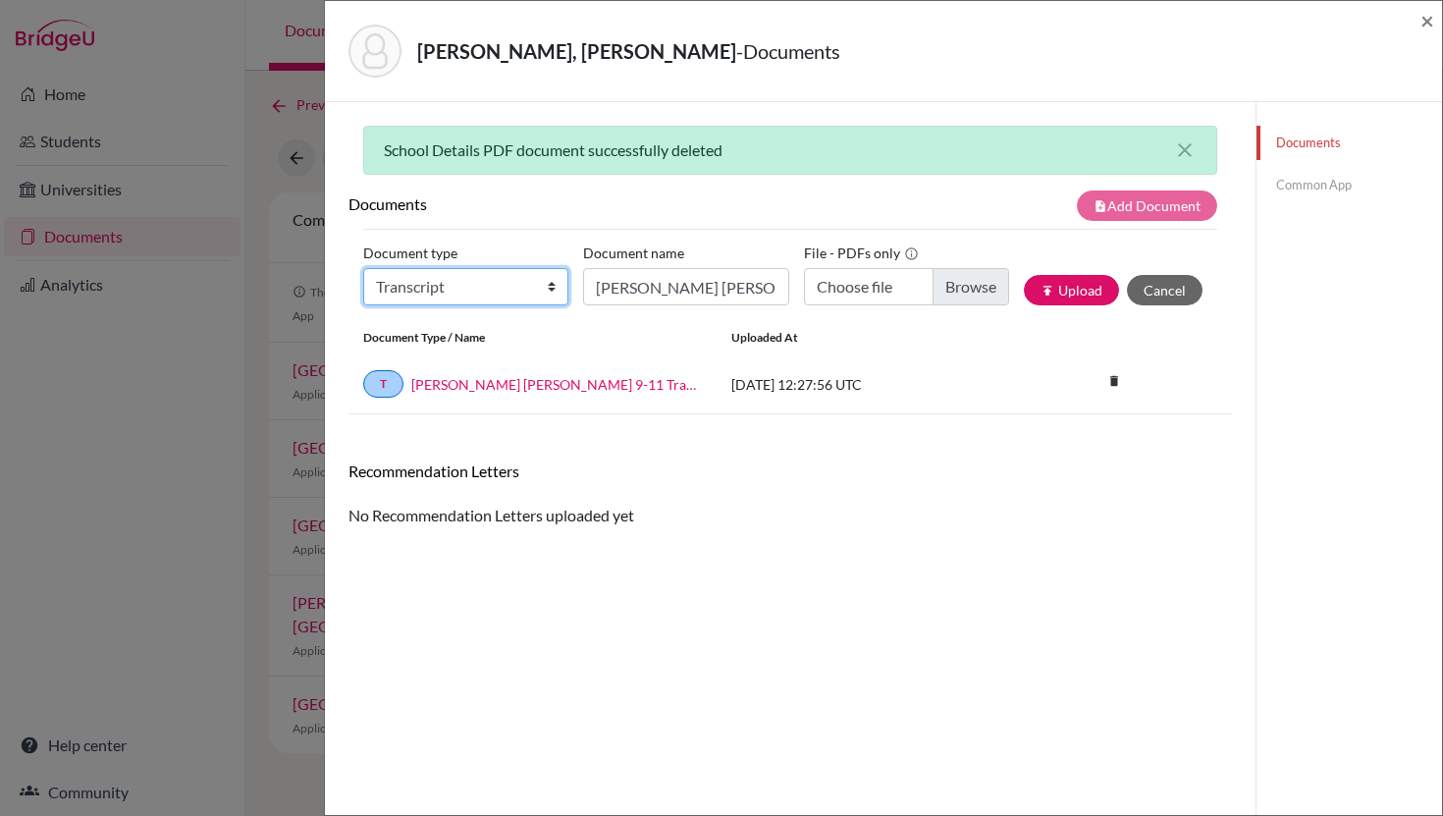
click at [547, 289] on select "Change explanation for Common App reports Counselor recommendation Internationa…" at bounding box center [465, 286] width 205 height 37
select select "45"
click at [363, 268] on select "Change explanation for Common App reports Counselor recommendation Internationa…" at bounding box center [465, 286] width 205 height 37
click at [671, 286] on input "Sarah Garron Lorini 9-11 Transcript" at bounding box center [685, 286] width 205 height 37
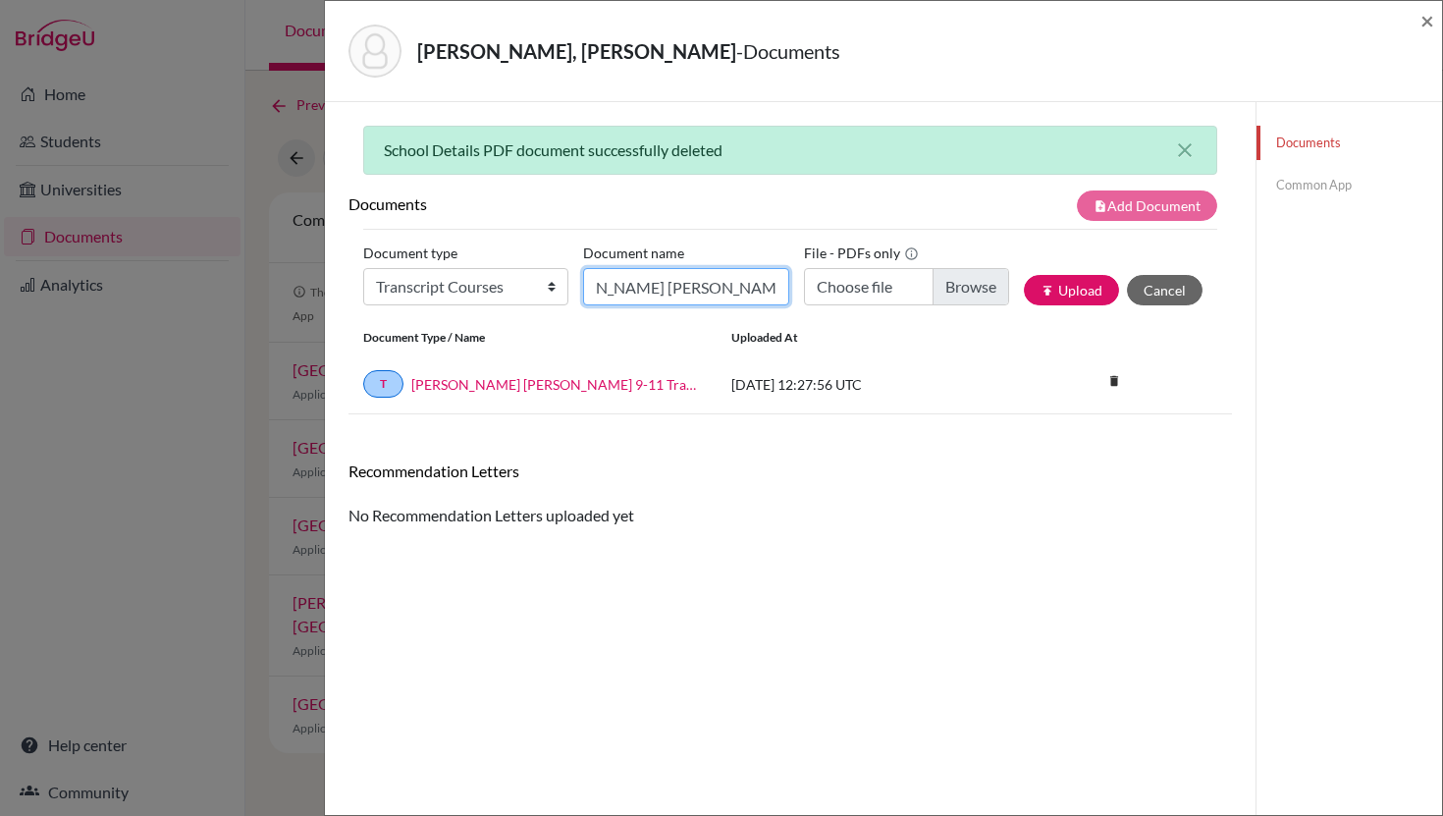
type input "Sarah Garron Lorini ISK Transcript"
click at [977, 289] on input "Choose file" at bounding box center [906, 286] width 205 height 37
type input "C:\fakepath\Sarah Garron Lorini Official Transcript.pdf"
click at [1068, 294] on button "publish Upload" at bounding box center [1071, 290] width 95 height 30
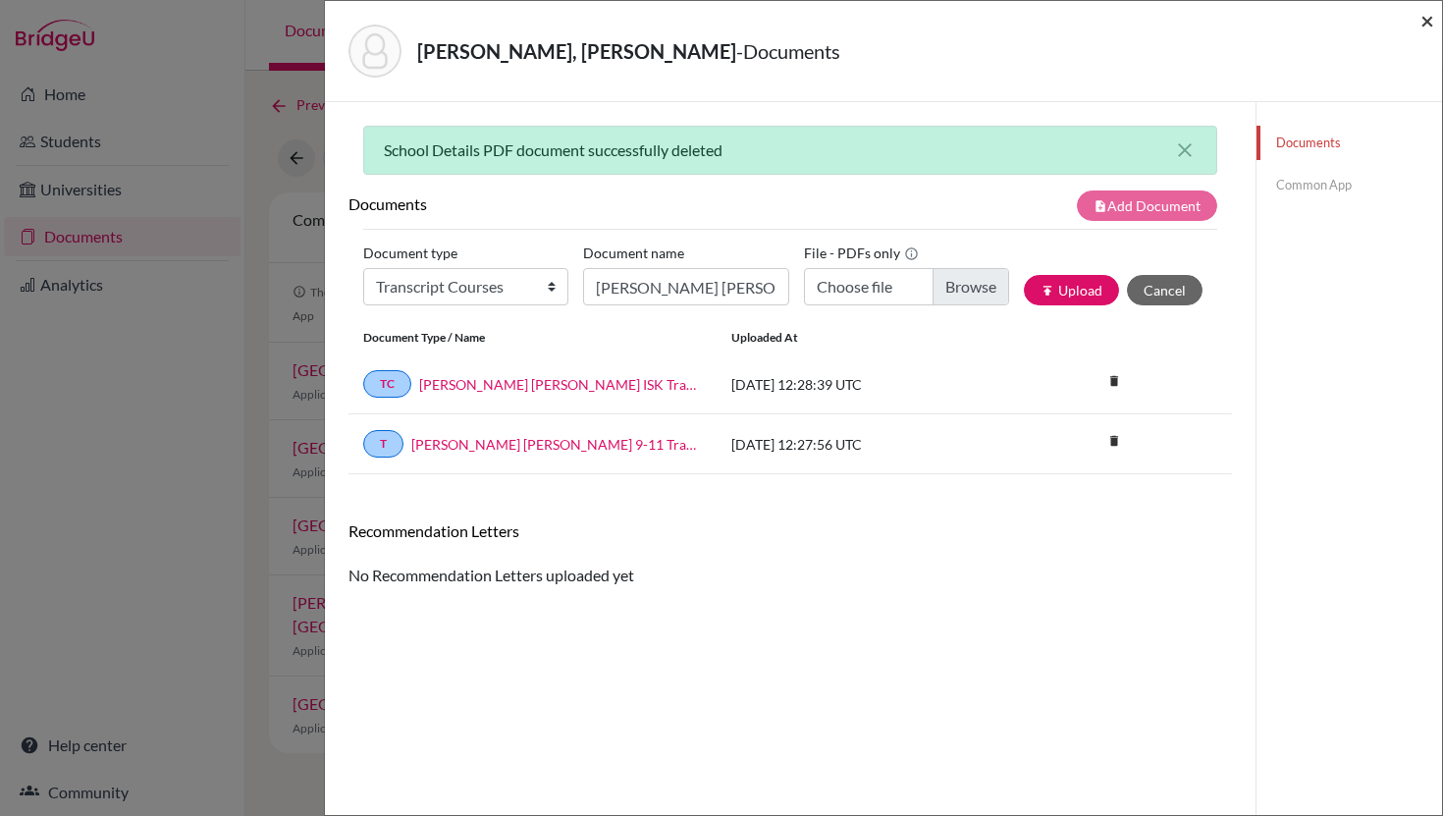
click at [1424, 23] on span "×" at bounding box center [1427, 20] width 14 height 28
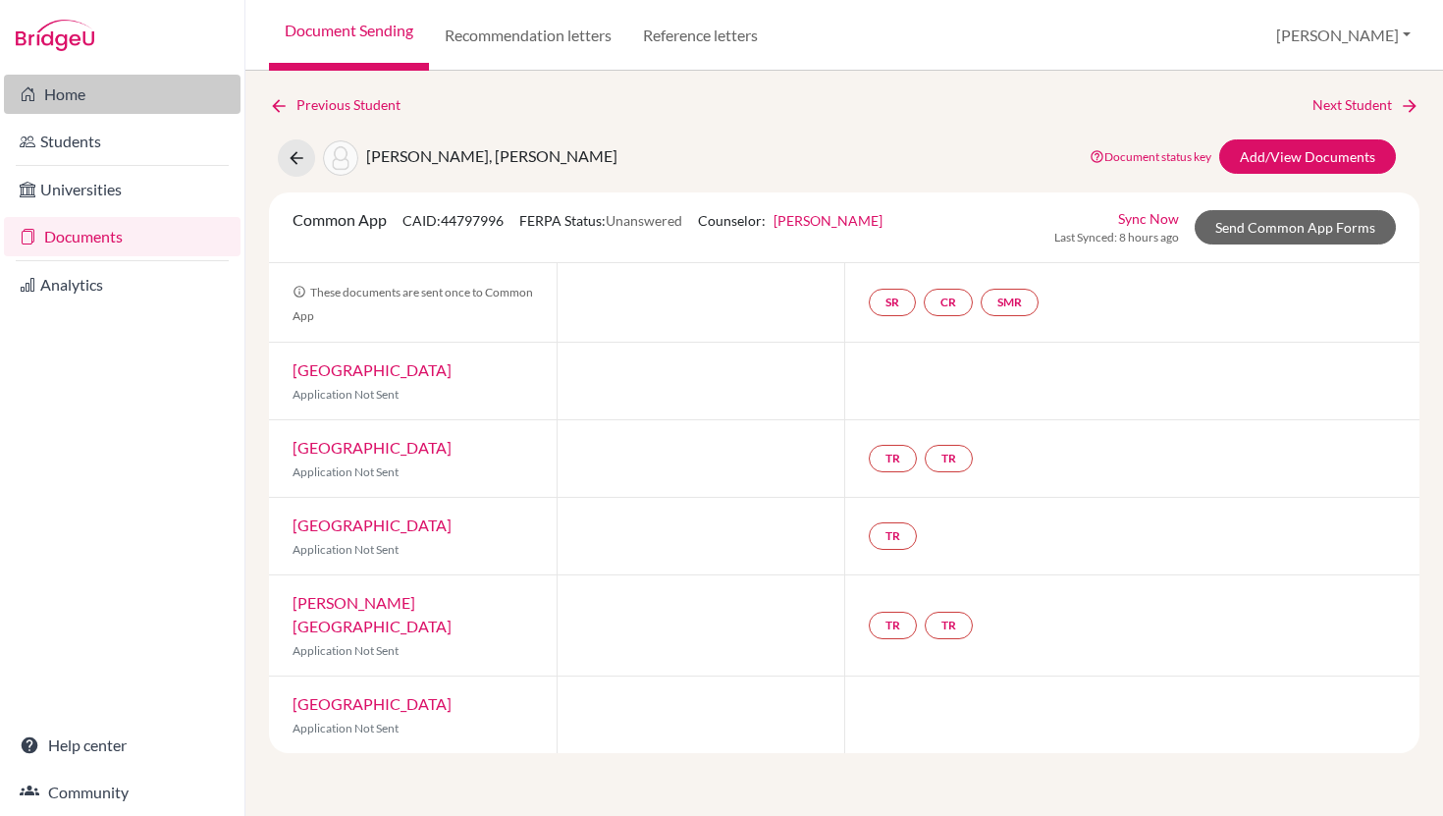
click at [80, 86] on link "Home" at bounding box center [122, 94] width 237 height 39
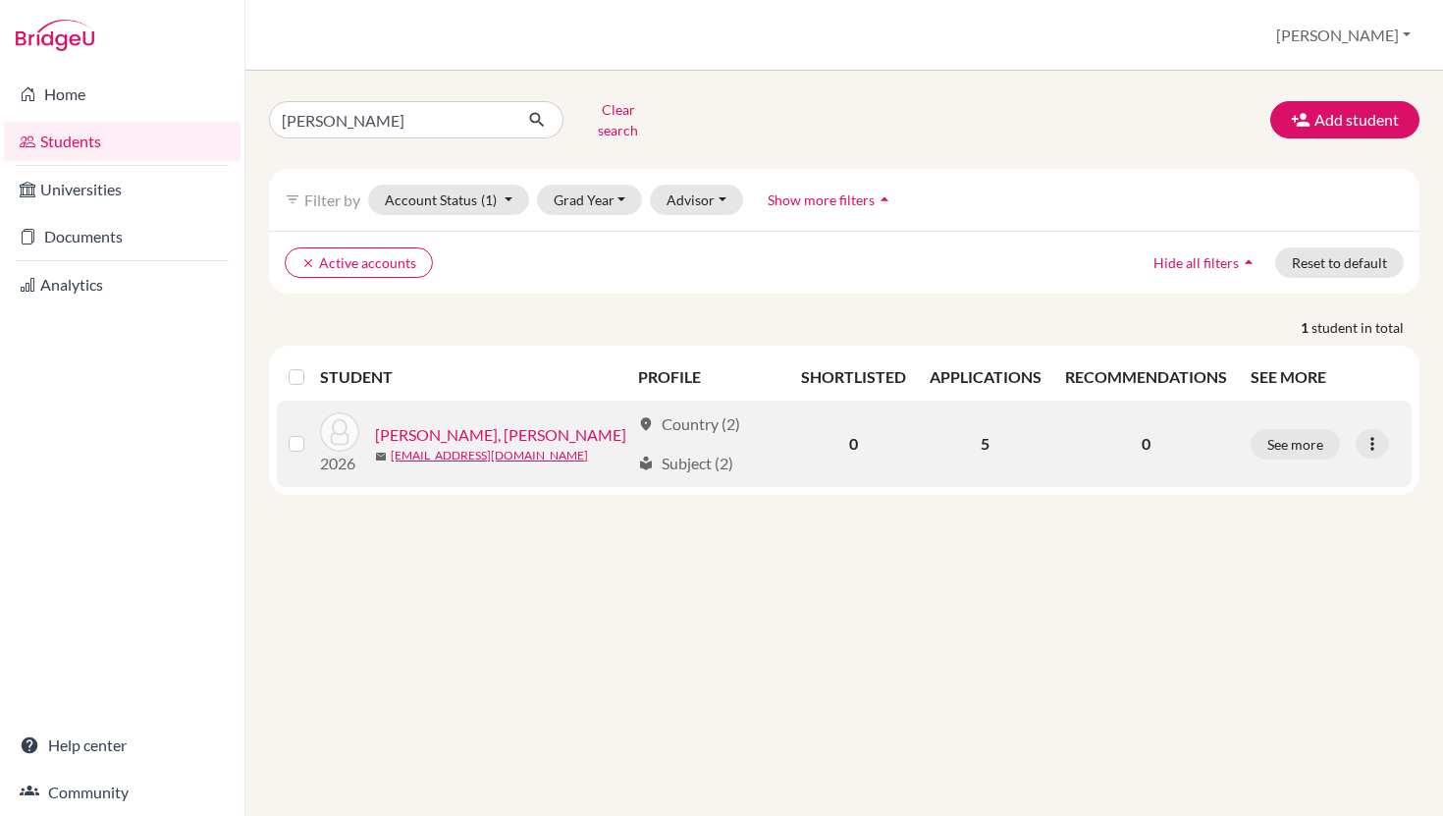
click at [459, 426] on link "[PERSON_NAME], [PERSON_NAME]" at bounding box center [500, 435] width 251 height 24
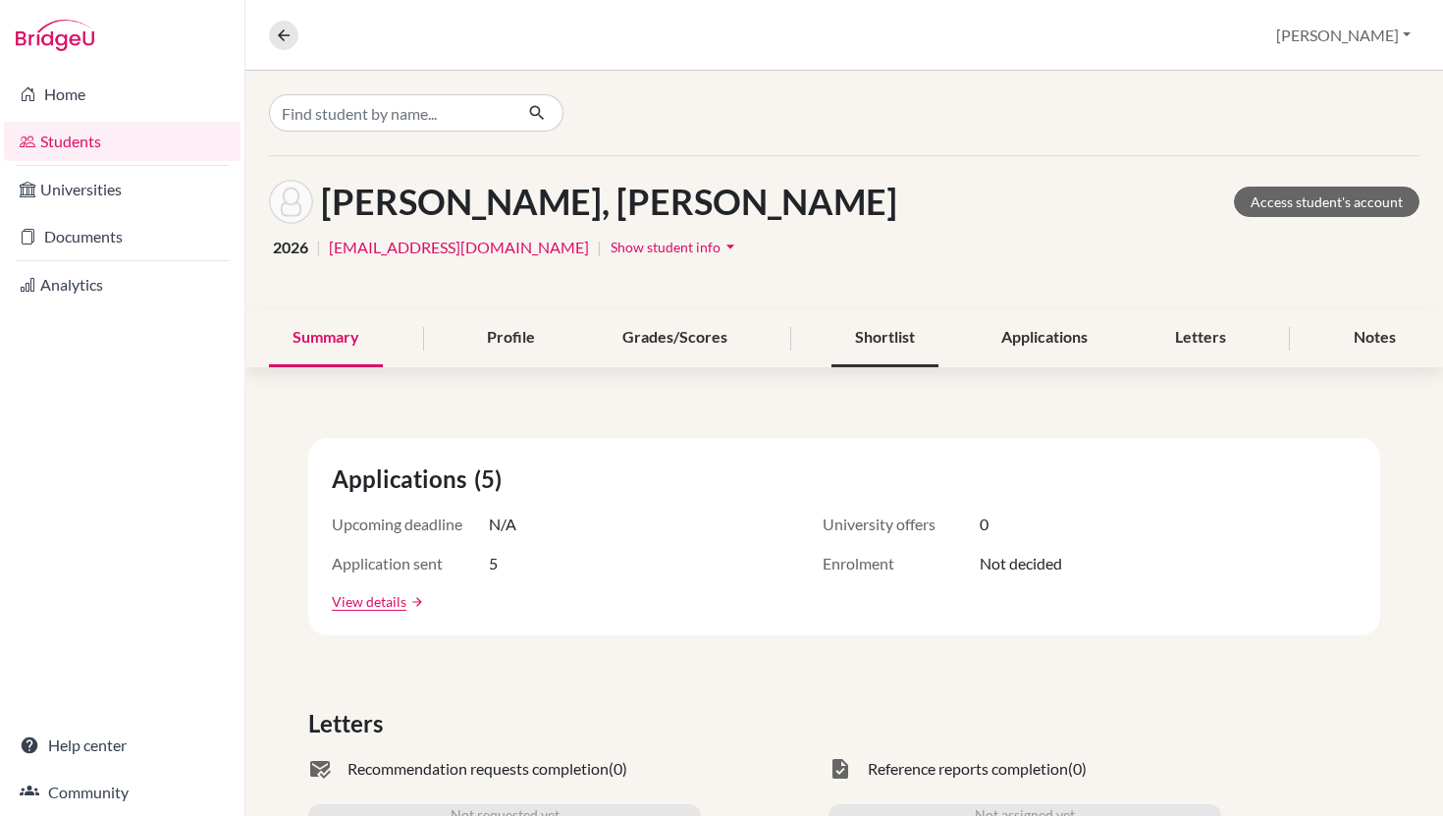
click at [865, 339] on div "Shortlist" at bounding box center [884, 338] width 107 height 58
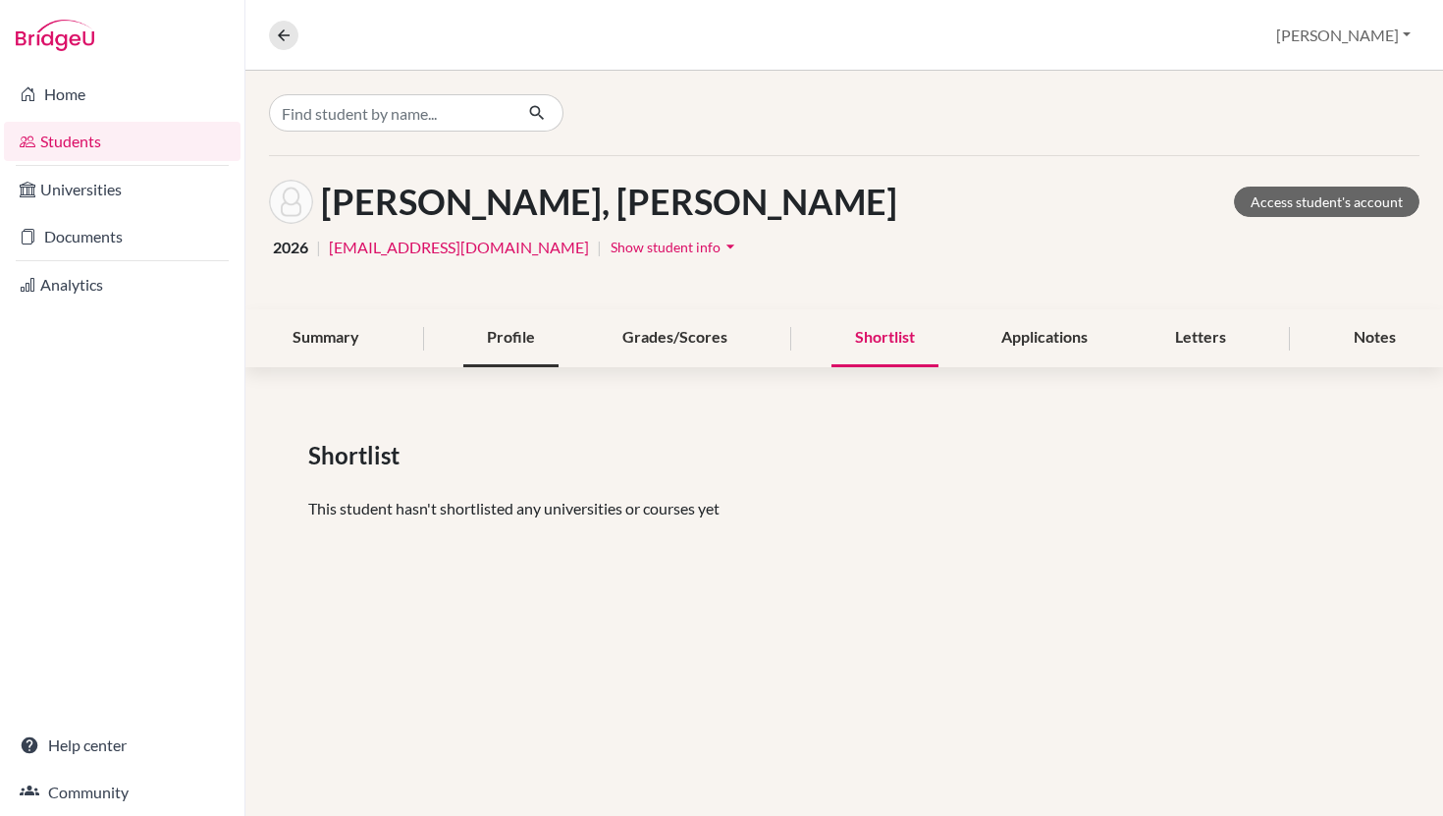
click at [524, 354] on div "Profile" at bounding box center [510, 338] width 95 height 58
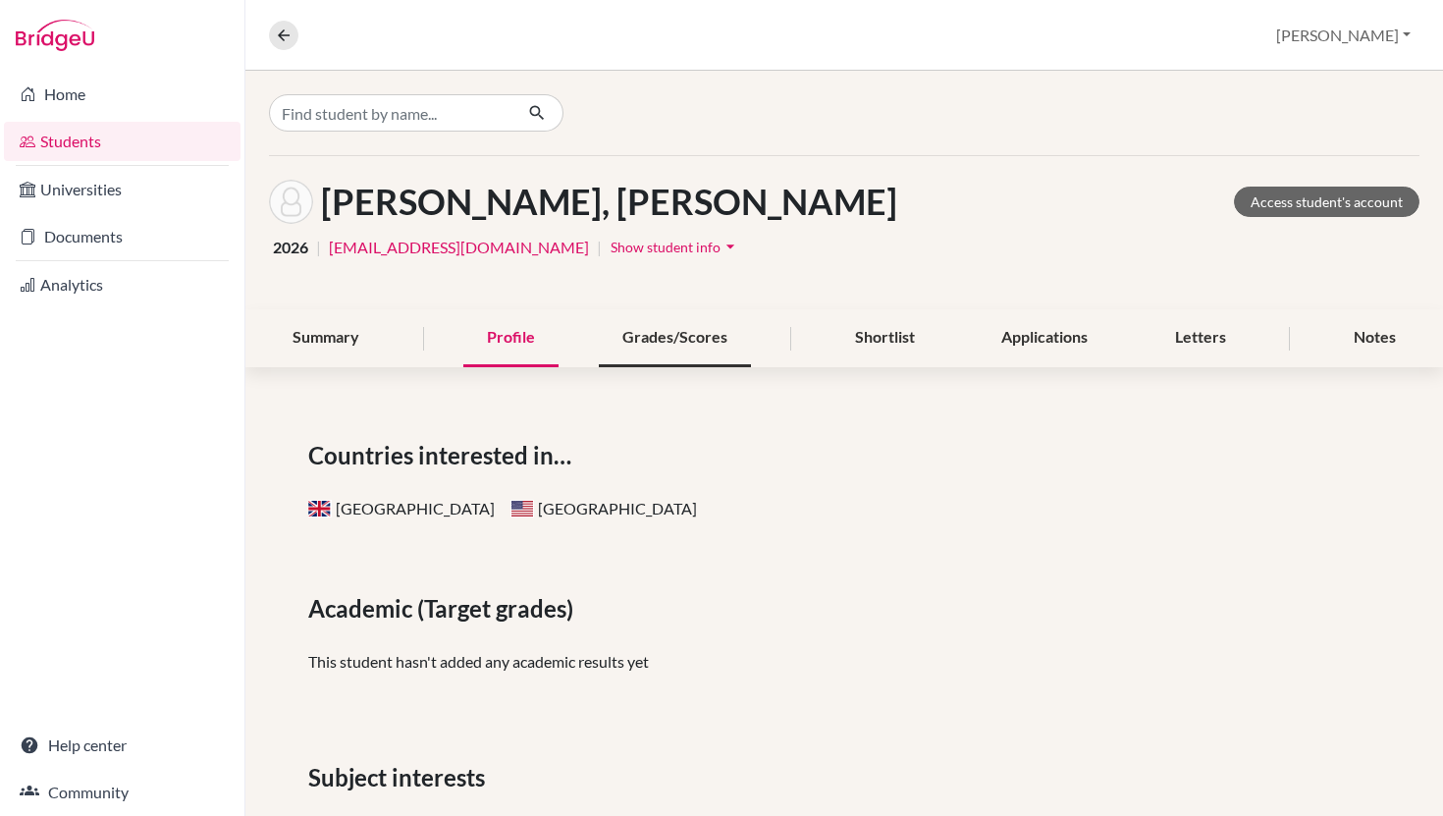
click at [720, 339] on div "Grades/Scores" at bounding box center [675, 338] width 152 height 58
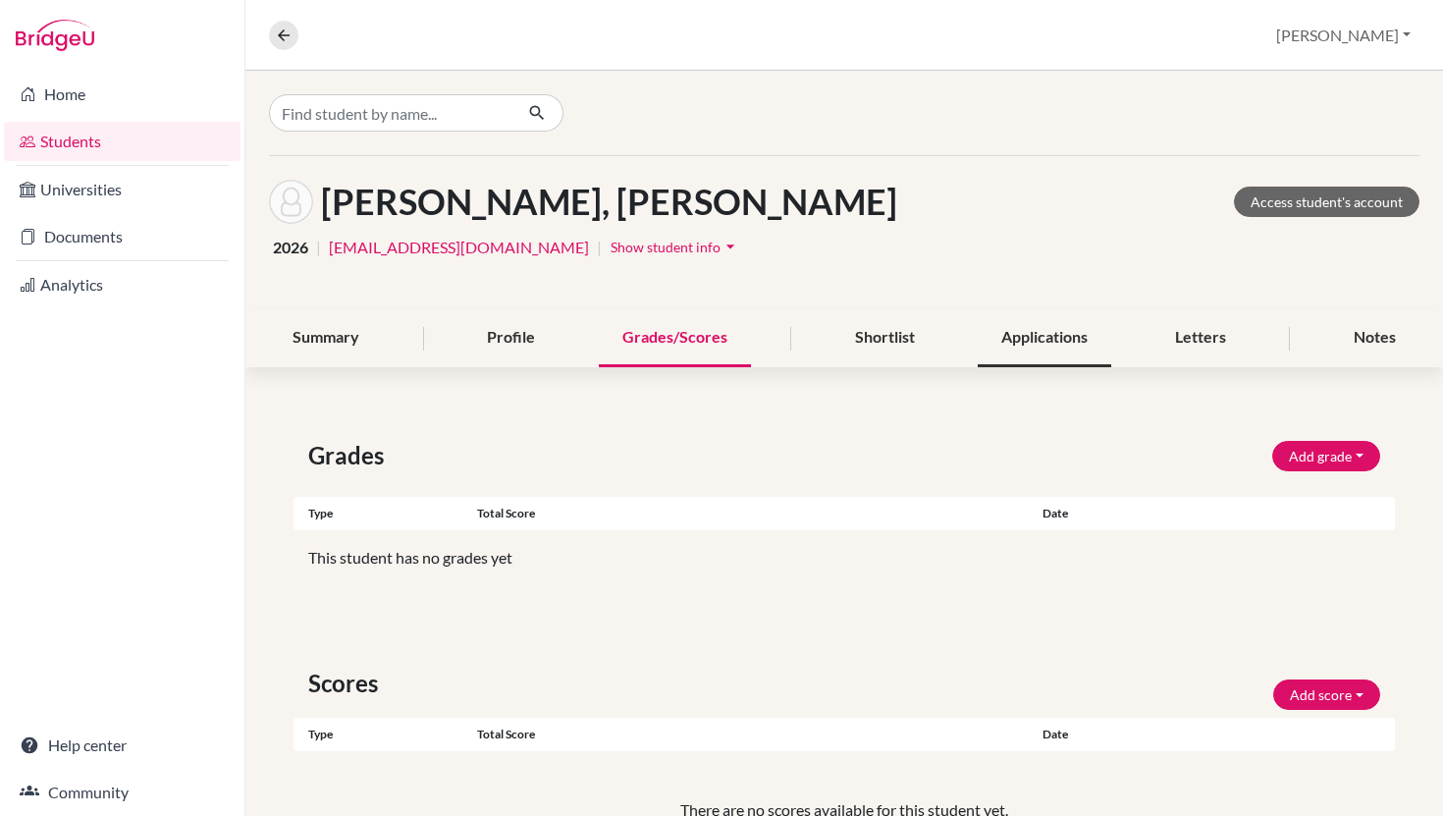
click at [1058, 328] on div "Applications" at bounding box center [1045, 338] width 134 height 58
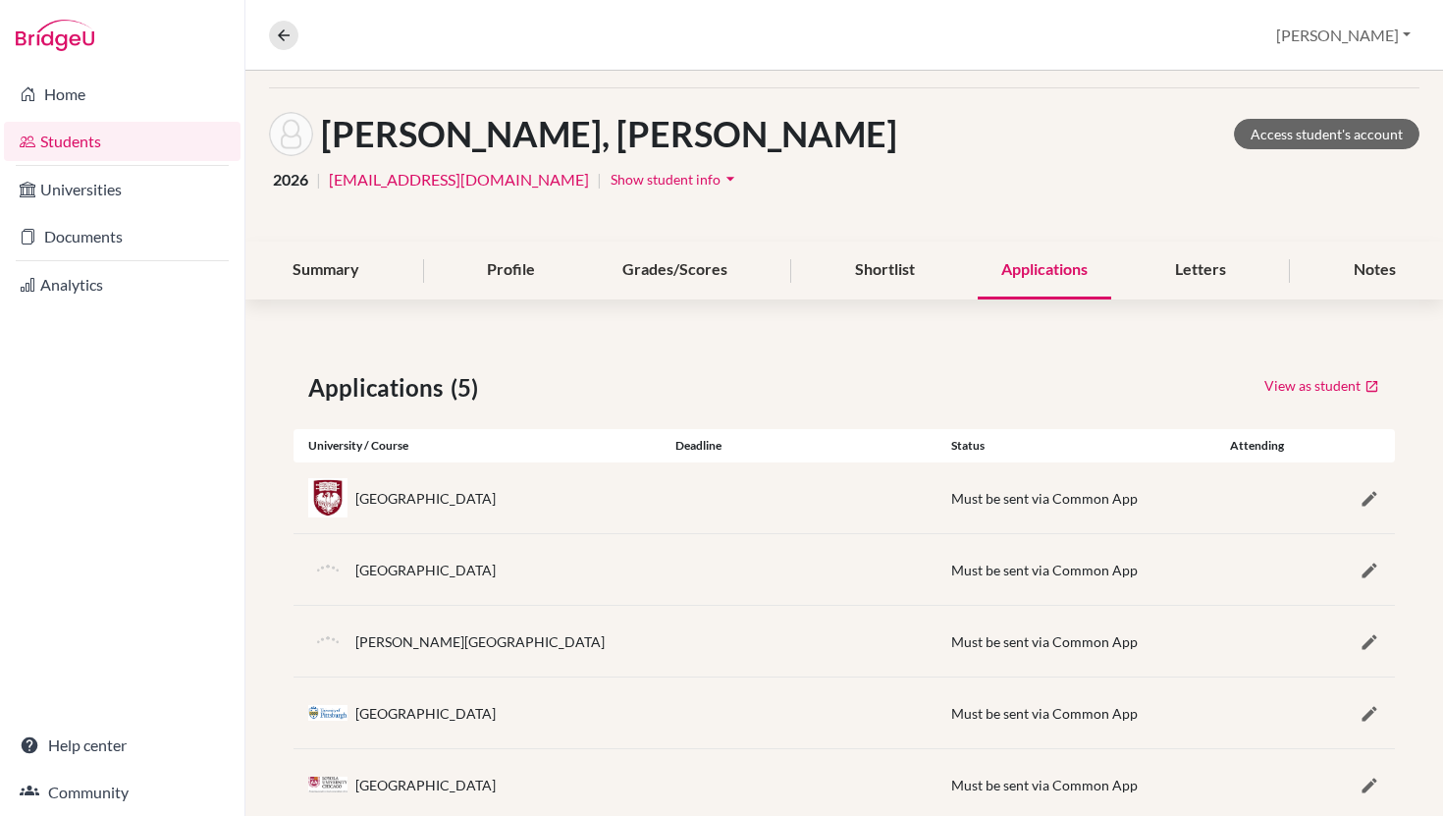
scroll to position [120, 0]
